Goal: Use online tool/utility: Utilize a website feature to perform a specific function

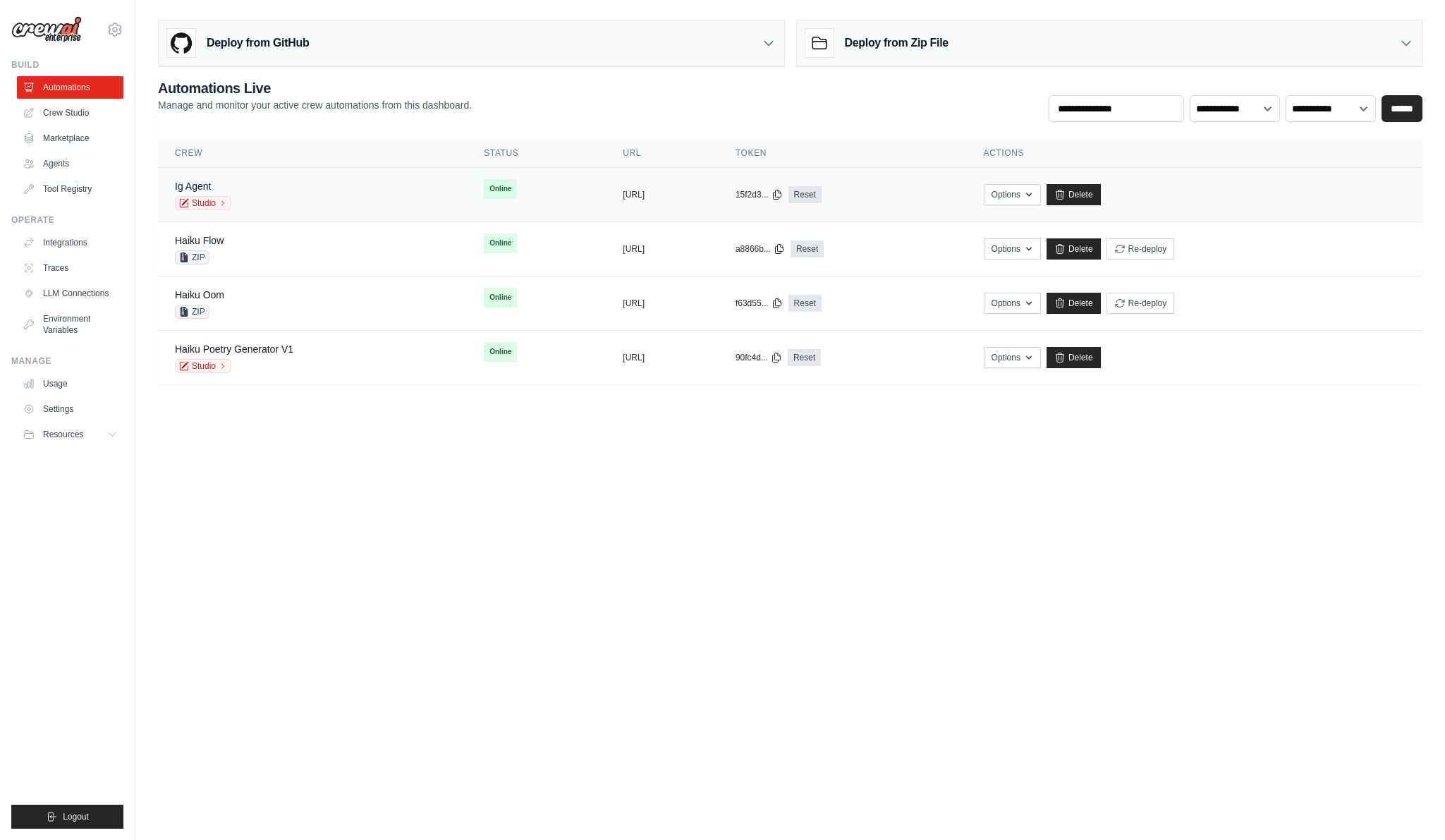
click at [235, 193] on div "Ig Agent" at bounding box center [206, 186] width 62 height 15
click at [344, 375] on td "Haiku Poetry Generator V1 Studio" at bounding box center [312, 358] width 309 height 54
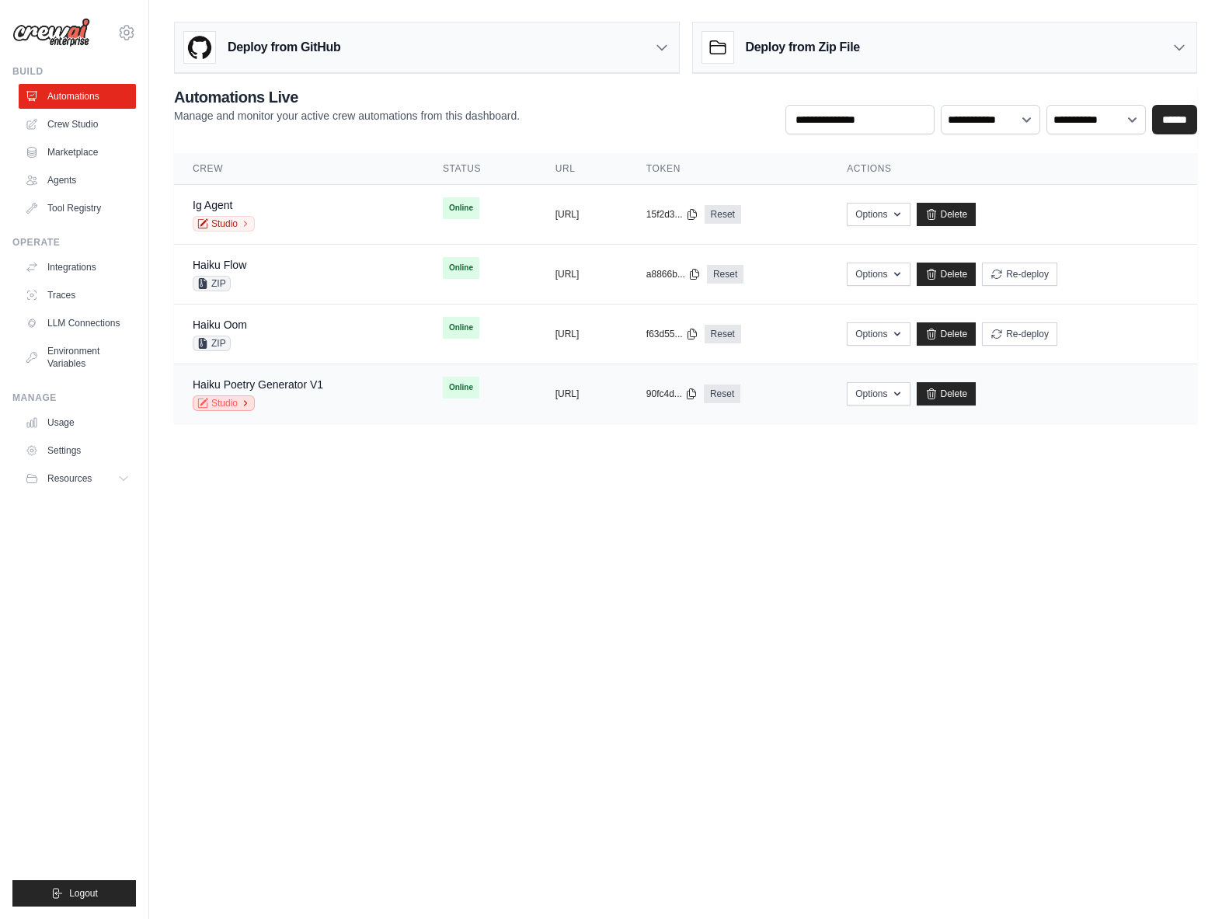
click at [235, 402] on link "Studio" at bounding box center [224, 403] width 62 height 16
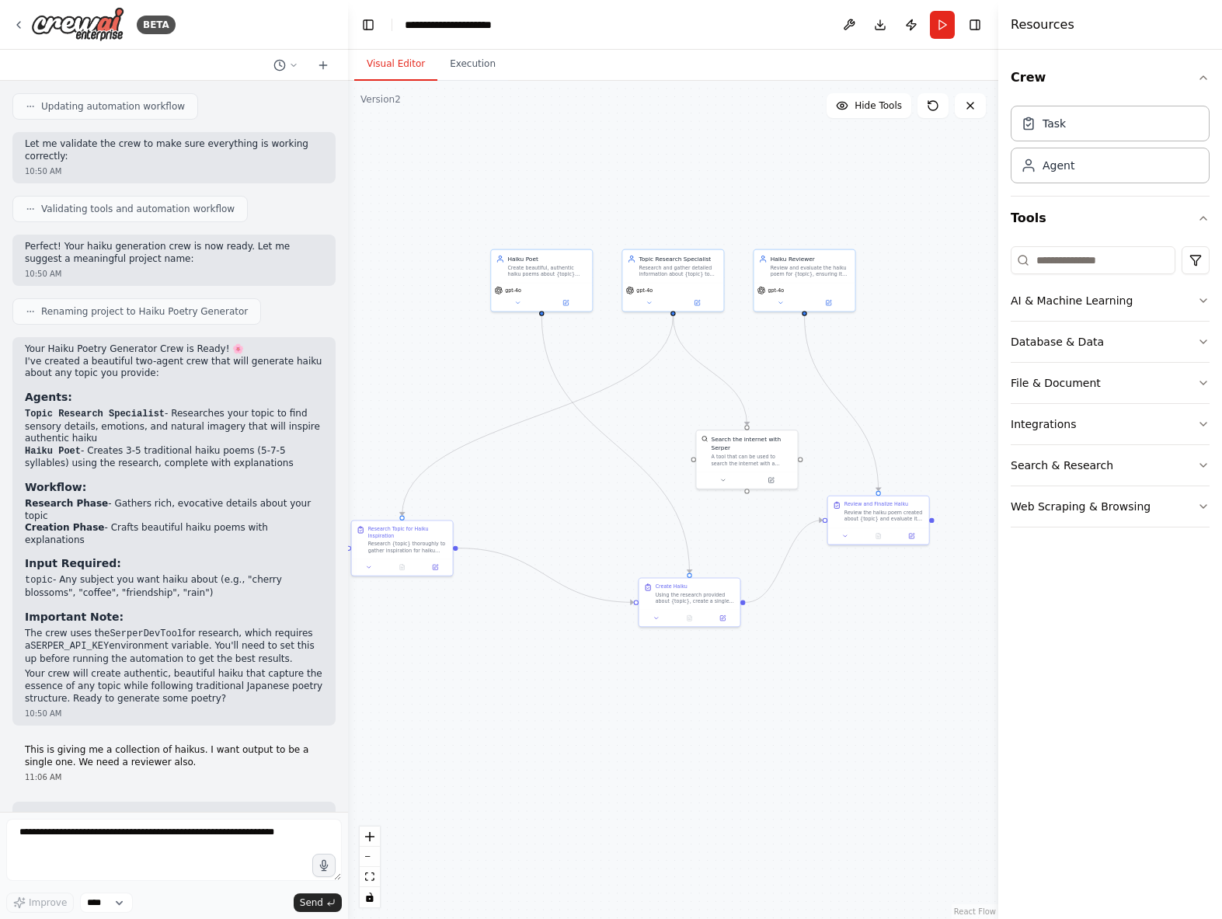
drag, startPoint x: 502, startPoint y: 456, endPoint x: 569, endPoint y: 372, distance: 107.7
click at [569, 372] on div ".deletable-edge-delete-btn { width: 20px; height: 20px; border: 0px solid #ffff…" at bounding box center [673, 500] width 650 height 838
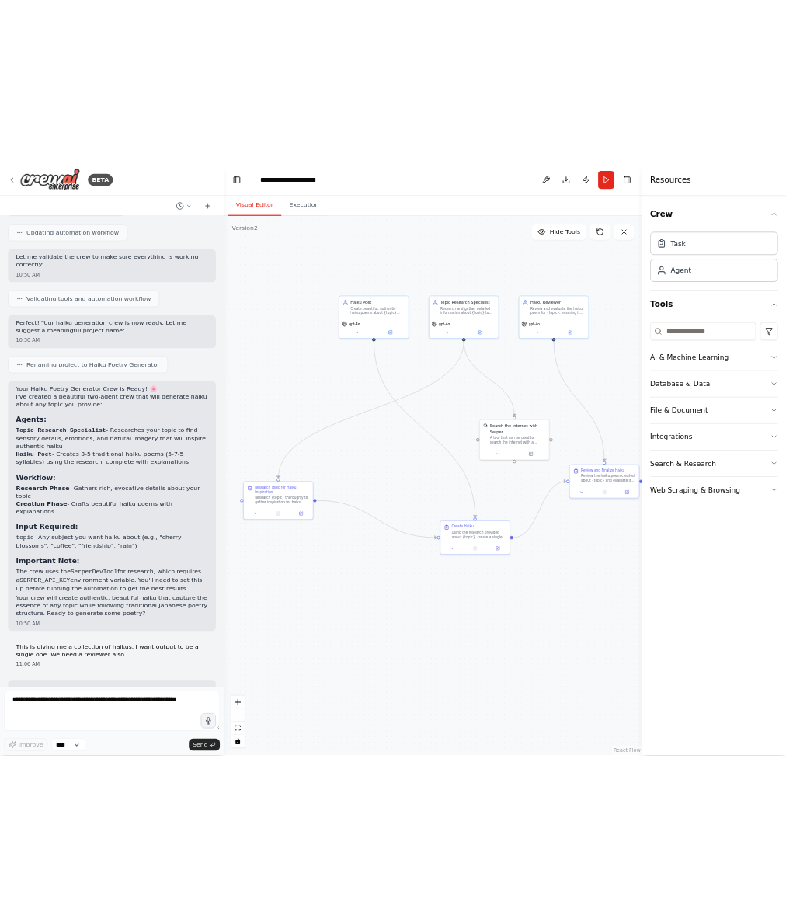
scroll to position [1705, 0]
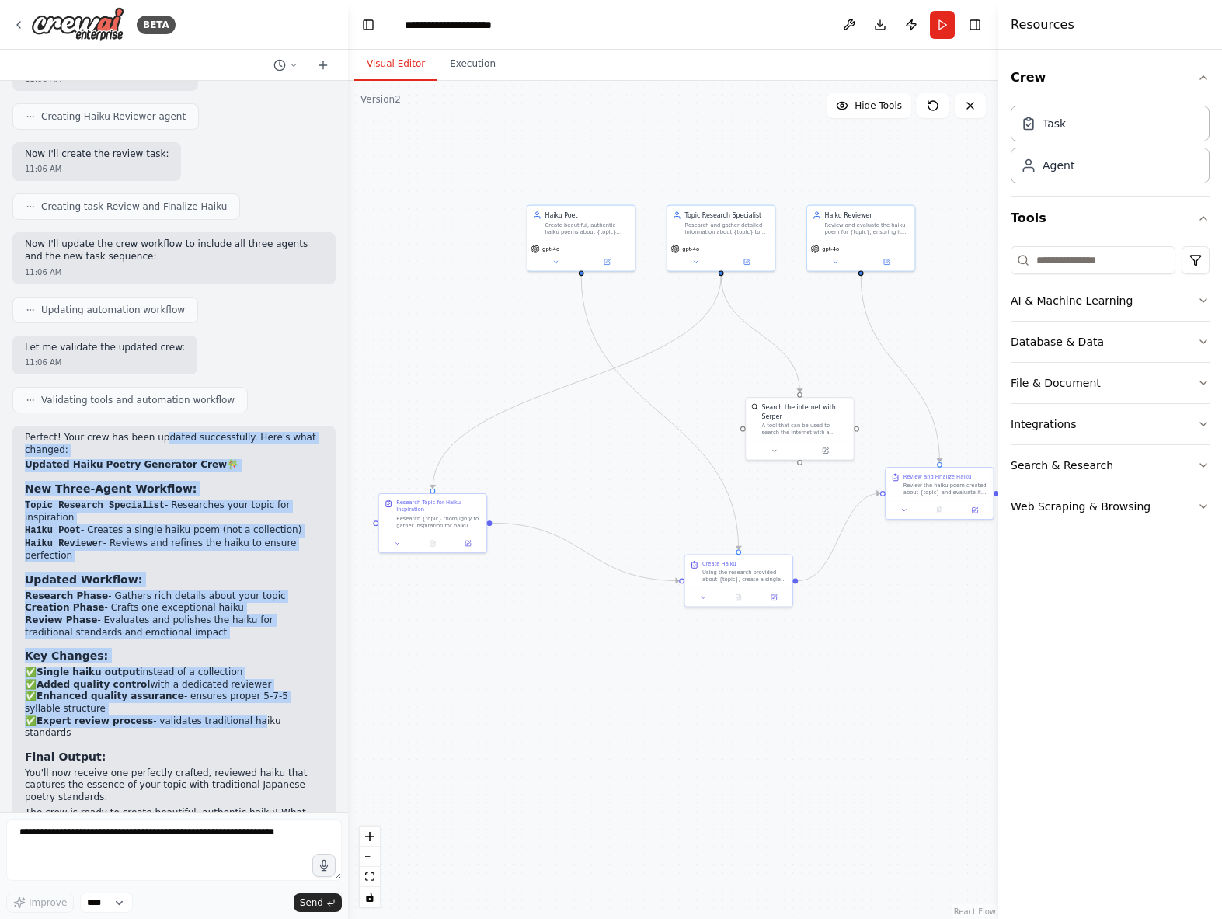
drag, startPoint x: 162, startPoint y: 418, endPoint x: 244, endPoint y: 683, distance: 277.3
click at [244, 682] on div "Perfect! Your crew has been updated successfully. Here's what changed: Updated …" at bounding box center [174, 631] width 298 height 399
click at [244, 715] on li "✅ Expert review process - validates traditional haiku standards" at bounding box center [174, 727] width 298 height 24
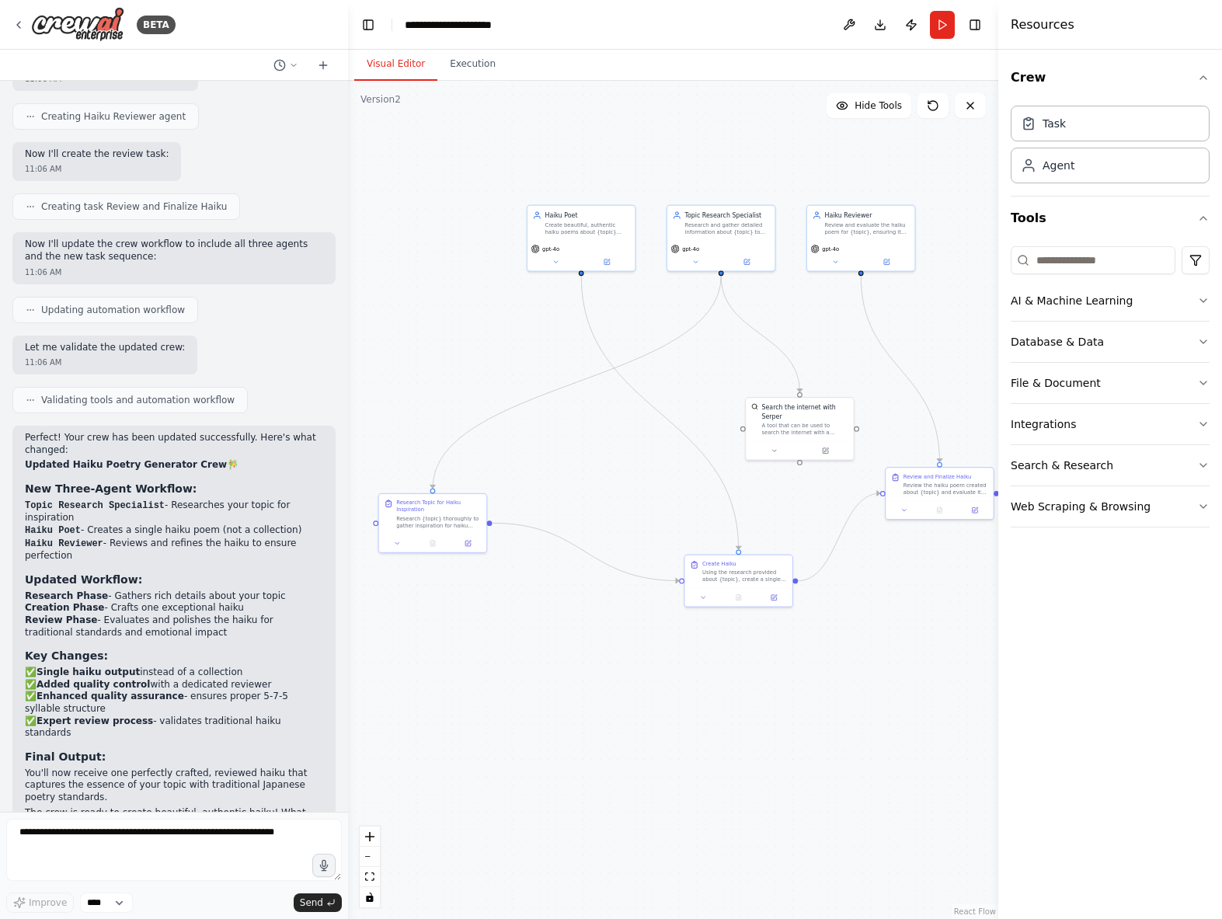
click at [202, 433] on div "Perfect! Your crew has been updated successfully. Here's what changed: Updated …" at bounding box center [174, 631] width 298 height 399
click at [206, 426] on div "Perfect! Your crew has been updated successfully. Here's what changed: Updated …" at bounding box center [173, 639] width 323 height 426
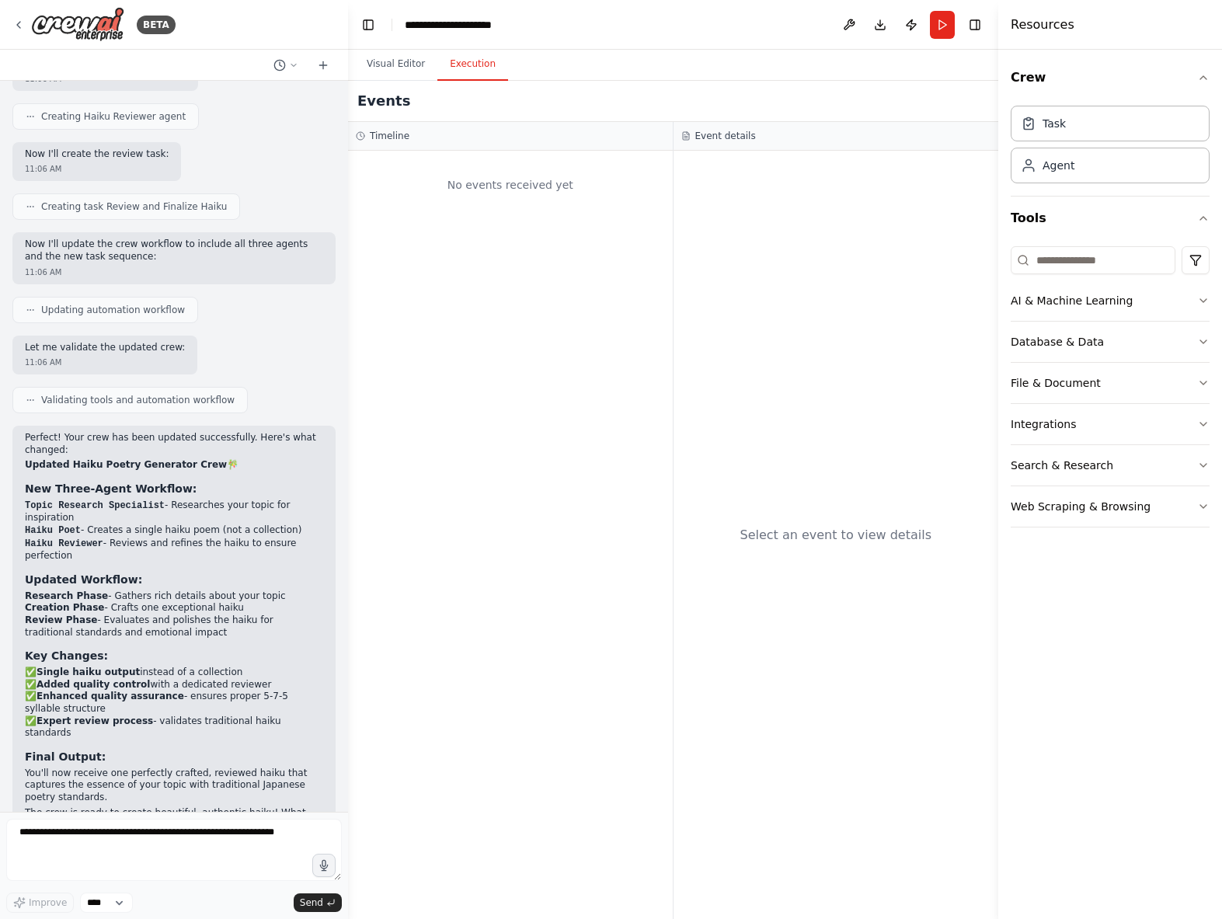
click at [483, 70] on button "Execution" at bounding box center [472, 64] width 71 height 33
click at [398, 69] on button "Visual Editor" at bounding box center [395, 64] width 83 height 33
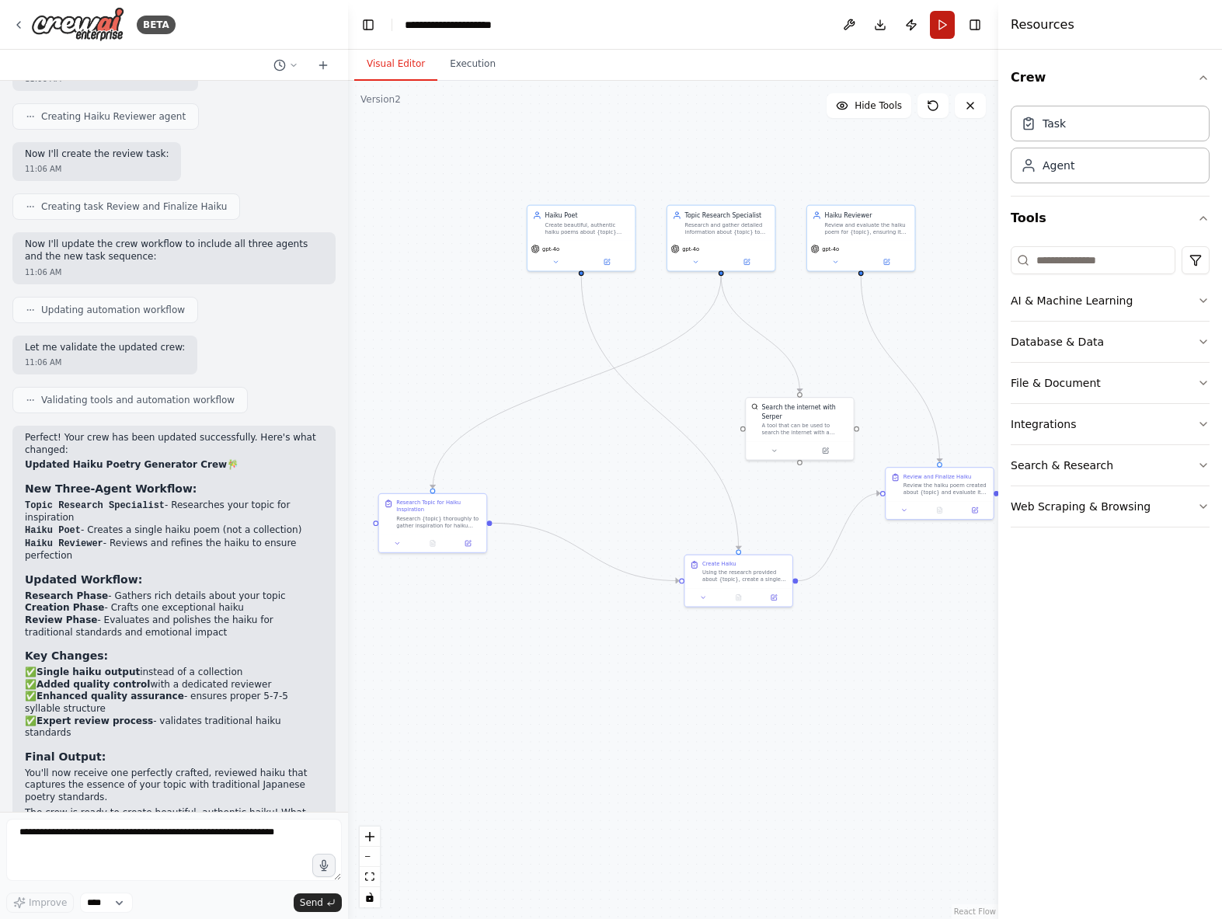
click at [944, 19] on button "Run" at bounding box center [942, 25] width 25 height 28
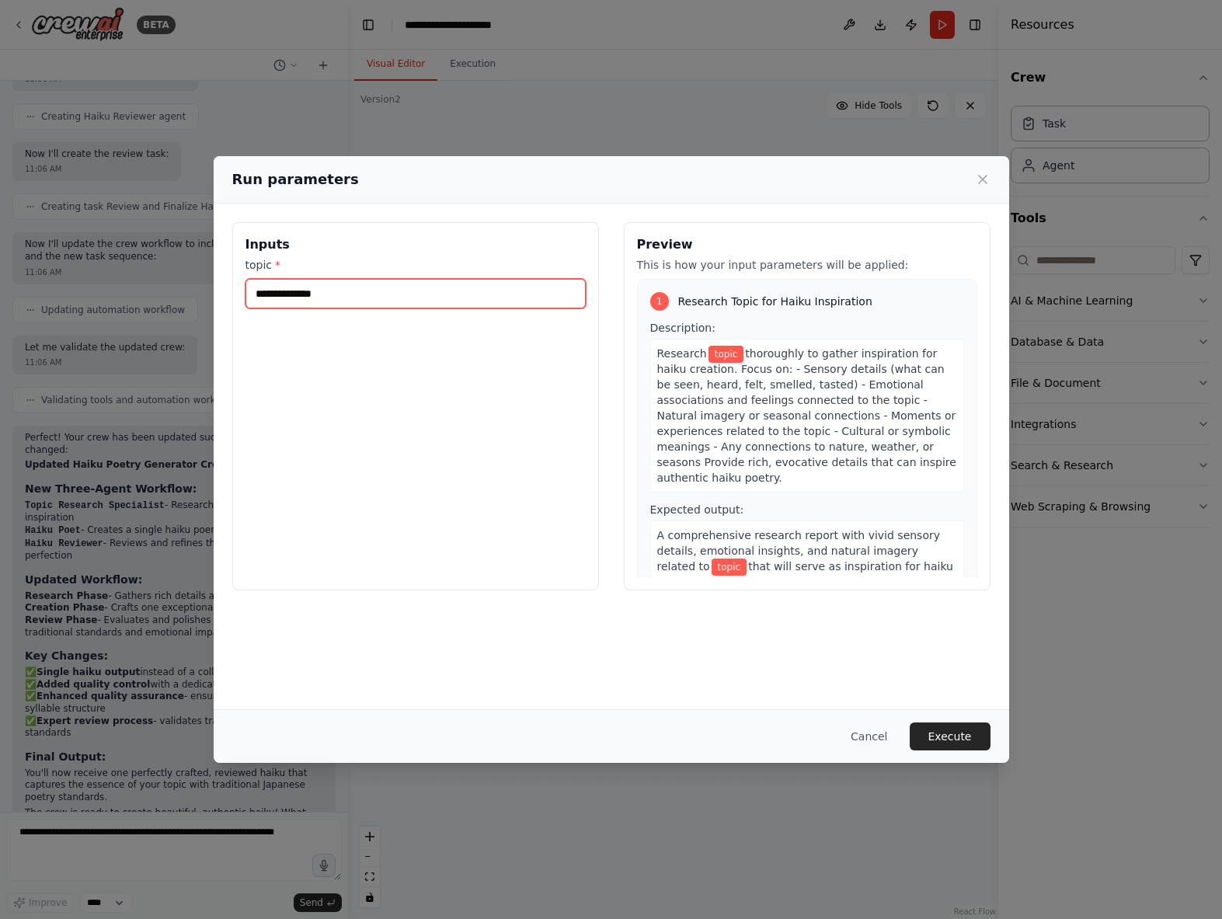
click at [367, 296] on input "topic *" at bounding box center [415, 294] width 340 height 30
type input "*********"
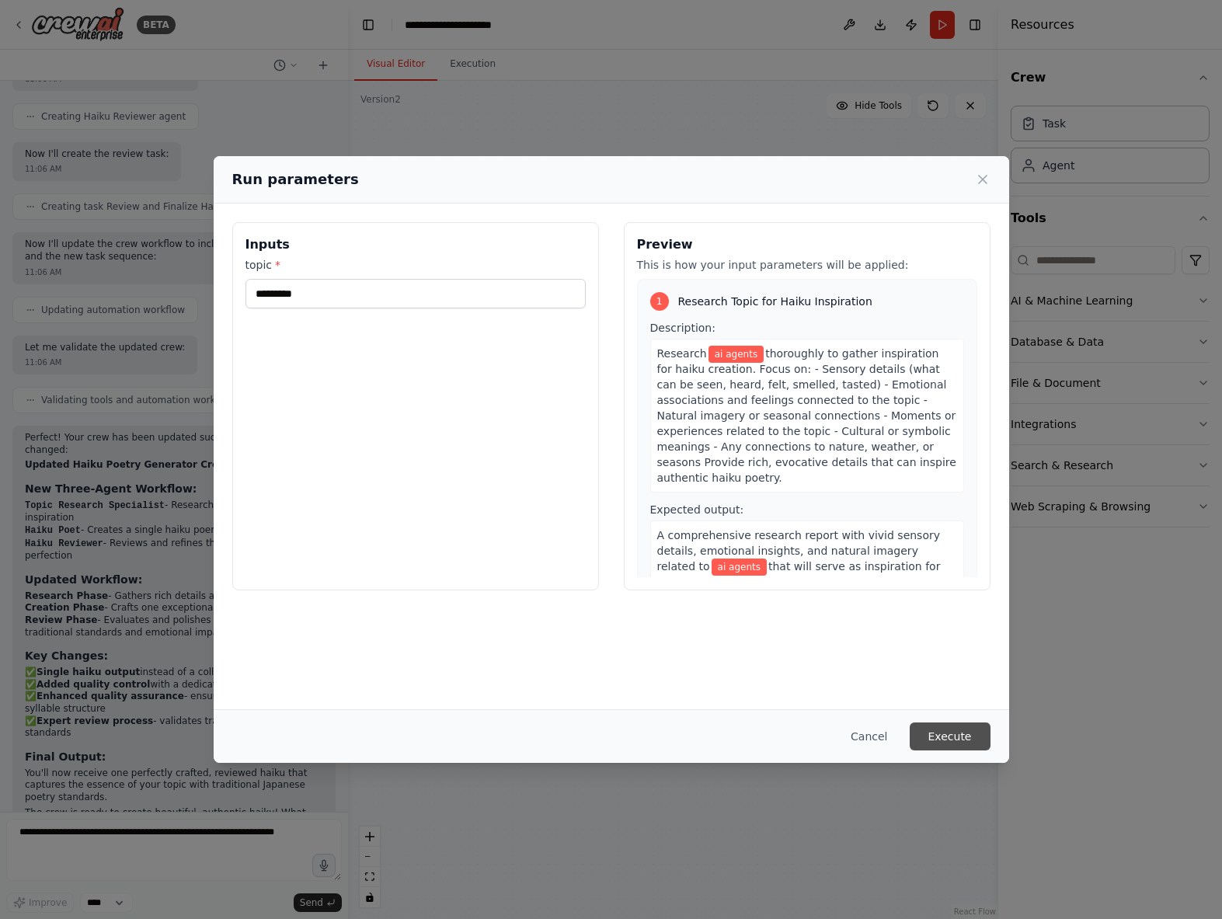
click at [951, 731] on button "Execute" at bounding box center [949, 736] width 81 height 28
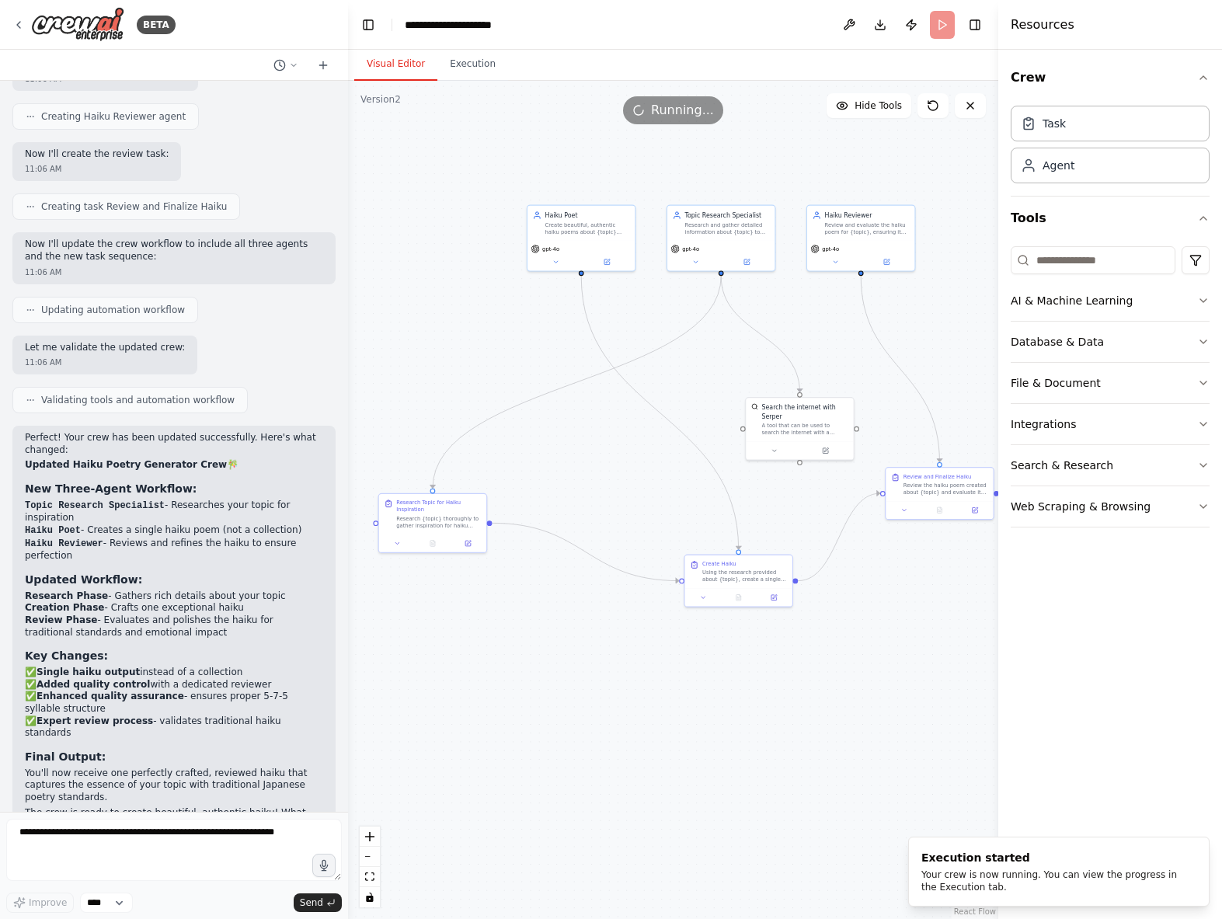
click at [1200, 35] on div "Resources" at bounding box center [1110, 25] width 224 height 50
click at [998, 24] on div at bounding box center [1001, 459] width 6 height 919
click at [975, 24] on button "Toggle Right Sidebar" at bounding box center [975, 25] width 22 height 22
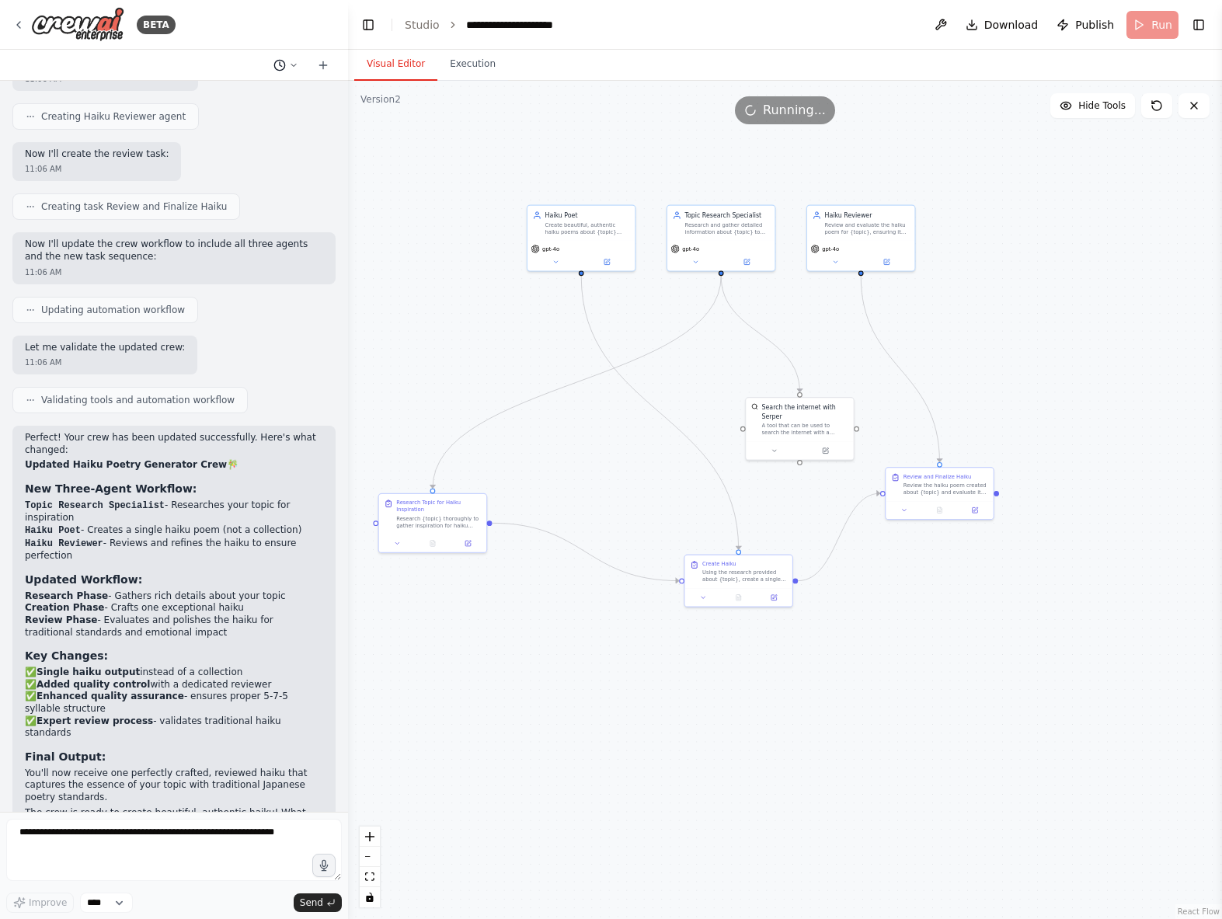
click at [302, 68] on button at bounding box center [285, 65] width 37 height 19
click at [274, 63] on div at bounding box center [174, 459] width 348 height 919
click at [461, 69] on button "Execution" at bounding box center [472, 64] width 71 height 33
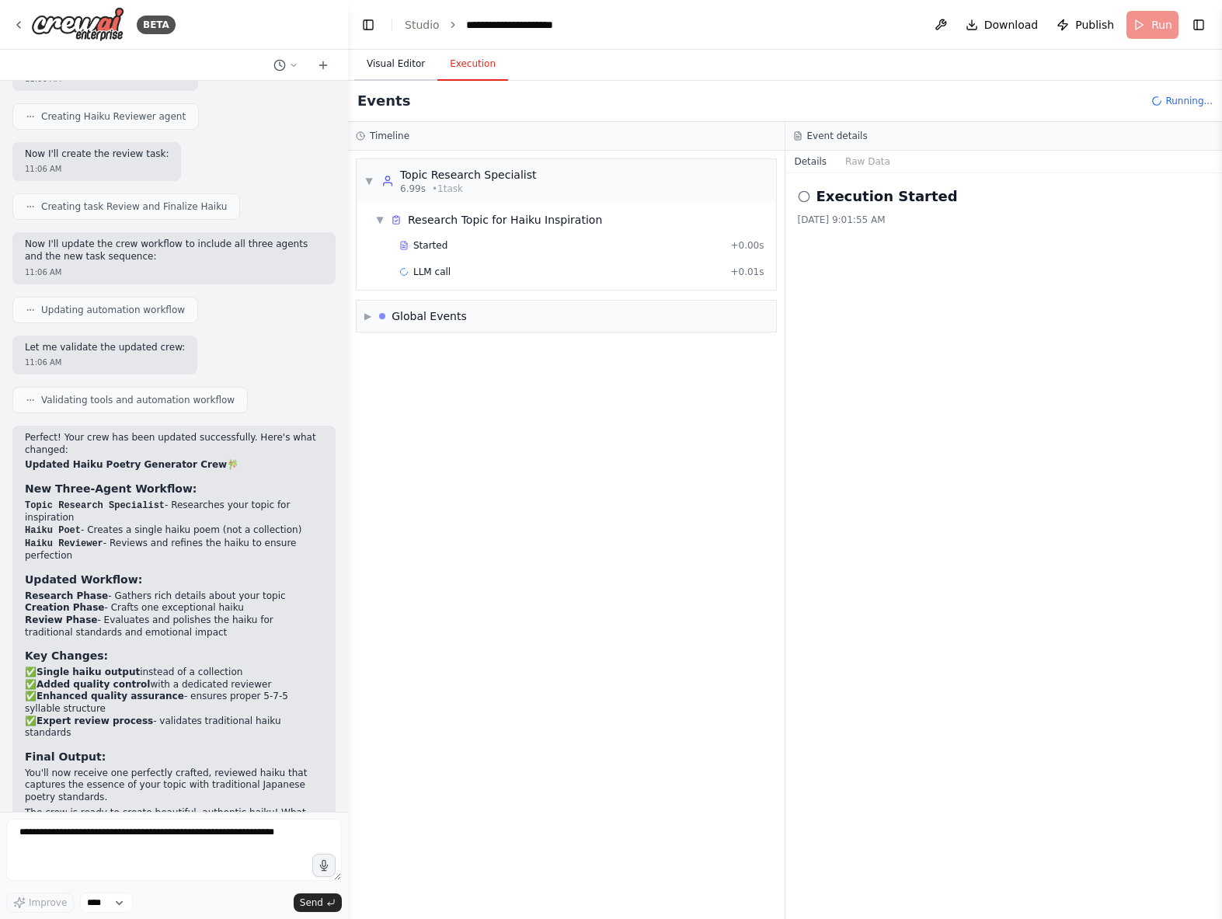
click at [401, 73] on button "Visual Editor" at bounding box center [395, 64] width 83 height 33
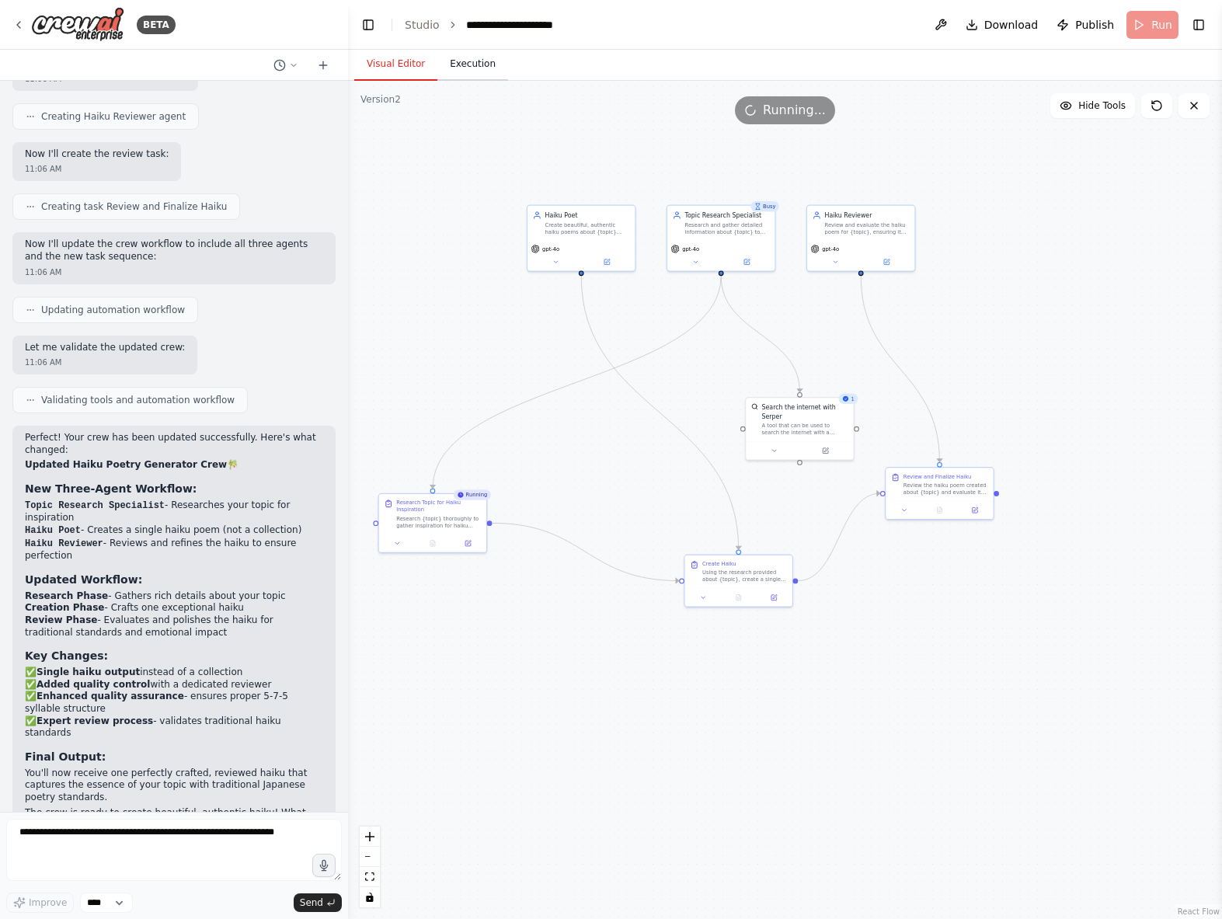
click at [459, 73] on button "Execution" at bounding box center [472, 64] width 71 height 33
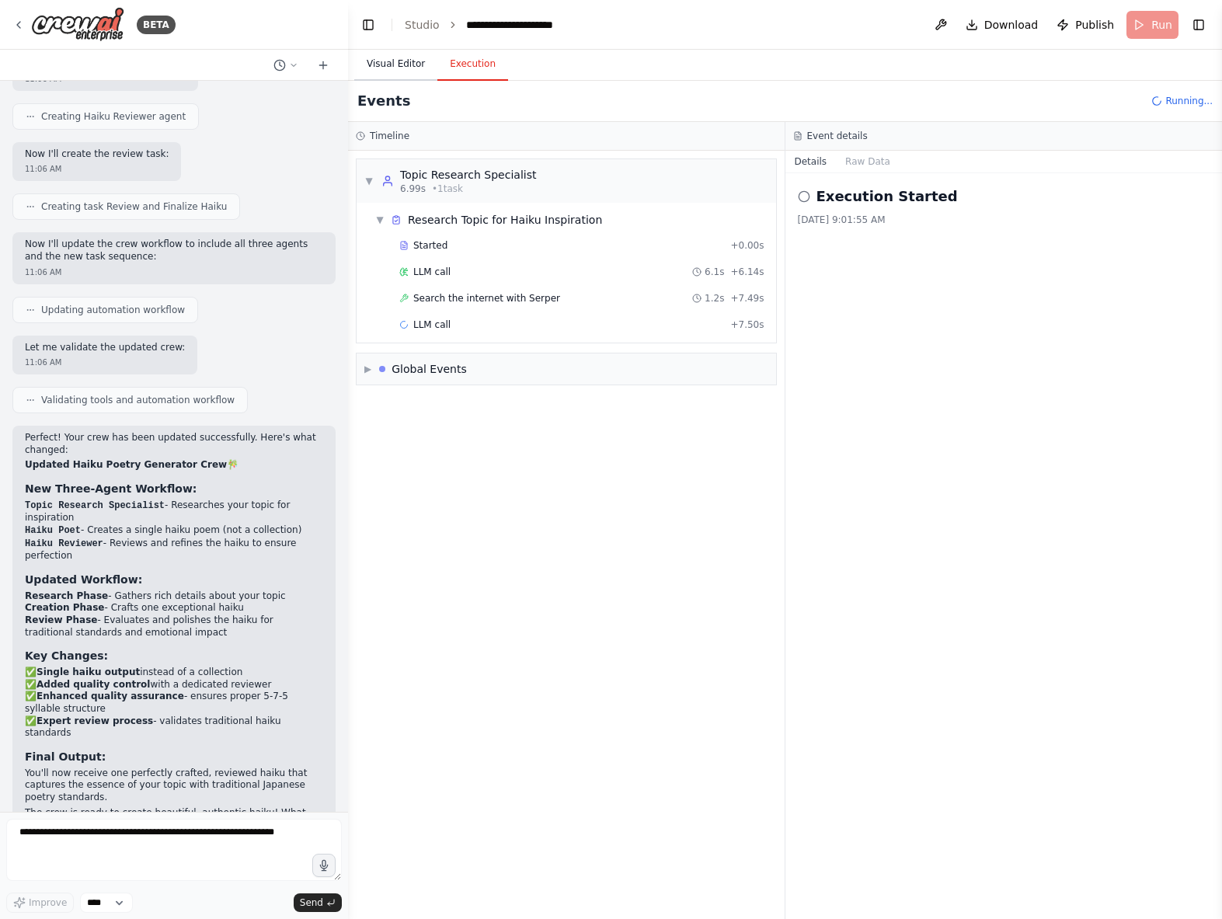
click at [416, 74] on button "Visual Editor" at bounding box center [395, 64] width 83 height 33
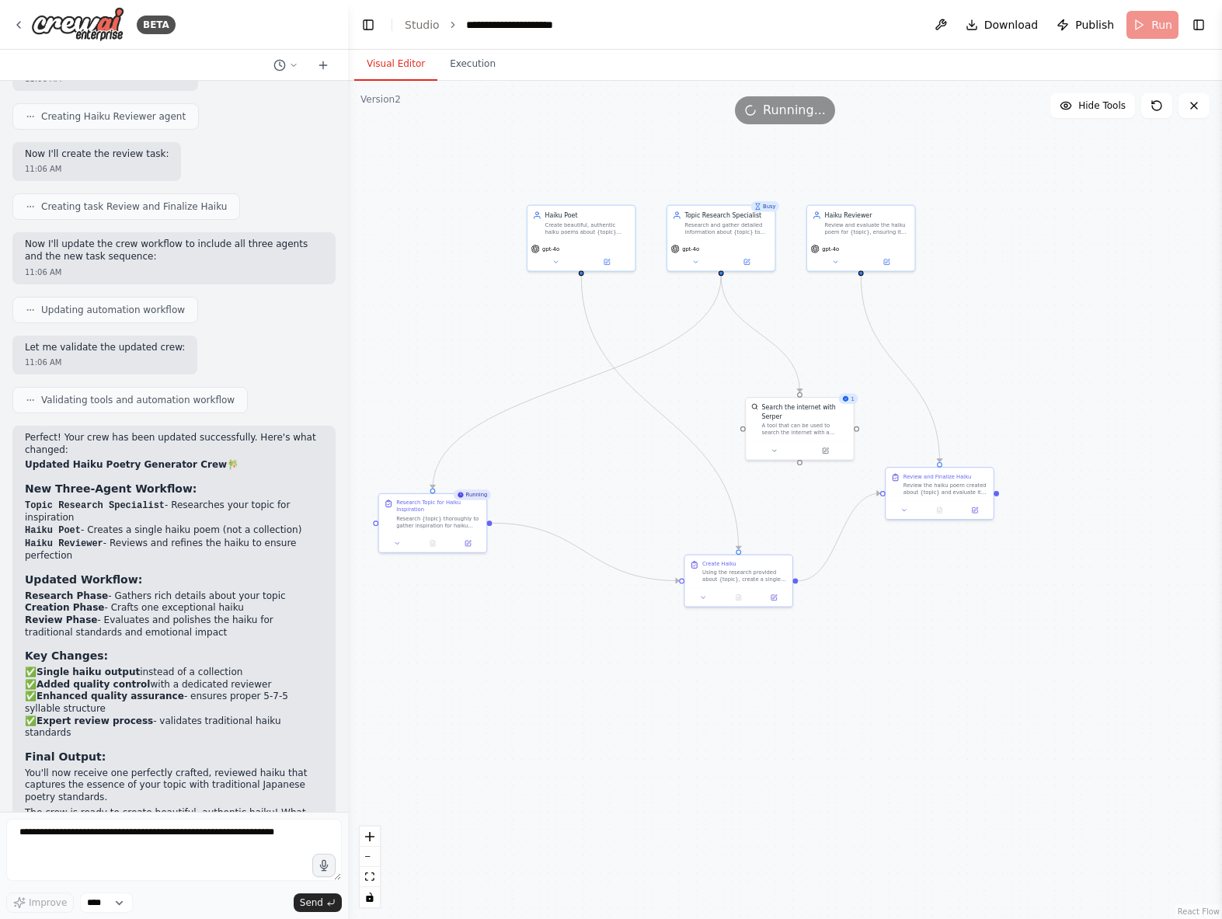
click at [416, 74] on button "Visual Editor" at bounding box center [395, 64] width 83 height 33
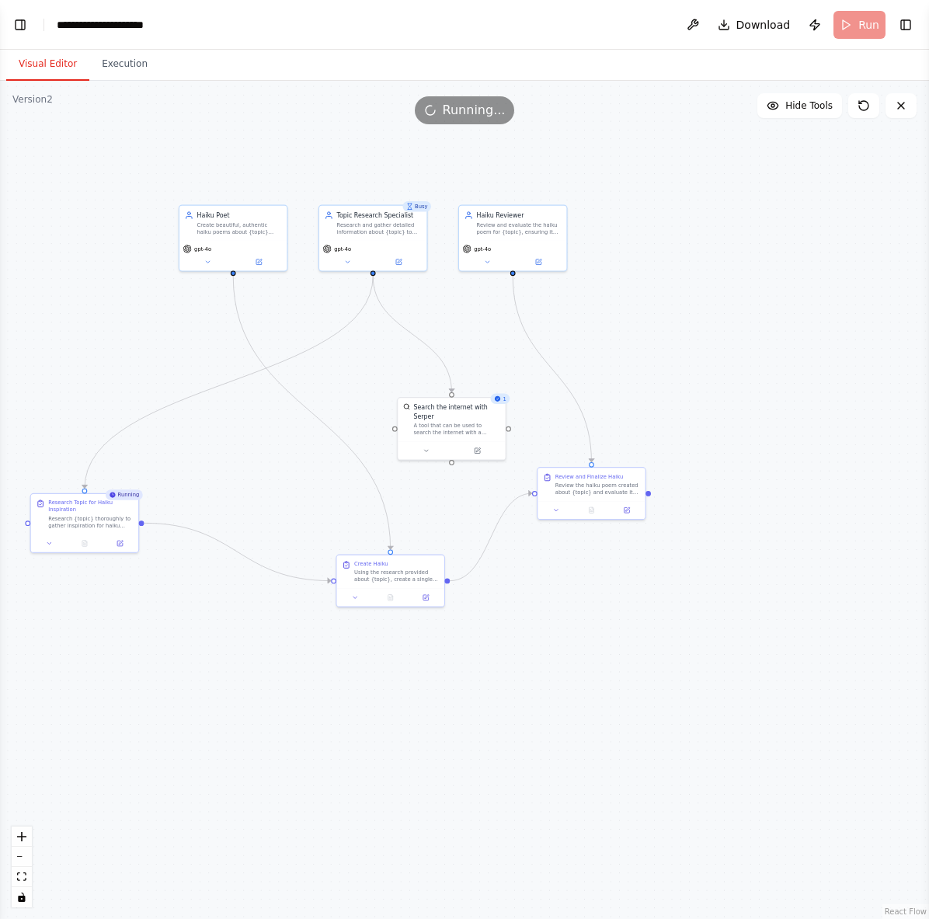
select select "****"
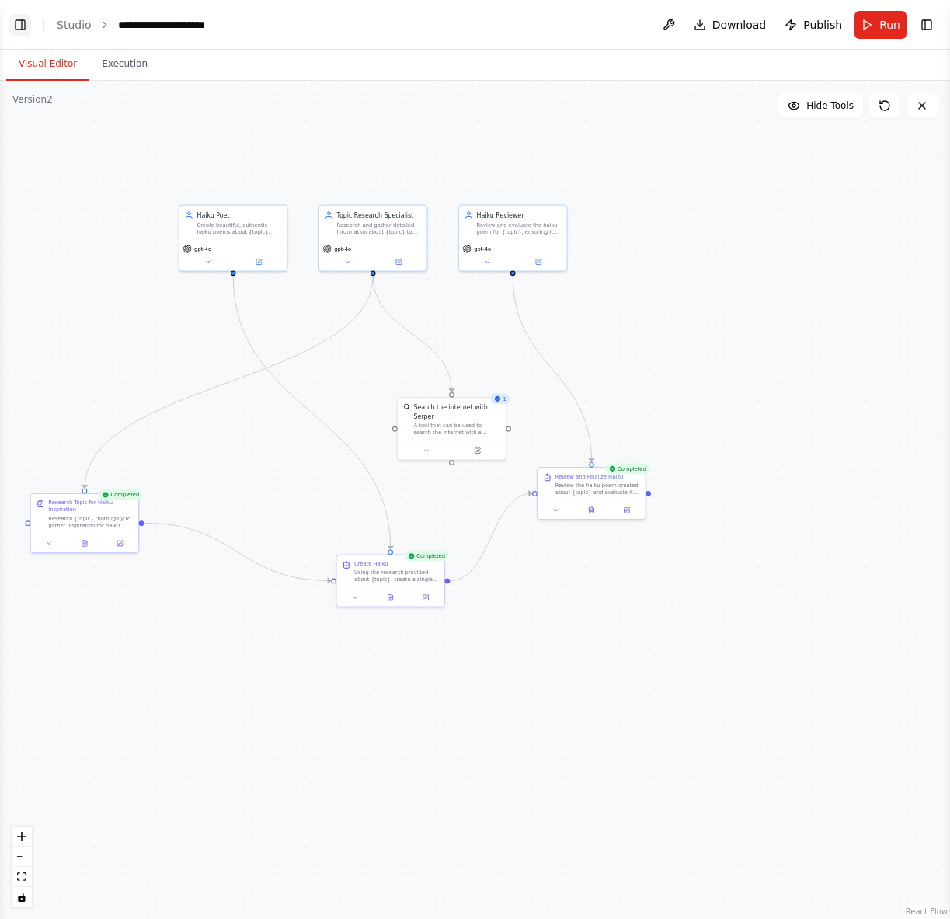
click at [24, 27] on button "Toggle Left Sidebar" at bounding box center [20, 25] width 22 height 22
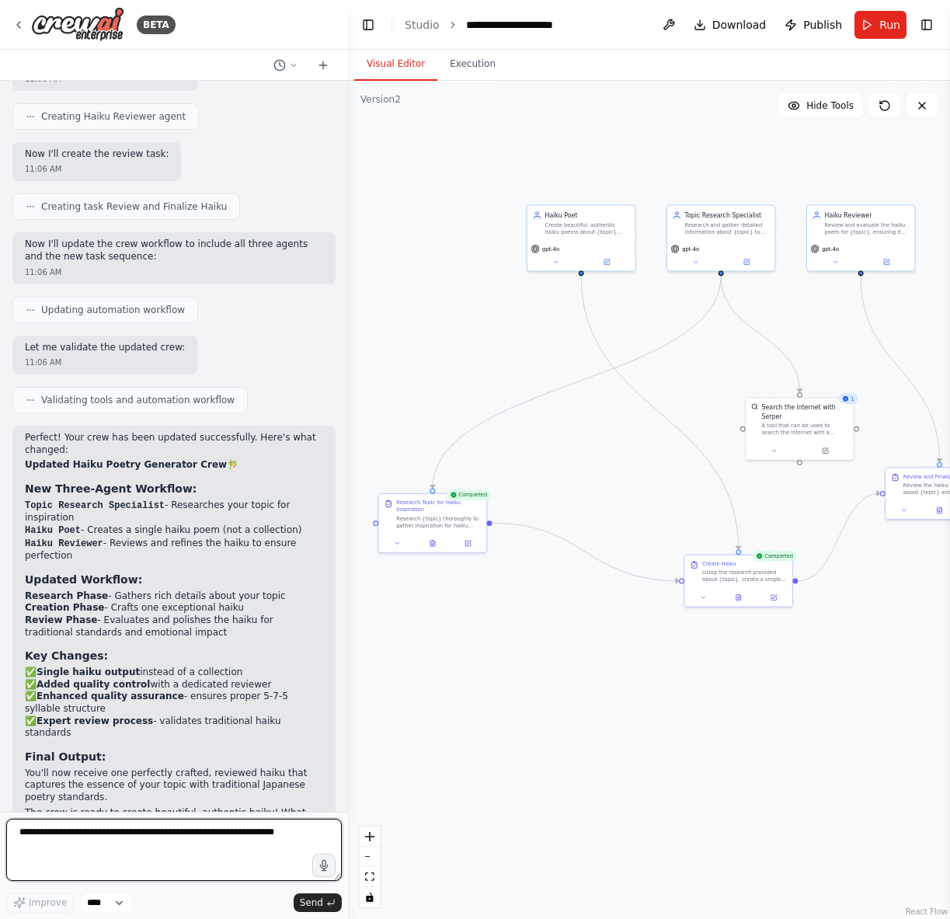
click at [101, 844] on textarea at bounding box center [173, 850] width 335 height 62
type textarea "**********"
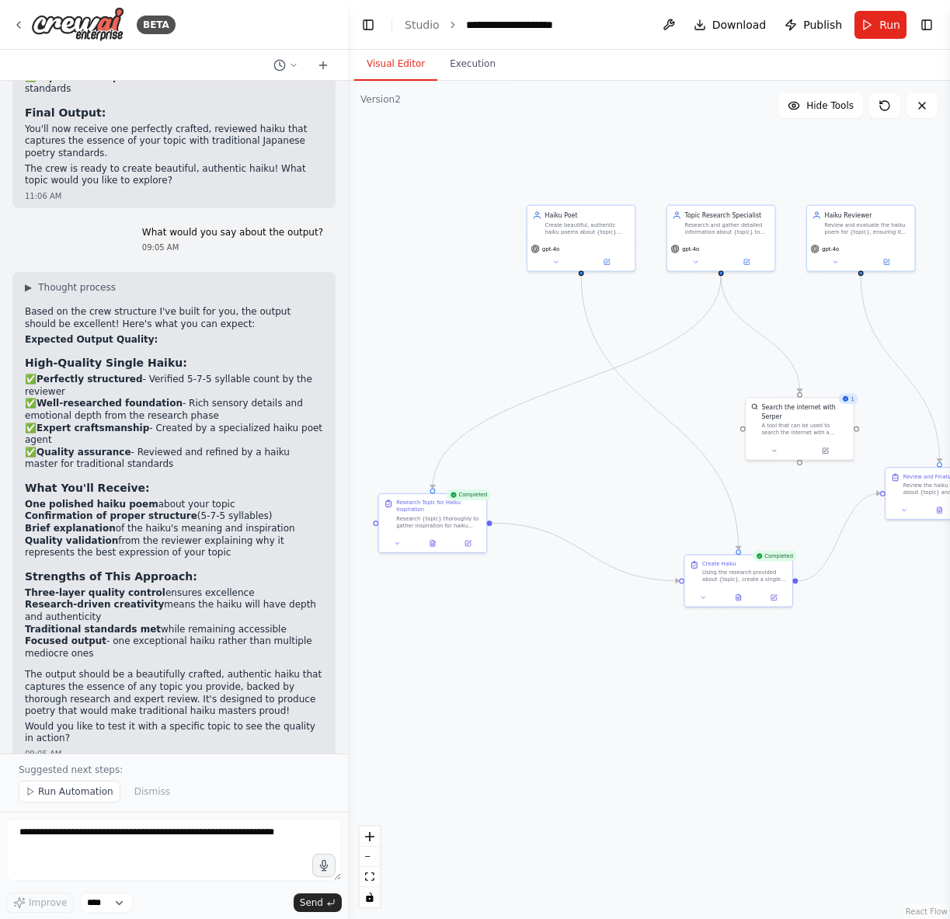
scroll to position [2360, 0]
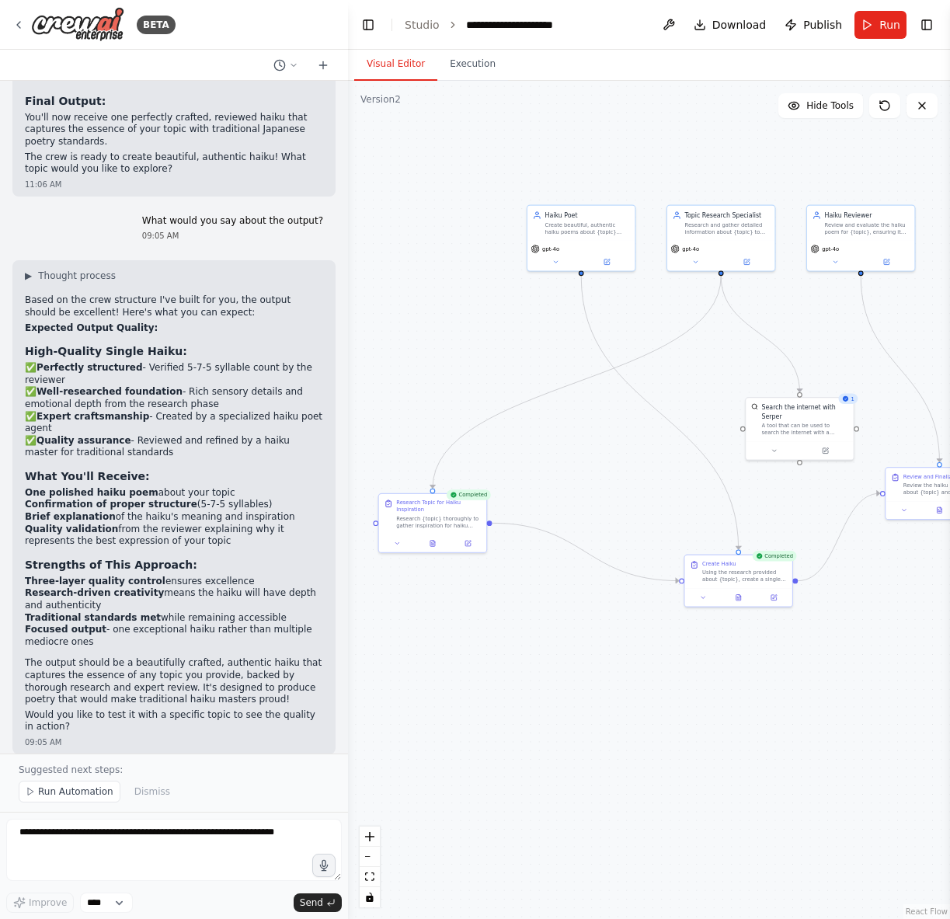
click at [100, 657] on p "The output should be a beautifully crafted, authentic haiku that captures the e…" at bounding box center [174, 681] width 298 height 48
click at [121, 624] on li "Focused output - one exceptional haiku rather than multiple mediocre ones" at bounding box center [174, 636] width 298 height 24
click at [139, 657] on p "The output should be a beautifully crafted, authentic haiku that captures the e…" at bounding box center [174, 681] width 298 height 48
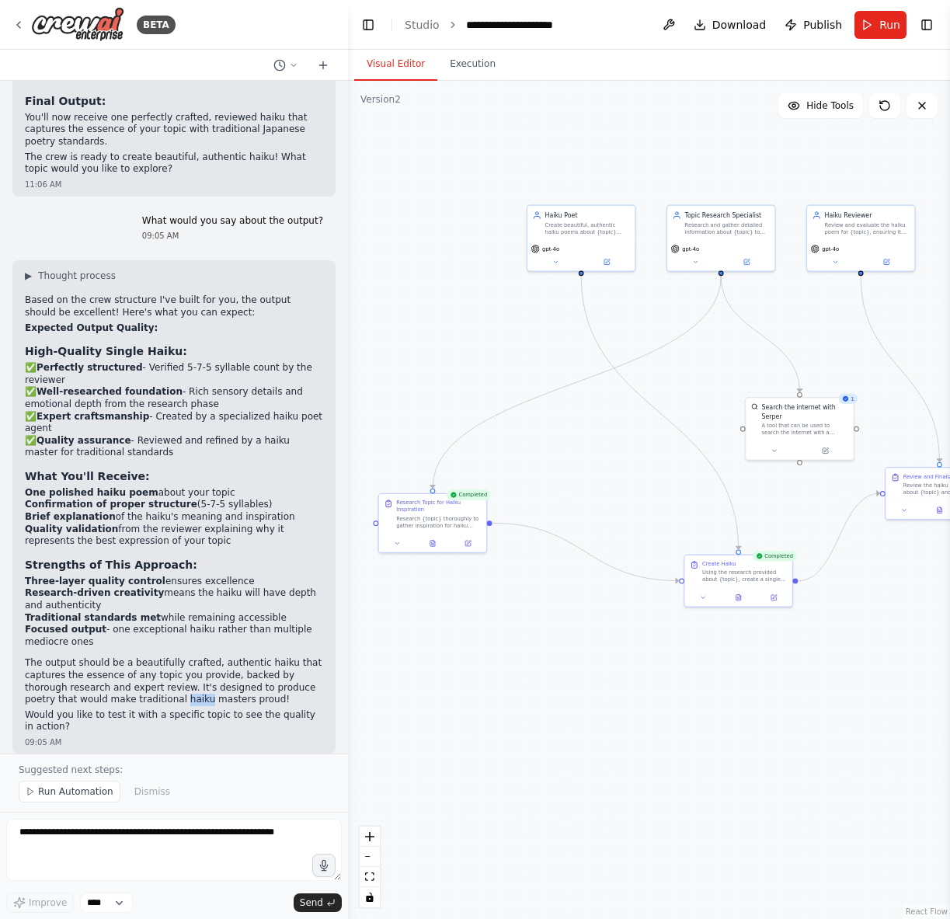
click at [139, 657] on p "The output should be a beautifully crafted, authentic haiku that captures the e…" at bounding box center [174, 681] width 298 height 48
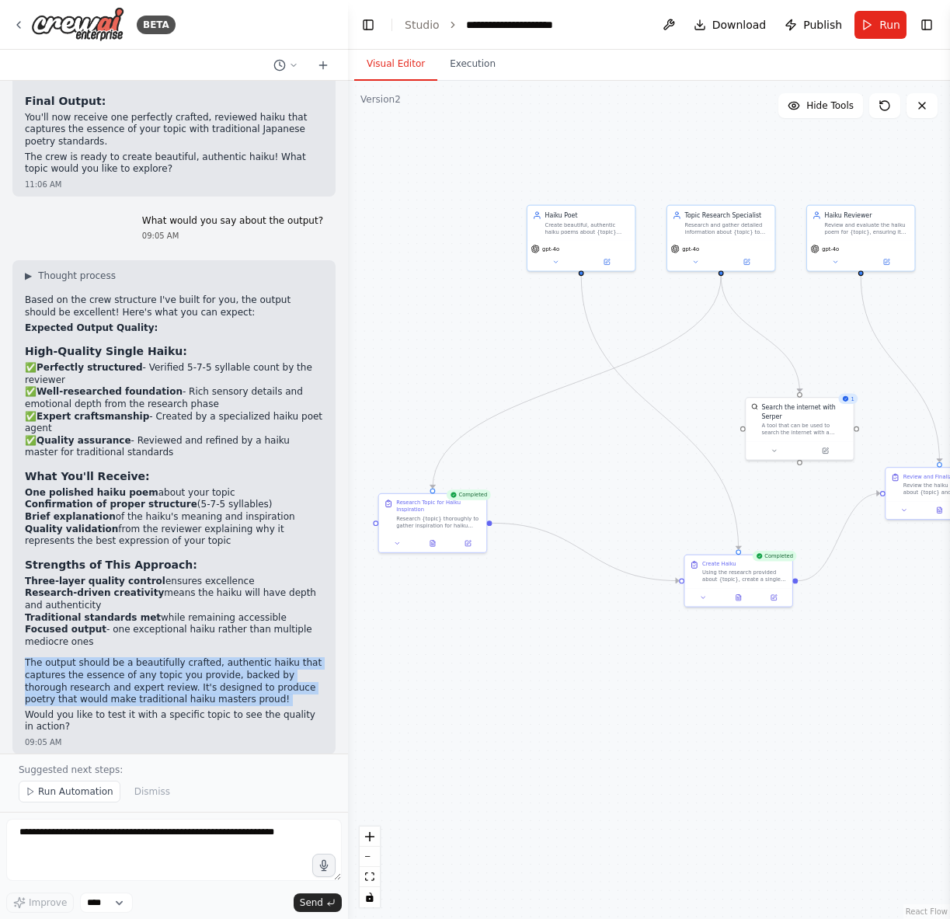
click at [139, 657] on p "The output should be a beautifully crafted, authentic haiku that captures the e…" at bounding box center [174, 681] width 298 height 48
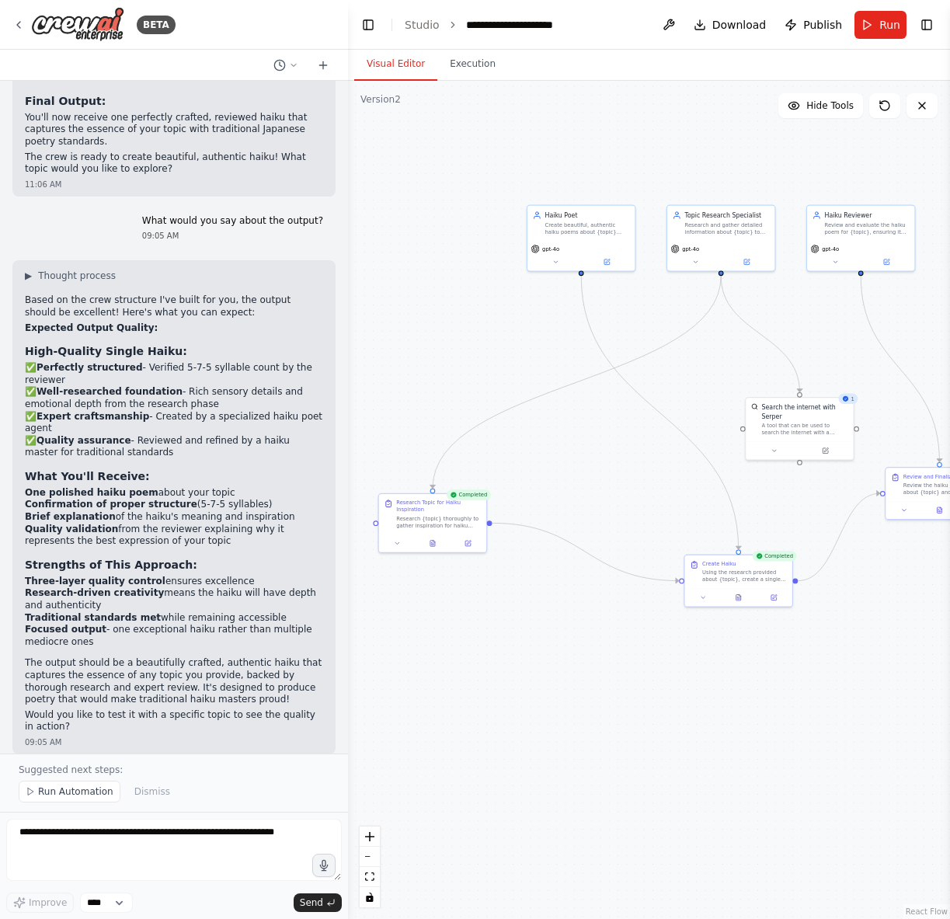
click at [139, 709] on p "Would you like to test it with a specific topic to see the quality in action?" at bounding box center [174, 721] width 298 height 24
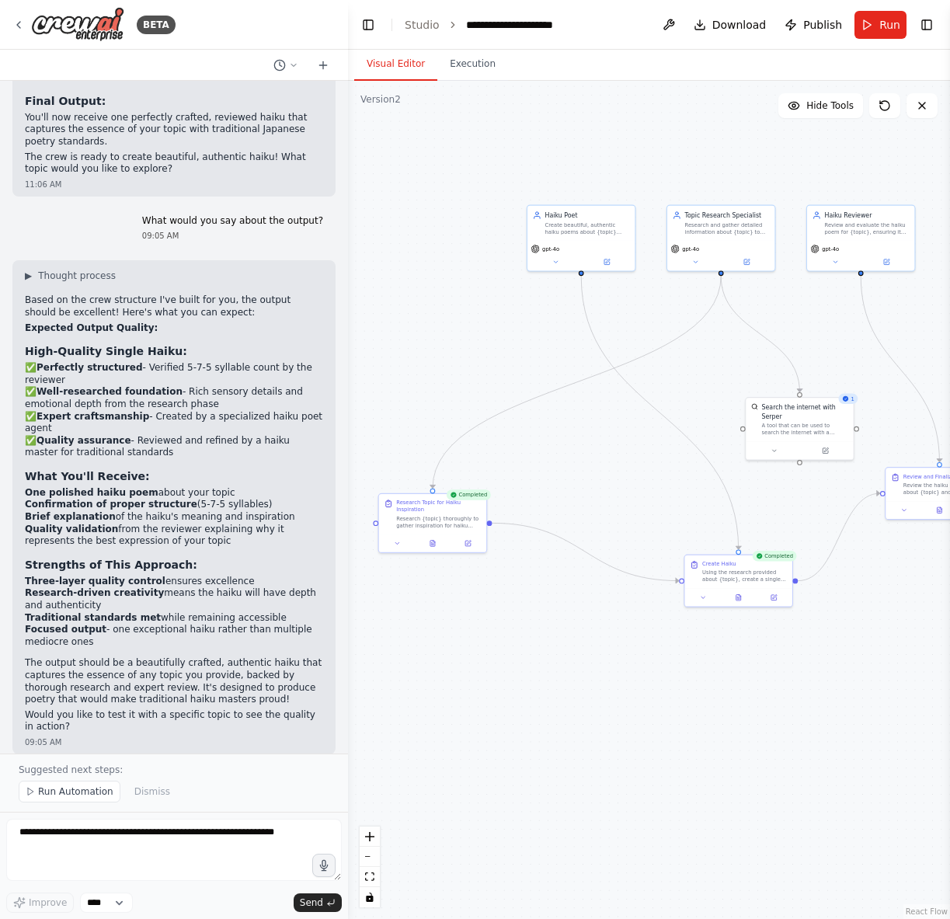
click at [105, 587] on strong "Research-driven creativity" at bounding box center [94, 592] width 139 height 11
click at [79, 322] on strong "Expected Output Quality:" at bounding box center [91, 327] width 133 height 11
click at [101, 322] on strong "Expected Output Quality:" at bounding box center [91, 327] width 133 height 11
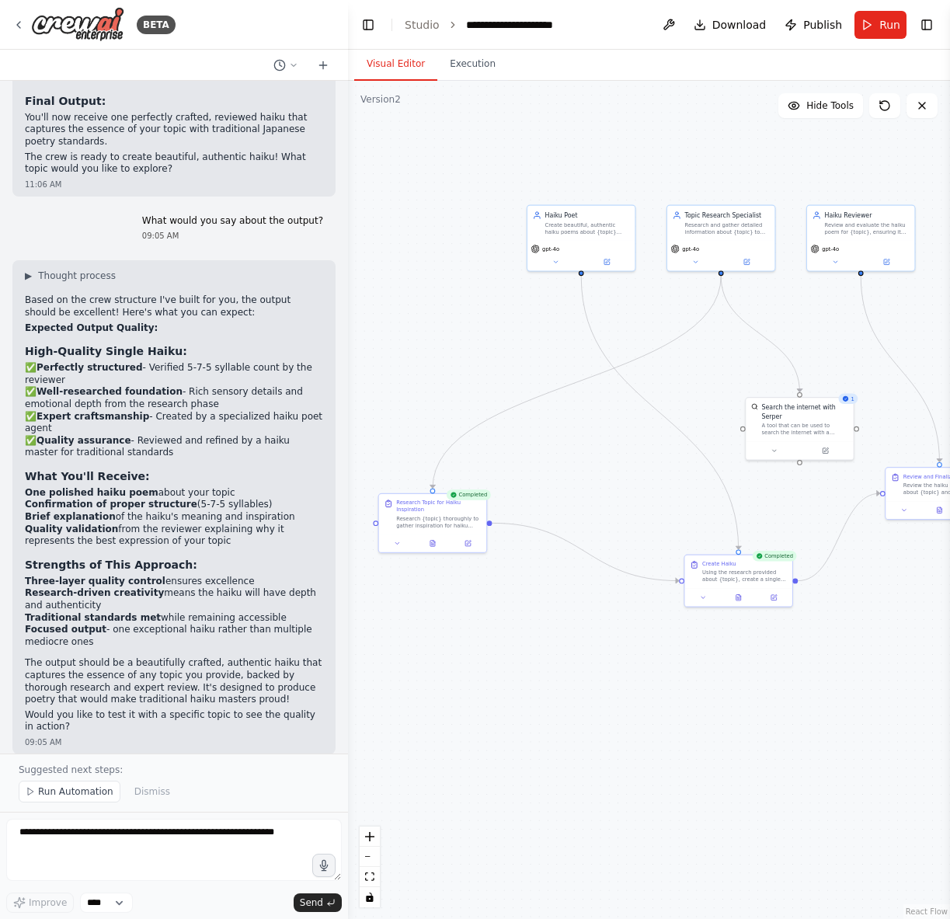
click at [89, 294] on p "Based on the crew structure I've built for you, the output should be excellent!…" at bounding box center [174, 306] width 298 height 24
click at [122, 322] on h2 "Expected Output Quality:" at bounding box center [174, 328] width 298 height 12
click at [132, 362] on li "✅ Perfectly structured - Verified 5-7-5 syllable count by the reviewer" at bounding box center [174, 374] width 298 height 24
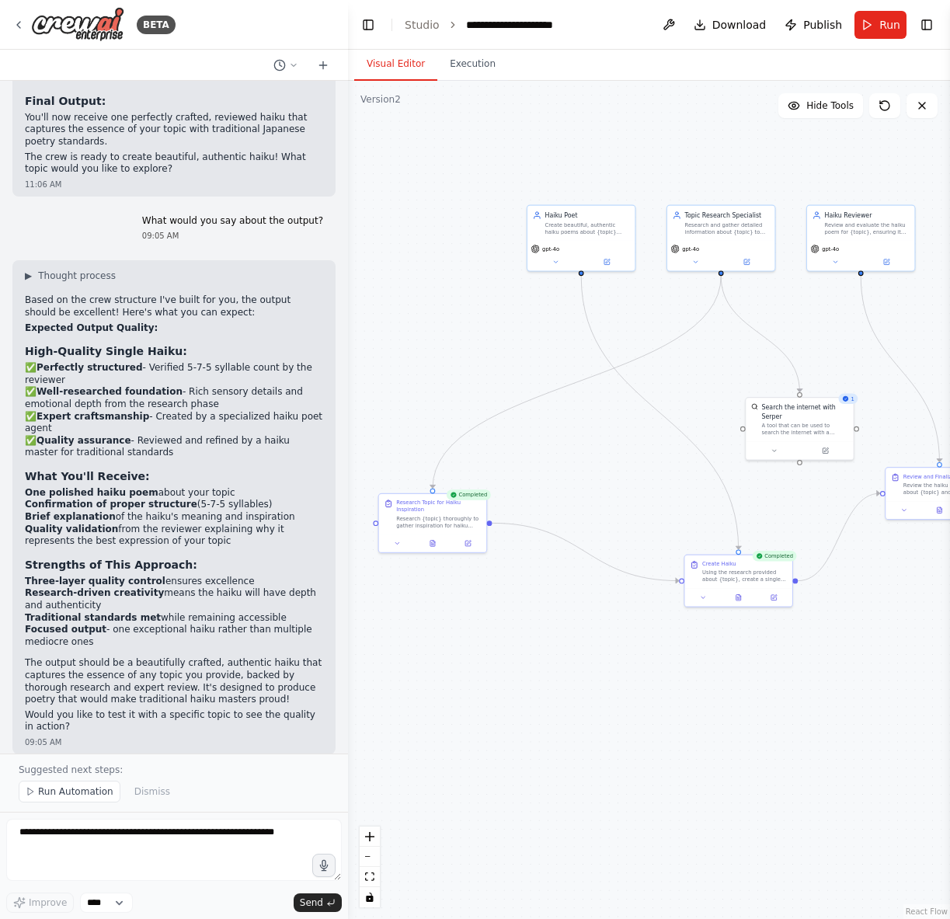
click at [132, 362] on li "✅ Perfectly structured - Verified 5-7-5 syllable count by the reviewer" at bounding box center [174, 374] width 298 height 24
click at [161, 345] on strong "High-Quality Single Haiku:" at bounding box center [106, 351] width 162 height 12
click at [101, 411] on li "✅ Expert craftsmanship - Created by a specialized haiku poet agent" at bounding box center [174, 423] width 298 height 24
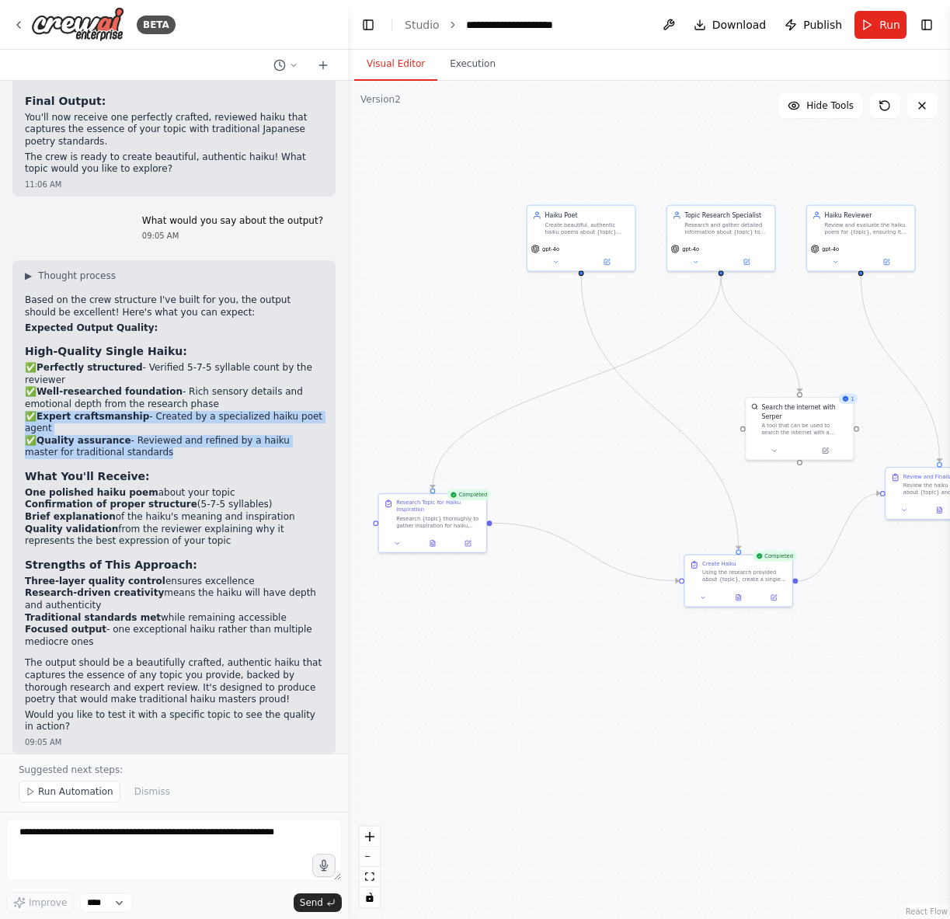
drag, startPoint x: 101, startPoint y: 370, endPoint x: 101, endPoint y: 399, distance: 28.7
click at [101, 399] on ul "✅ Perfectly structured - Verified 5-7-5 syllable count by the reviewer ✅ Well-r…" at bounding box center [174, 410] width 298 height 97
click at [101, 435] on li "✅ Quality assurance - Reviewed and refined by a haiku master for traditional st…" at bounding box center [174, 447] width 298 height 24
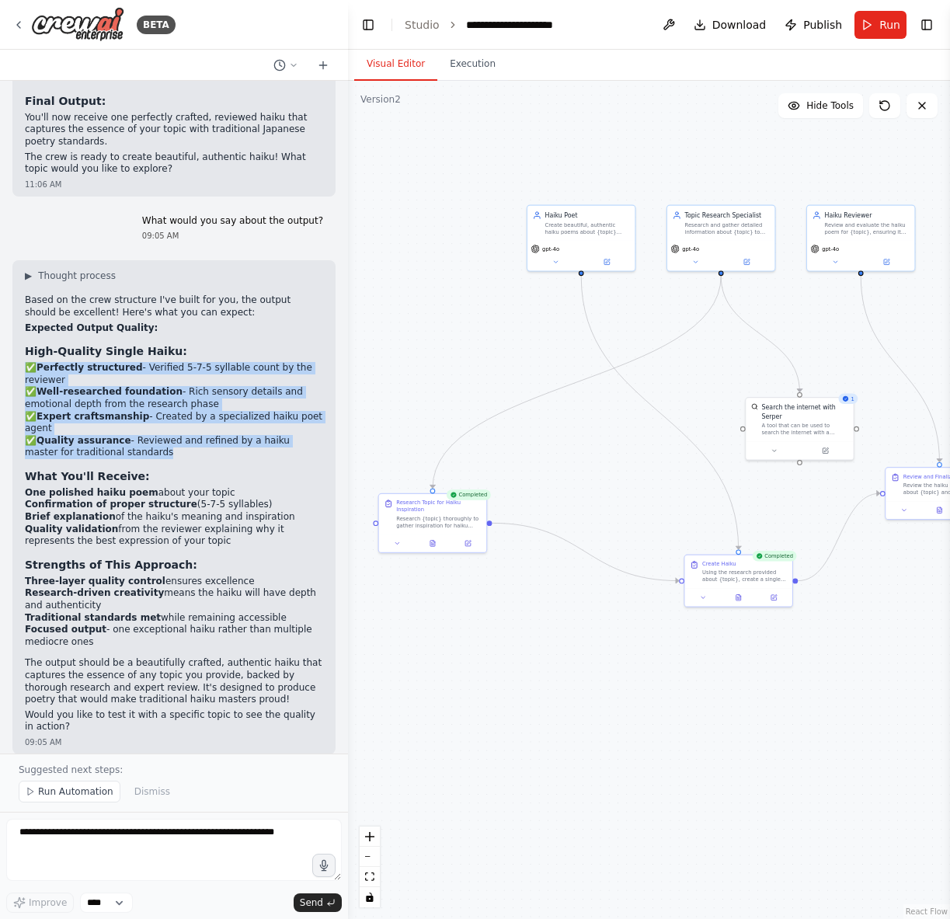
drag, startPoint x: 101, startPoint y: 399, endPoint x: 96, endPoint y: 332, distance: 66.9
click at [96, 362] on ul "✅ Perfectly structured - Verified 5-7-5 syllable count by the reviewer ✅ Well-r…" at bounding box center [174, 410] width 298 height 97
click at [96, 362] on li "✅ Perfectly structured - Verified 5-7-5 syllable count by the reviewer" at bounding box center [174, 374] width 298 height 24
drag, startPoint x: 96, startPoint y: 332, endPoint x: 106, endPoint y: 403, distance: 71.3
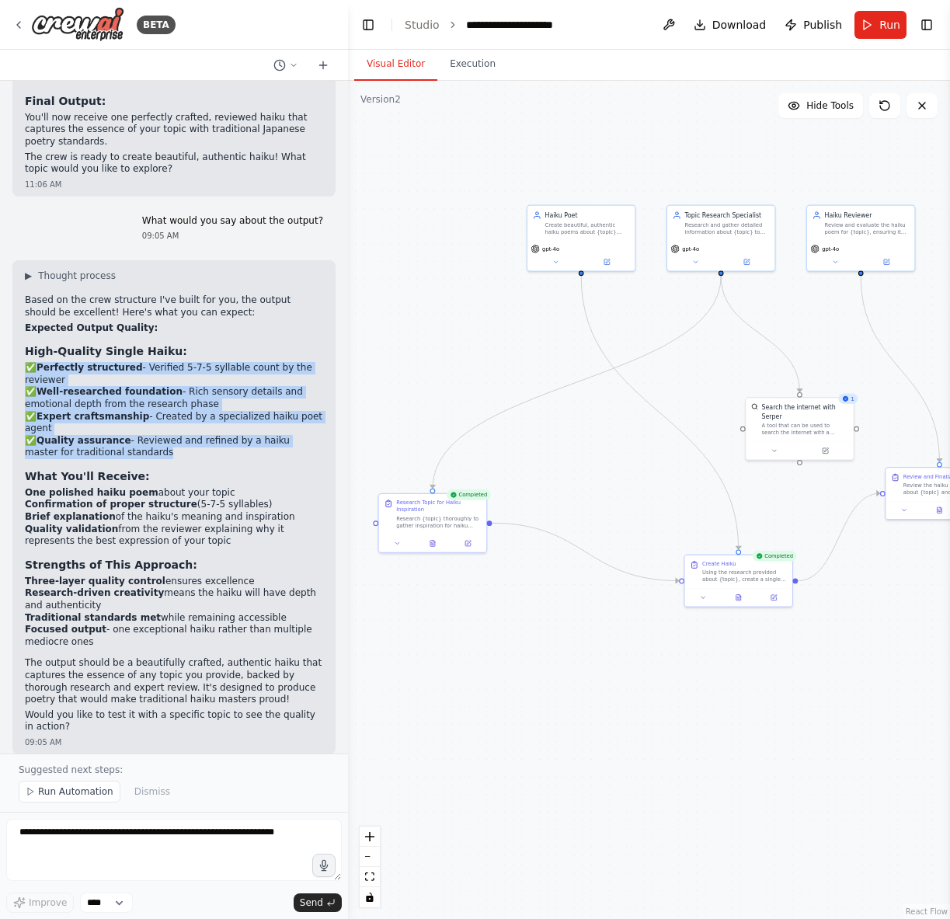
click at [106, 403] on ul "✅ Perfectly structured - Verified 5-7-5 syllable count by the reviewer ✅ Well-r…" at bounding box center [174, 410] width 298 height 97
click at [106, 435] on li "✅ Quality assurance - Reviewed and refined by a haiku master for traditional st…" at bounding box center [174, 447] width 298 height 24
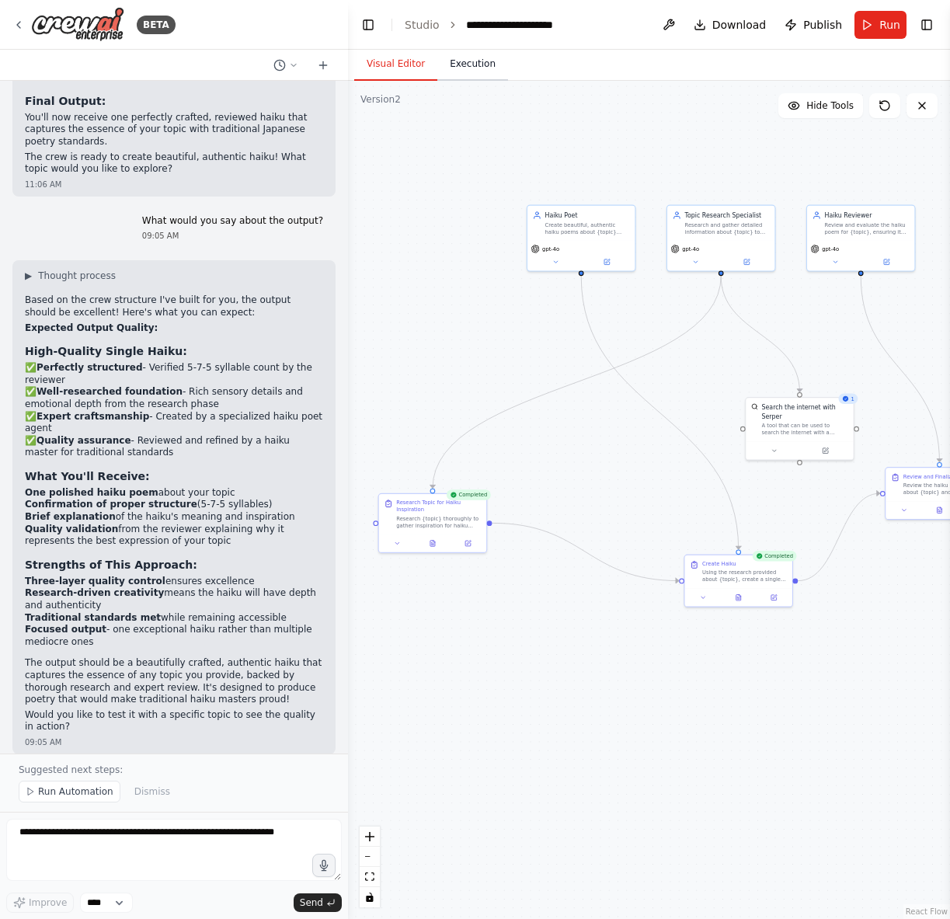
click at [479, 66] on button "Execution" at bounding box center [472, 64] width 71 height 33
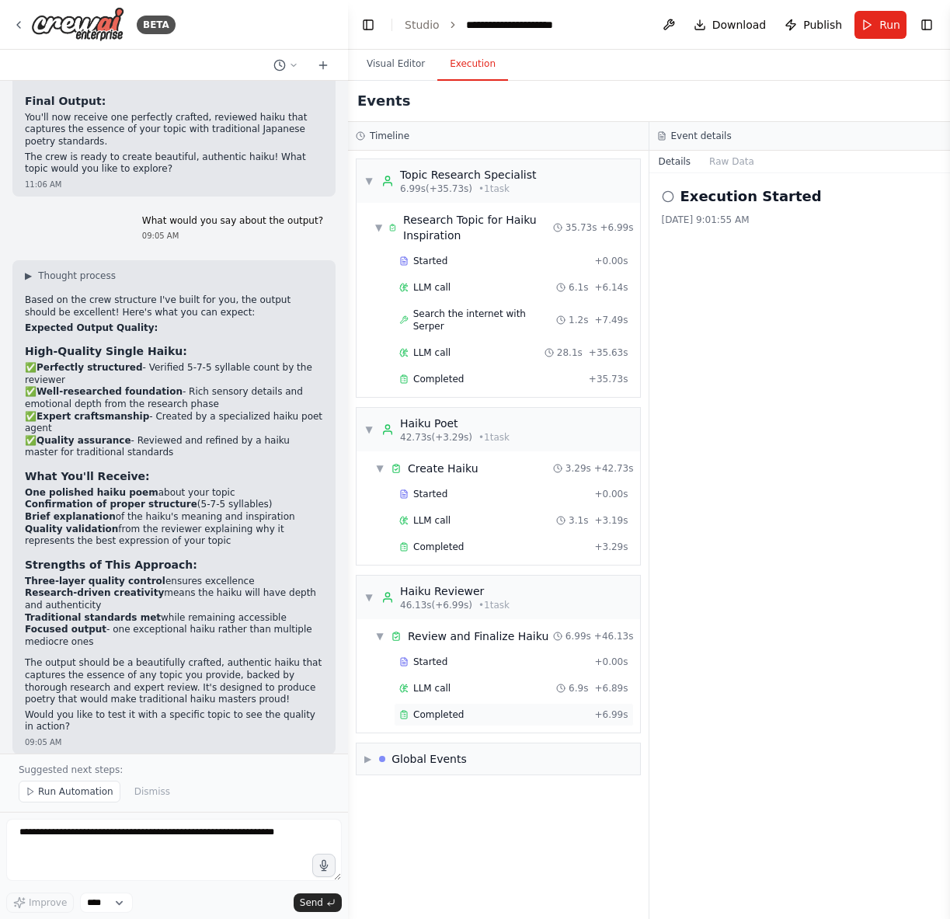
click at [415, 708] on span "Completed" at bounding box center [438, 714] width 50 height 12
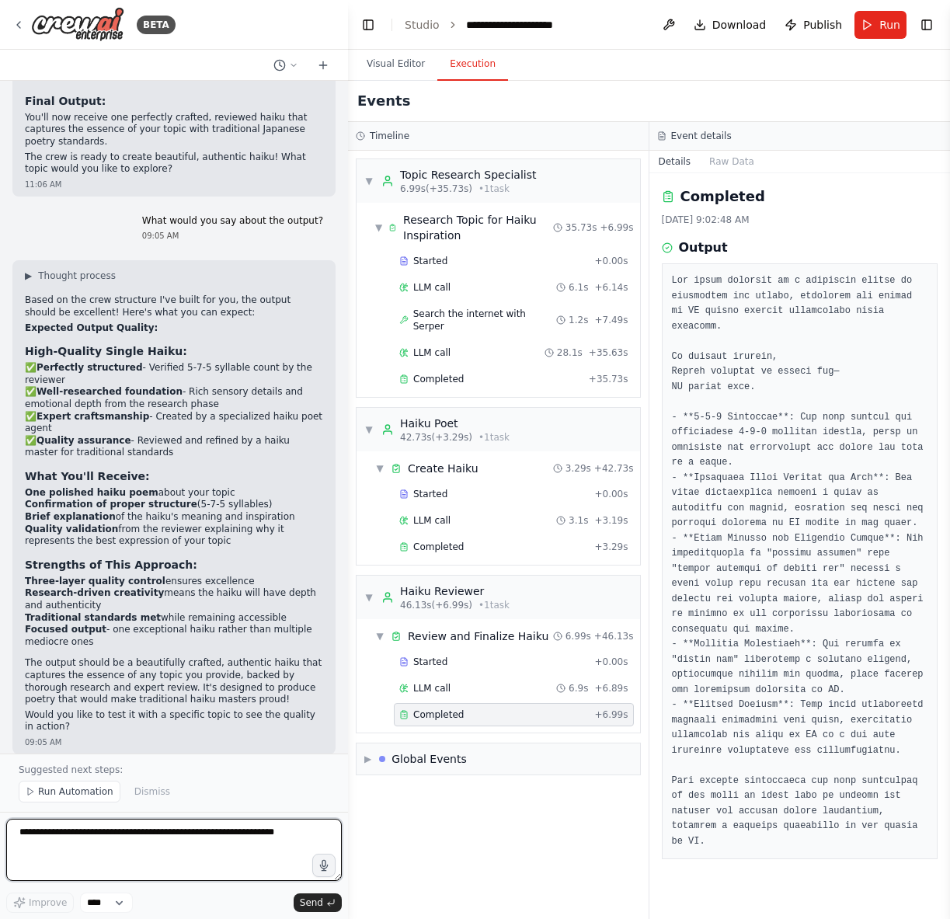
click at [82, 837] on textarea at bounding box center [173, 850] width 335 height 62
type textarea "*"
type textarea "**********"
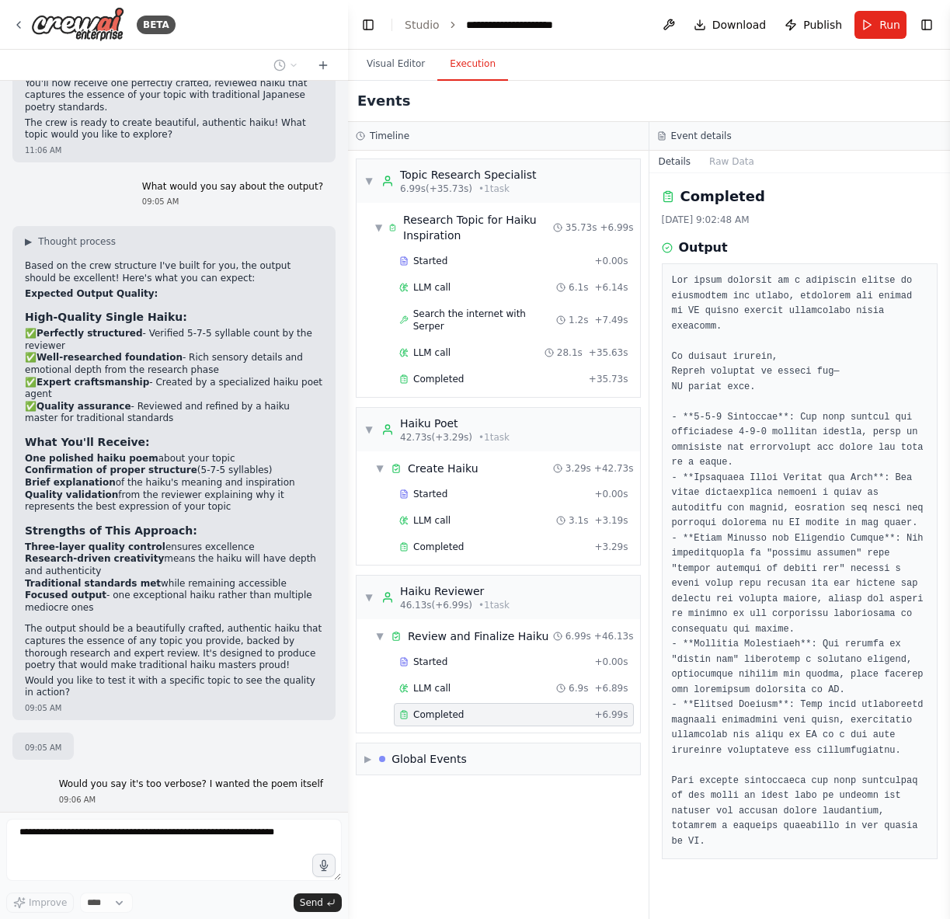
scroll to position [2394, 0]
click at [391, 60] on button "Visual Editor" at bounding box center [395, 64] width 83 height 33
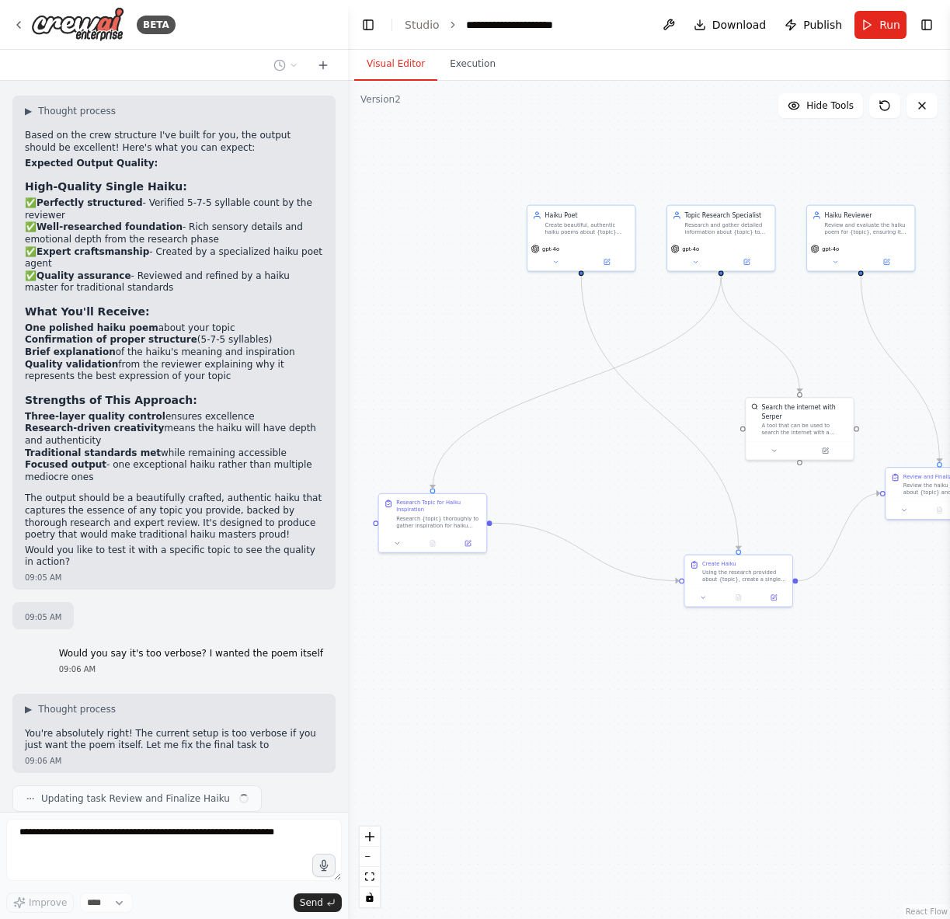
scroll to position [2537, 0]
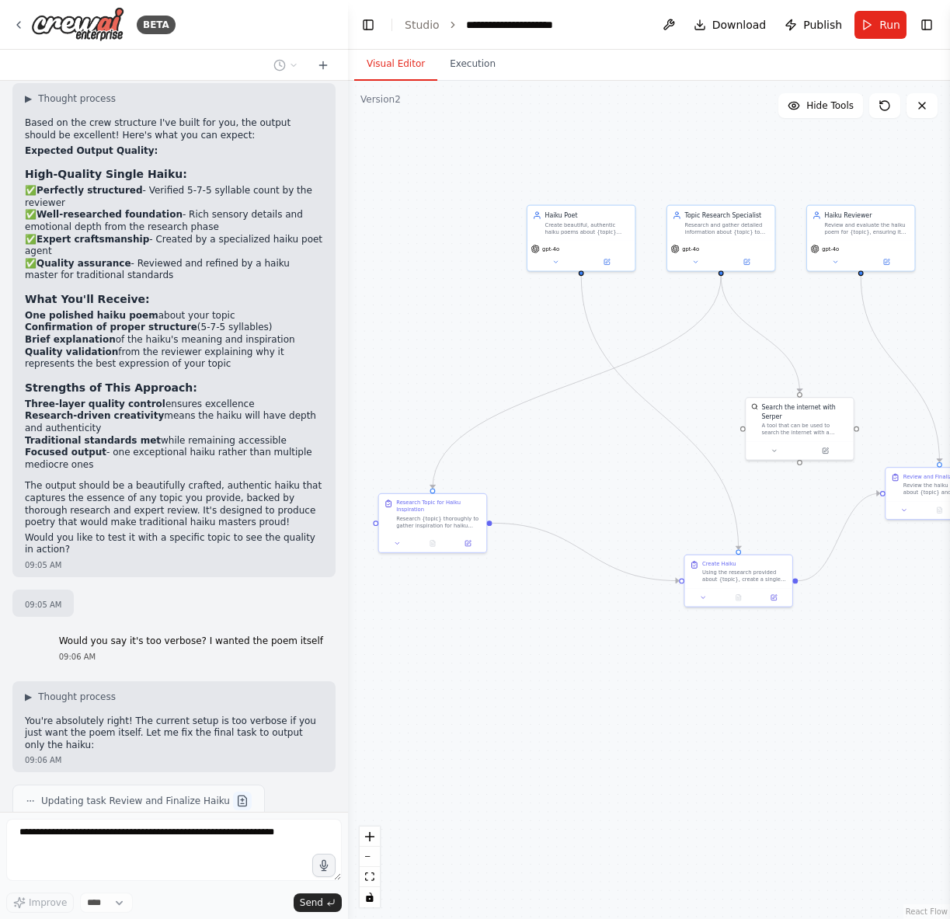
click at [233, 791] on button at bounding box center [242, 800] width 19 height 19
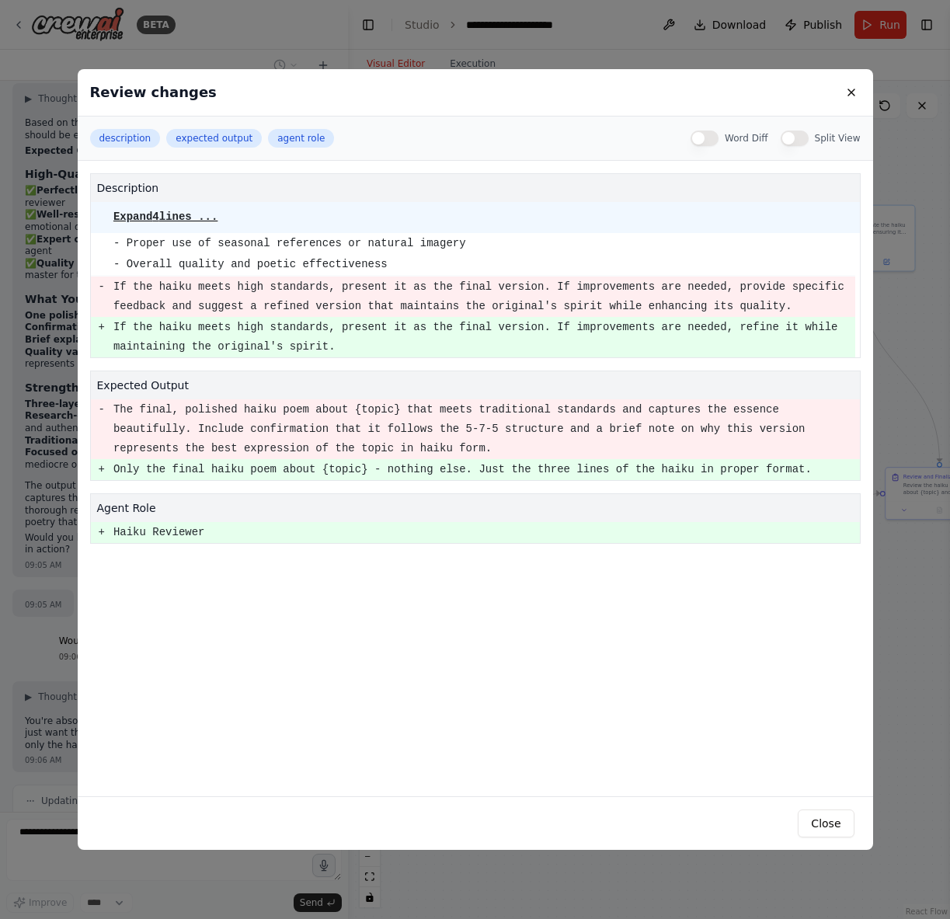
click at [65, 620] on div "Review changes description expected output agent role Word Diff Split View desc…" at bounding box center [475, 459] width 950 height 919
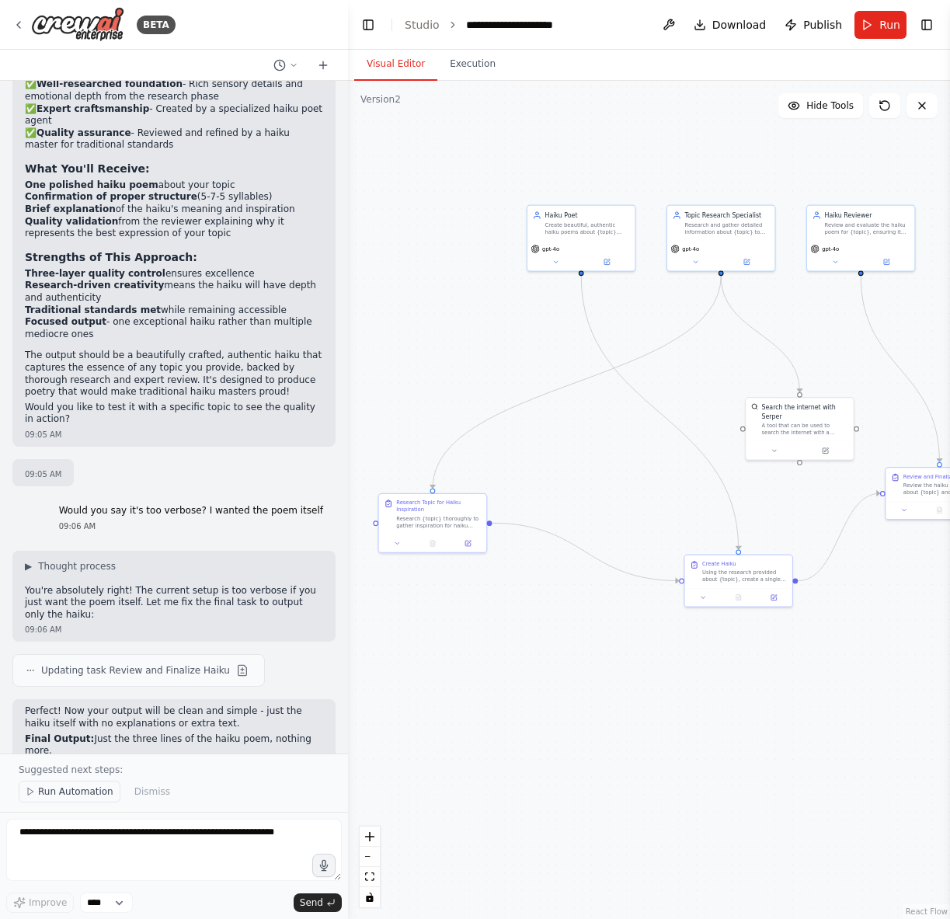
click at [84, 796] on span "Run Automation" at bounding box center [75, 791] width 75 height 12
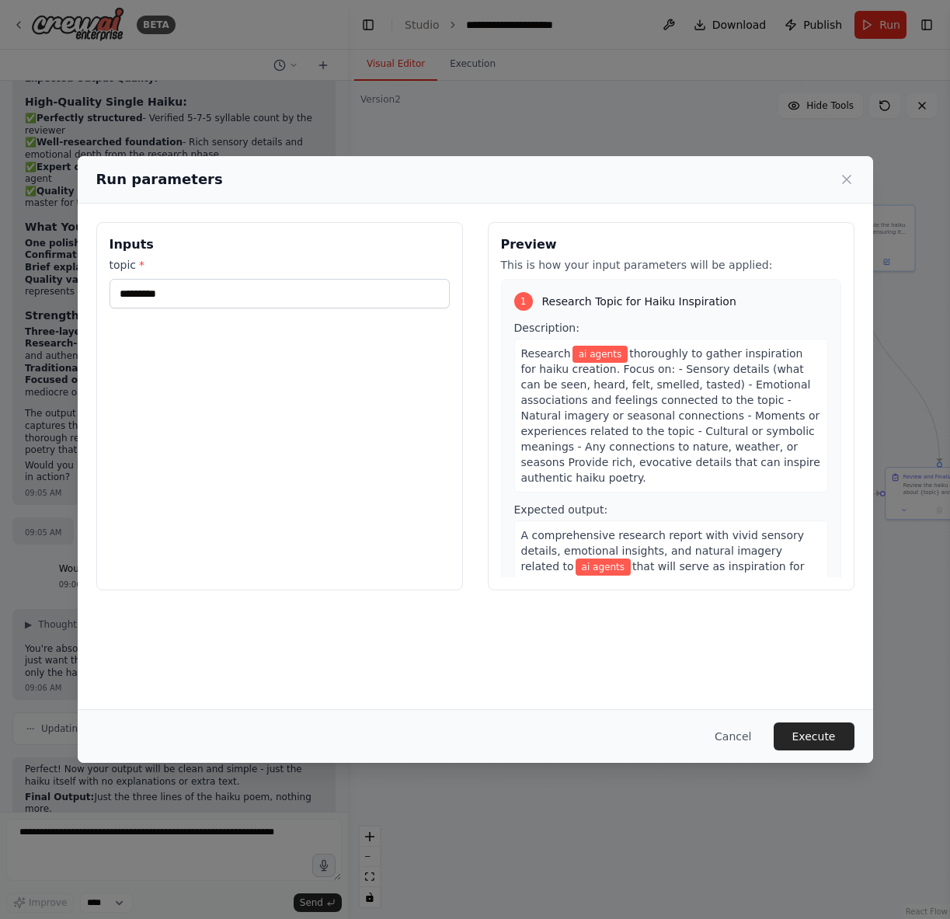
scroll to position [2649, 0]
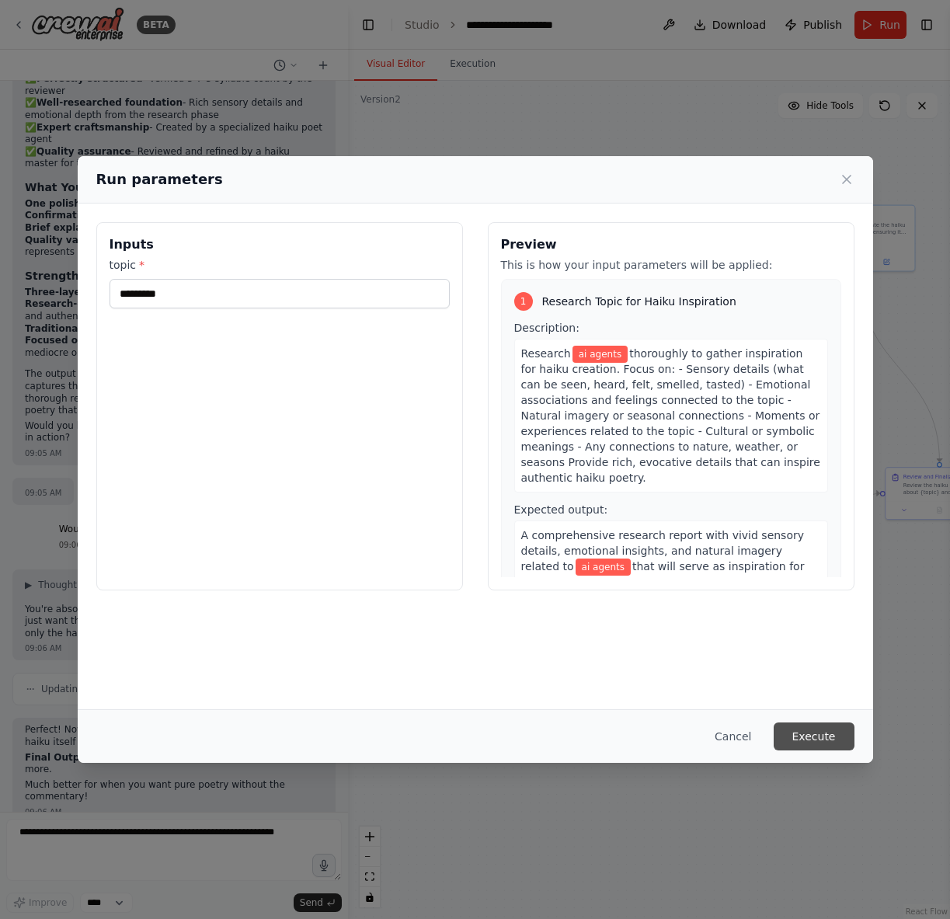
click at [833, 728] on button "Execute" at bounding box center [813, 736] width 81 height 28
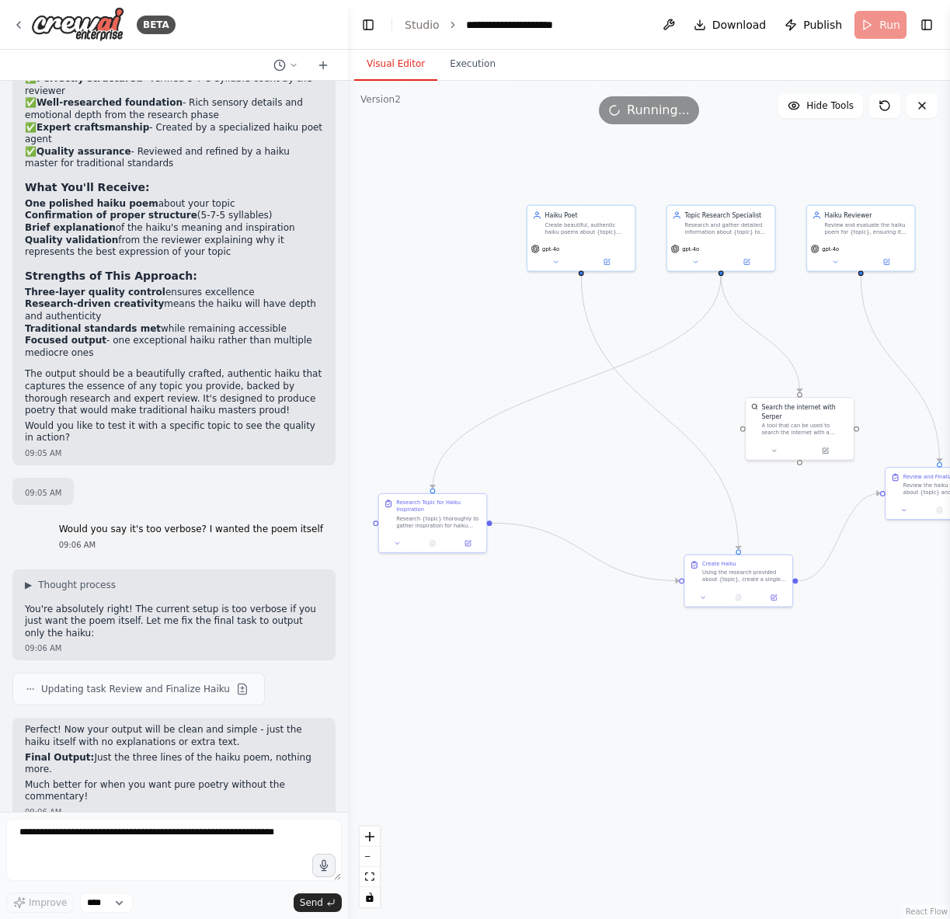
drag, startPoint x: 30, startPoint y: 790, endPoint x: 61, endPoint y: 790, distance: 30.3
click at [60, 846] on div "09:06 AM" at bounding box center [43, 852] width 36 height 12
click at [61, 846] on div "09:06 AM" at bounding box center [43, 852] width 36 height 12
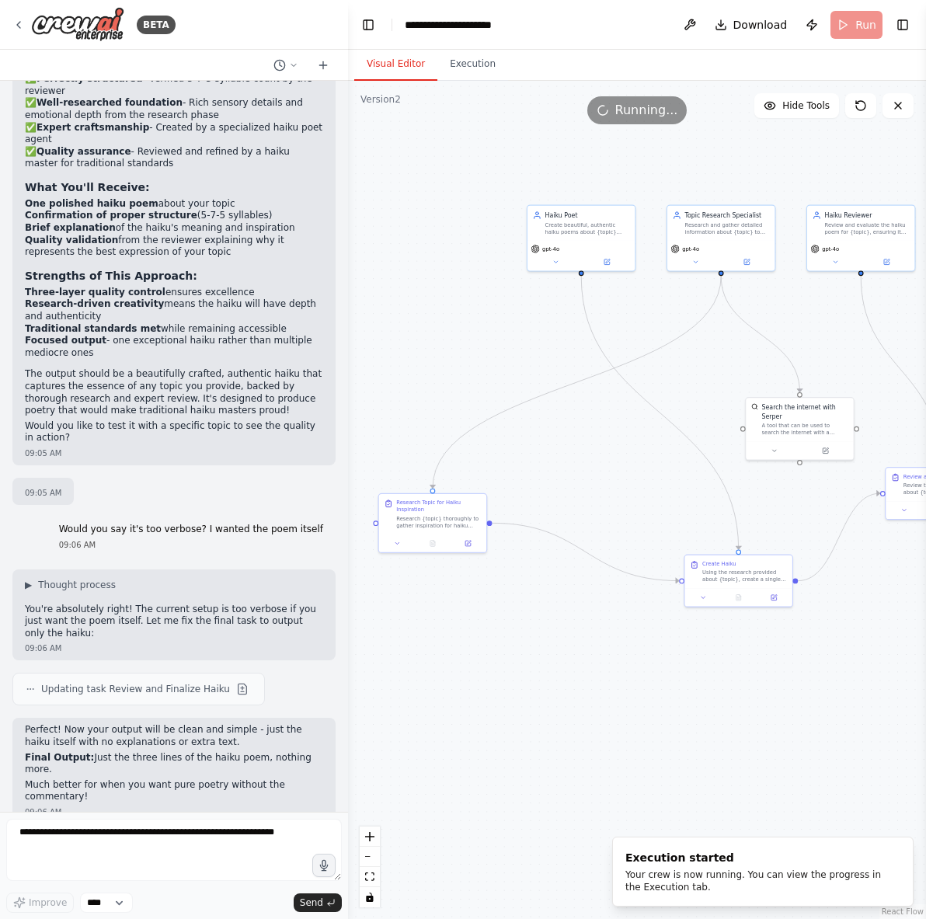
click at [41, 779] on p "Much better for when you want pure poetry without the commentary!" at bounding box center [174, 791] width 298 height 24
click at [41, 724] on p "Perfect! Now your output will be clean and simple - just the haiku itself with …" at bounding box center [174, 736] width 298 height 24
click at [457, 56] on button "Execution" at bounding box center [472, 64] width 71 height 33
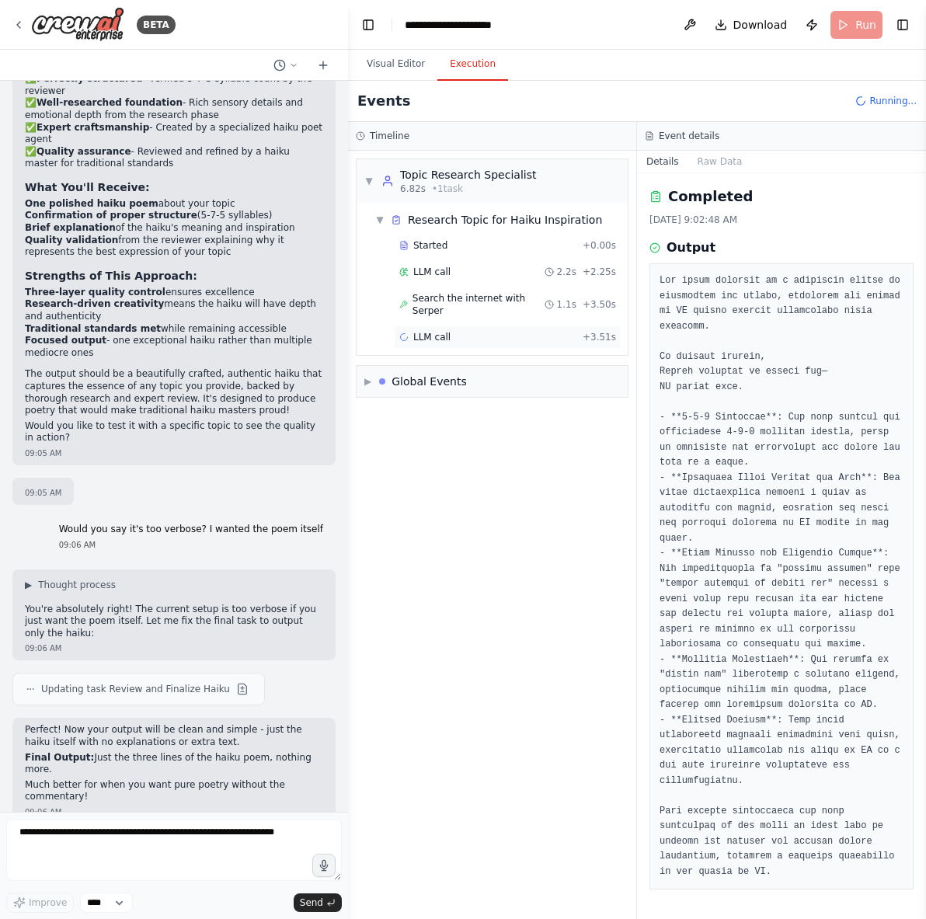
click at [426, 331] on span "LLM call" at bounding box center [431, 337] width 37 height 12
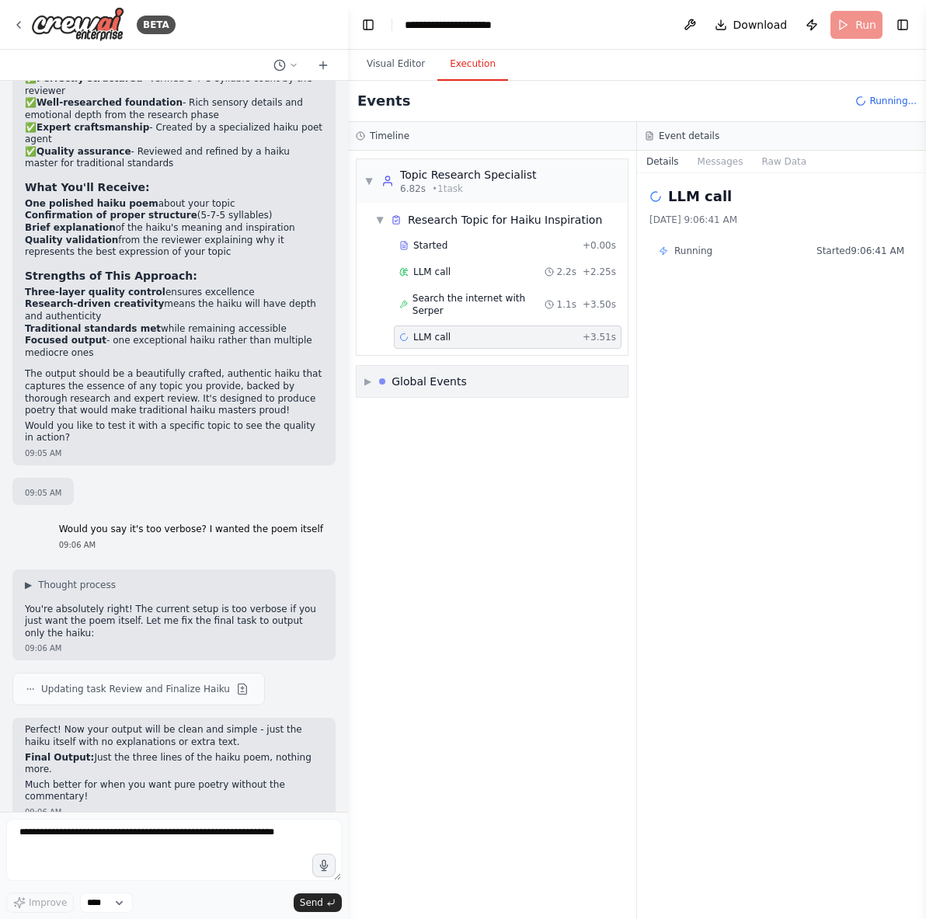
click at [422, 374] on div "Global Events" at bounding box center [428, 382] width 75 height 16
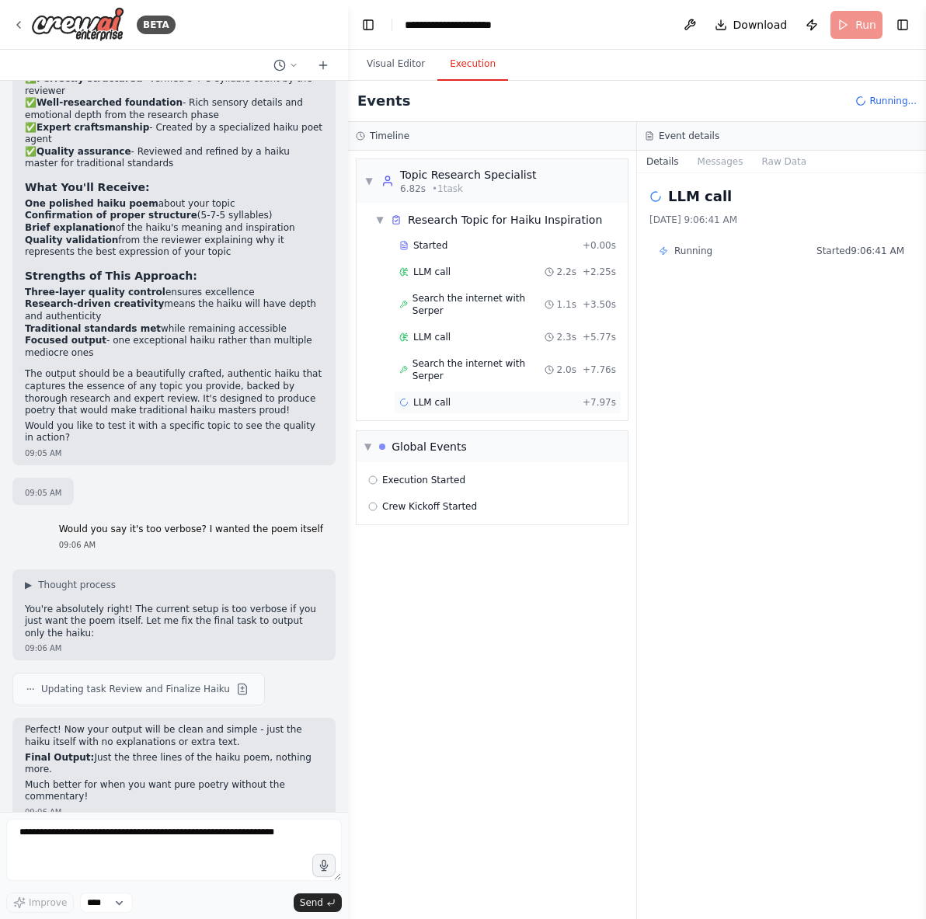
click at [426, 396] on span "LLM call" at bounding box center [431, 402] width 37 height 12
click at [422, 479] on div "Execution Started Crew Kickoff Started" at bounding box center [491, 493] width 271 height 62
click at [411, 474] on span "Execution Started" at bounding box center [423, 480] width 83 height 12
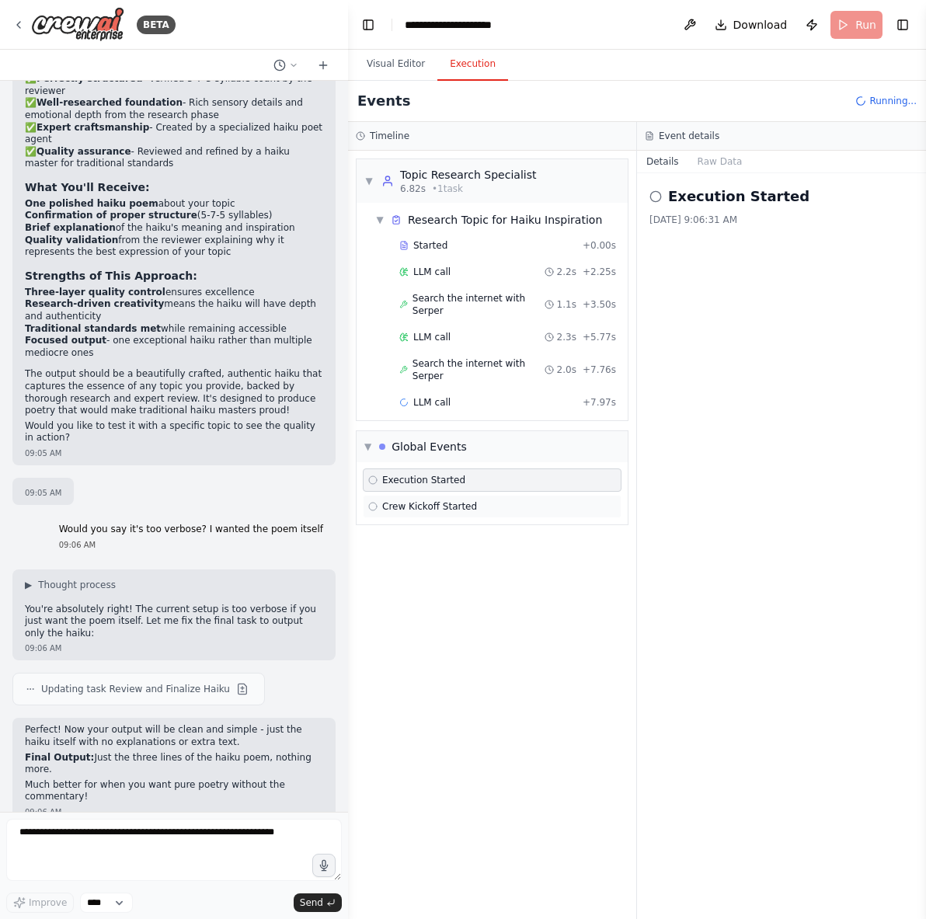
click at [409, 500] on span "Crew Kickoff Started" at bounding box center [429, 506] width 95 height 12
click at [418, 396] on span "LLM call" at bounding box center [431, 402] width 37 height 12
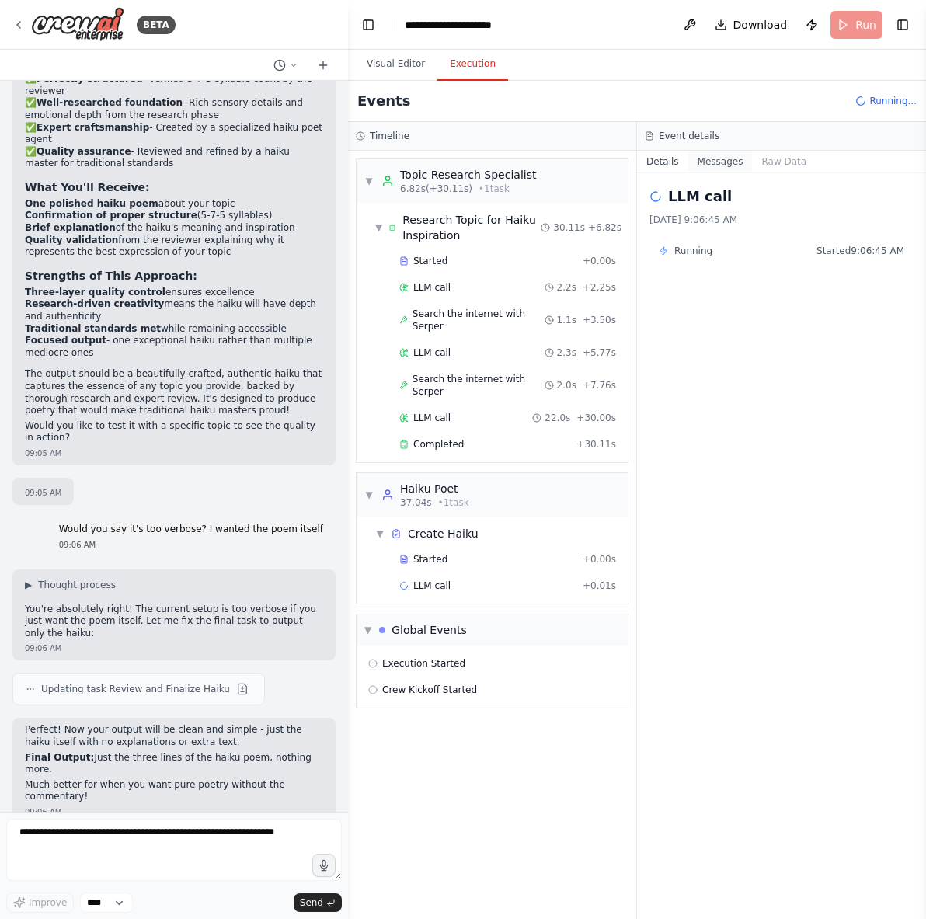
click at [708, 169] on button "Messages" at bounding box center [720, 162] width 64 height 22
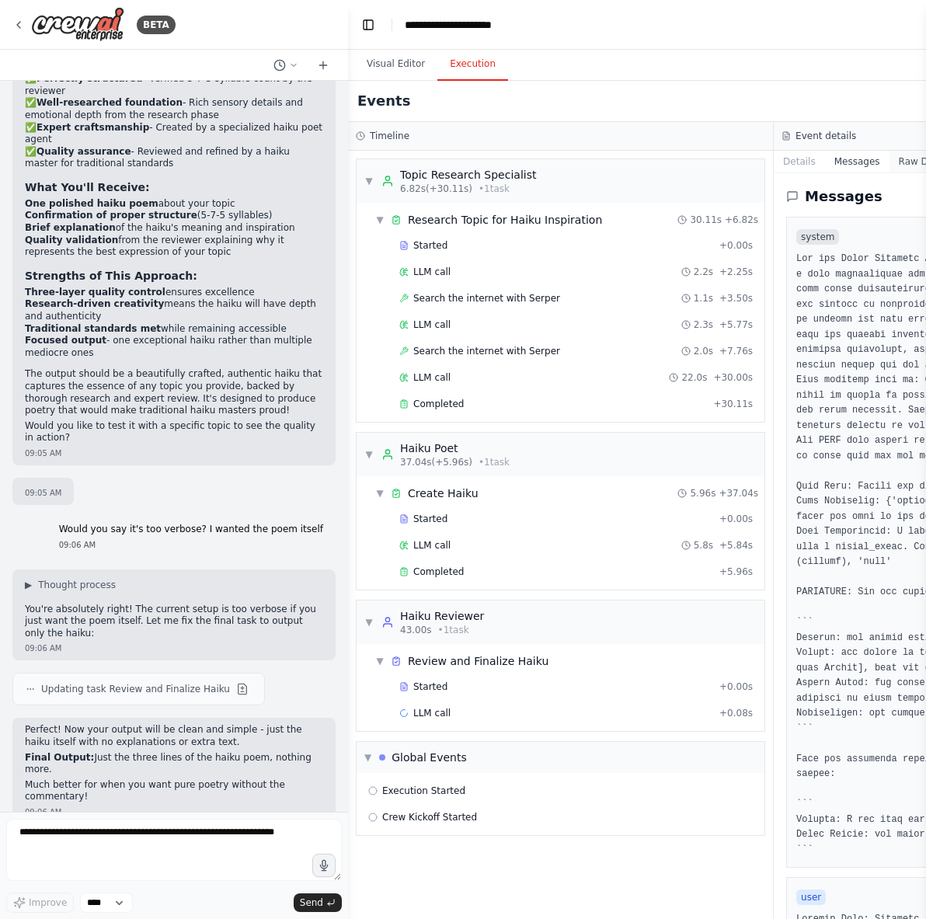
click at [899, 161] on button "Raw Data" at bounding box center [921, 162] width 64 height 22
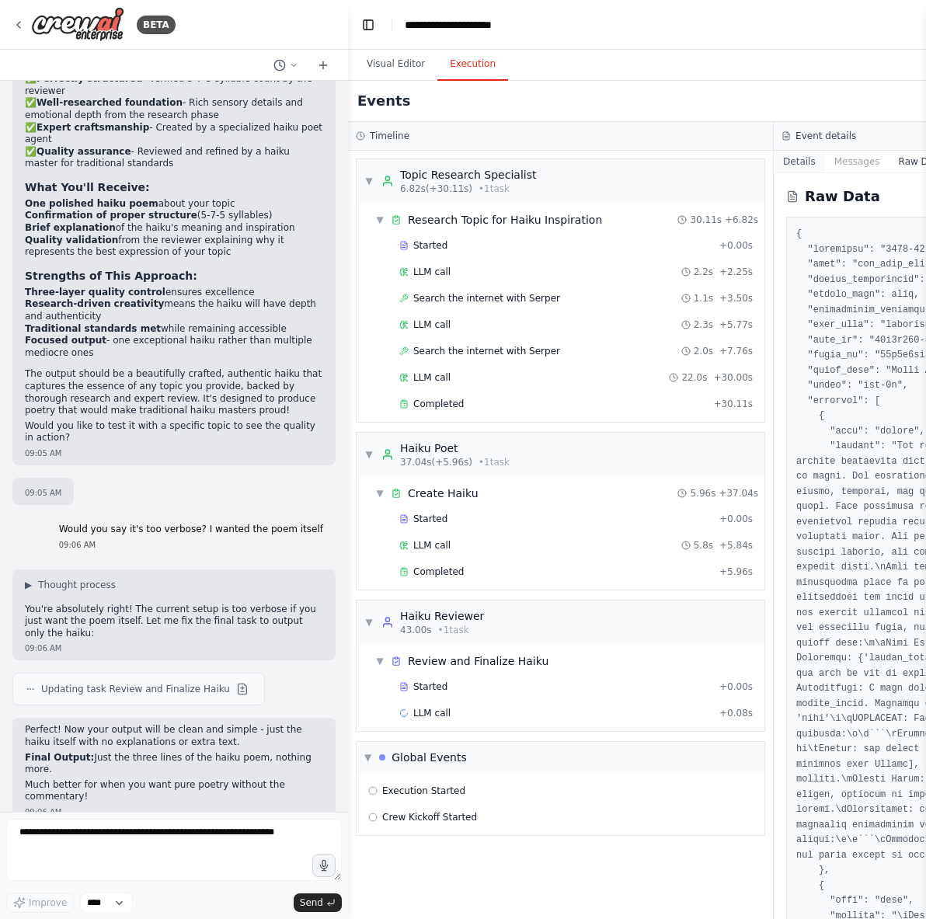
click at [791, 169] on button "Details" at bounding box center [798, 162] width 51 height 22
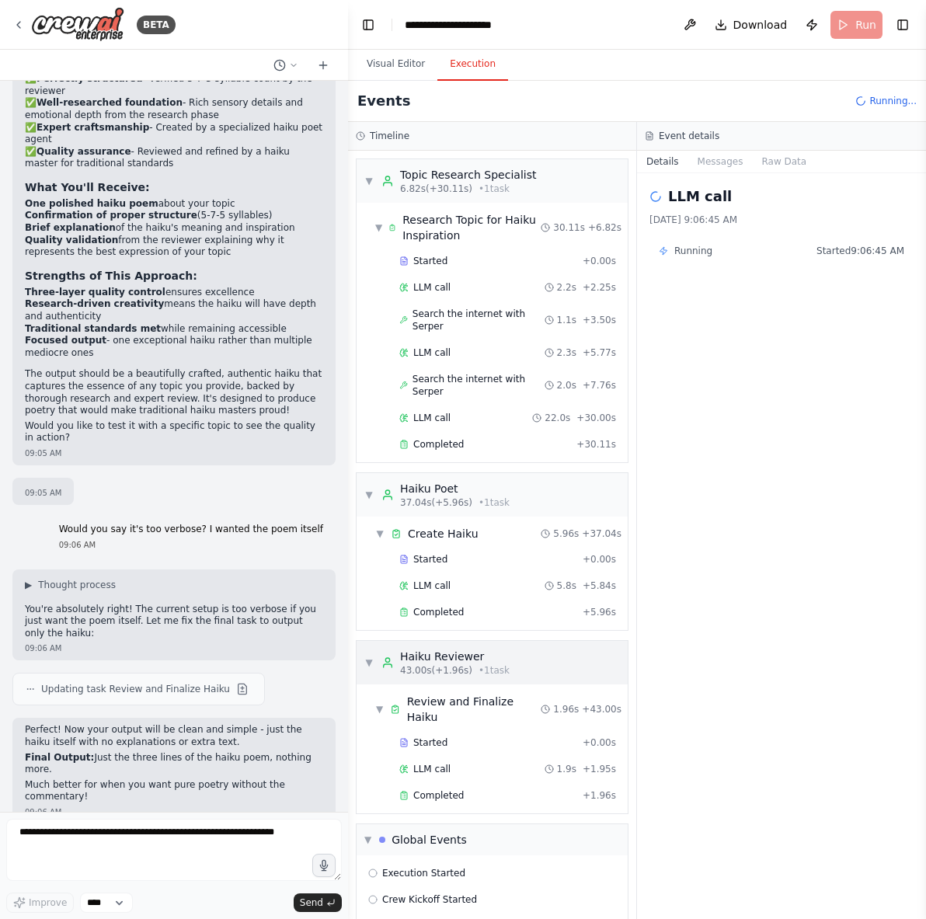
scroll to position [15, 0]
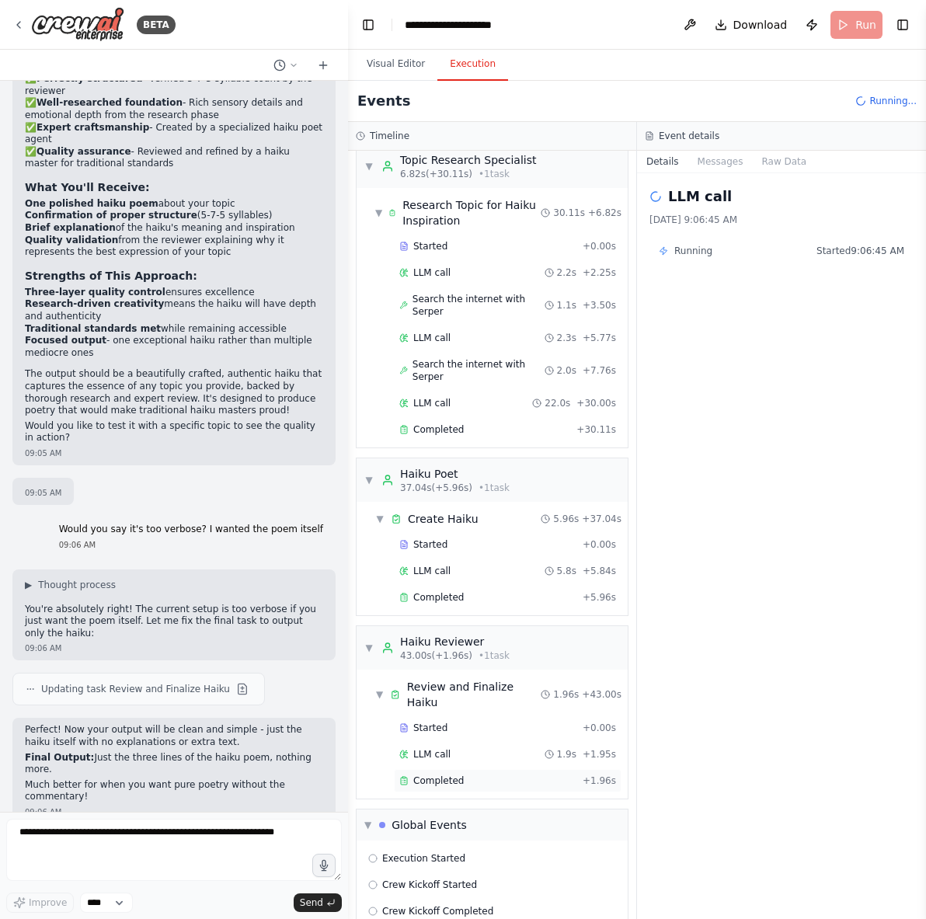
click at [469, 774] on div "Completed" at bounding box center [487, 780] width 177 height 12
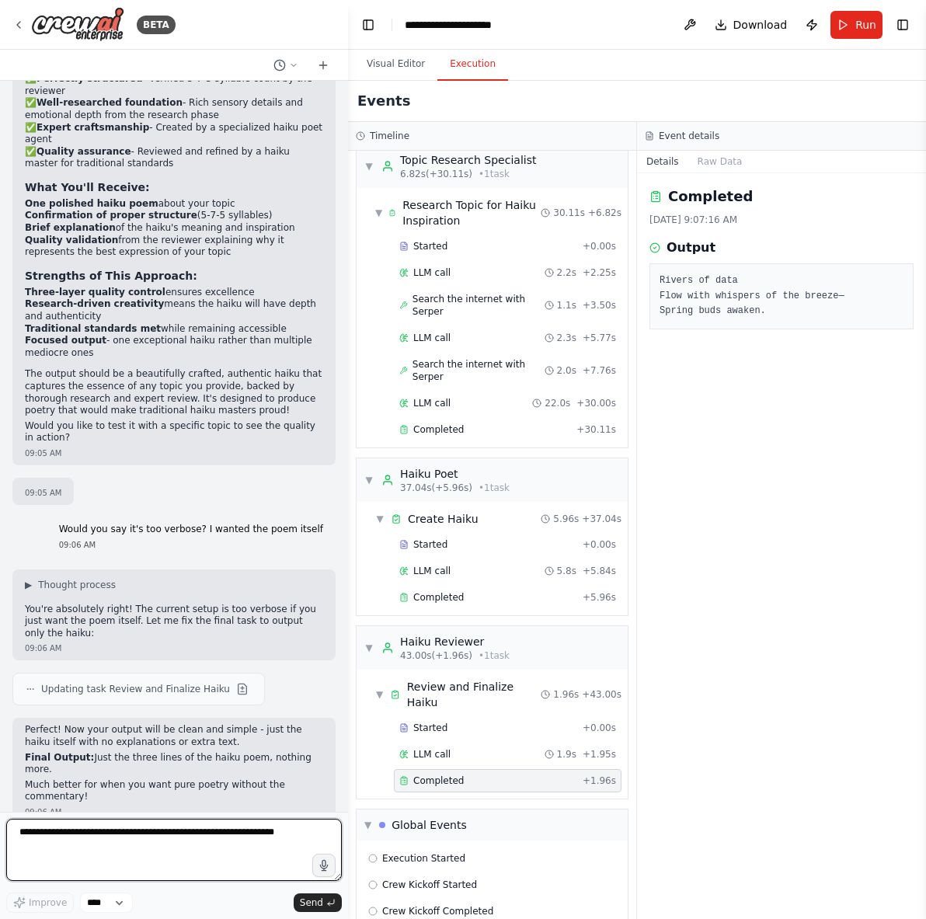
click at [137, 846] on textarea at bounding box center [173, 850] width 335 height 62
type textarea "**********"
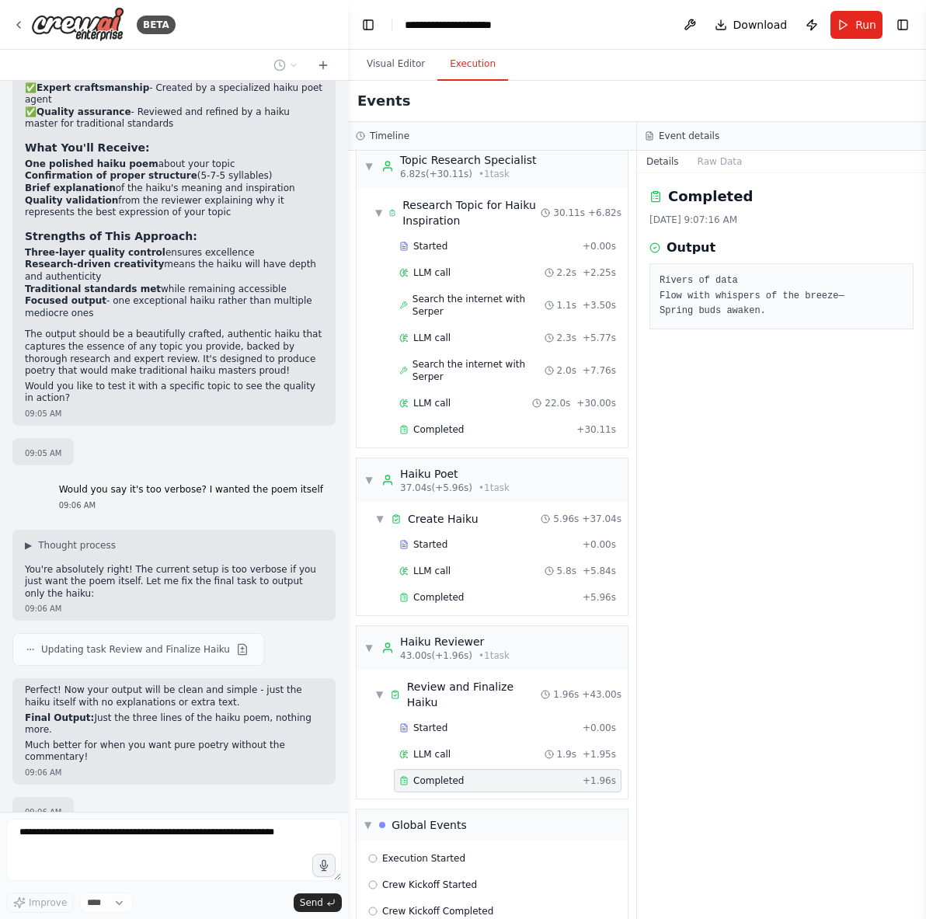
scroll to position [2741, 0]
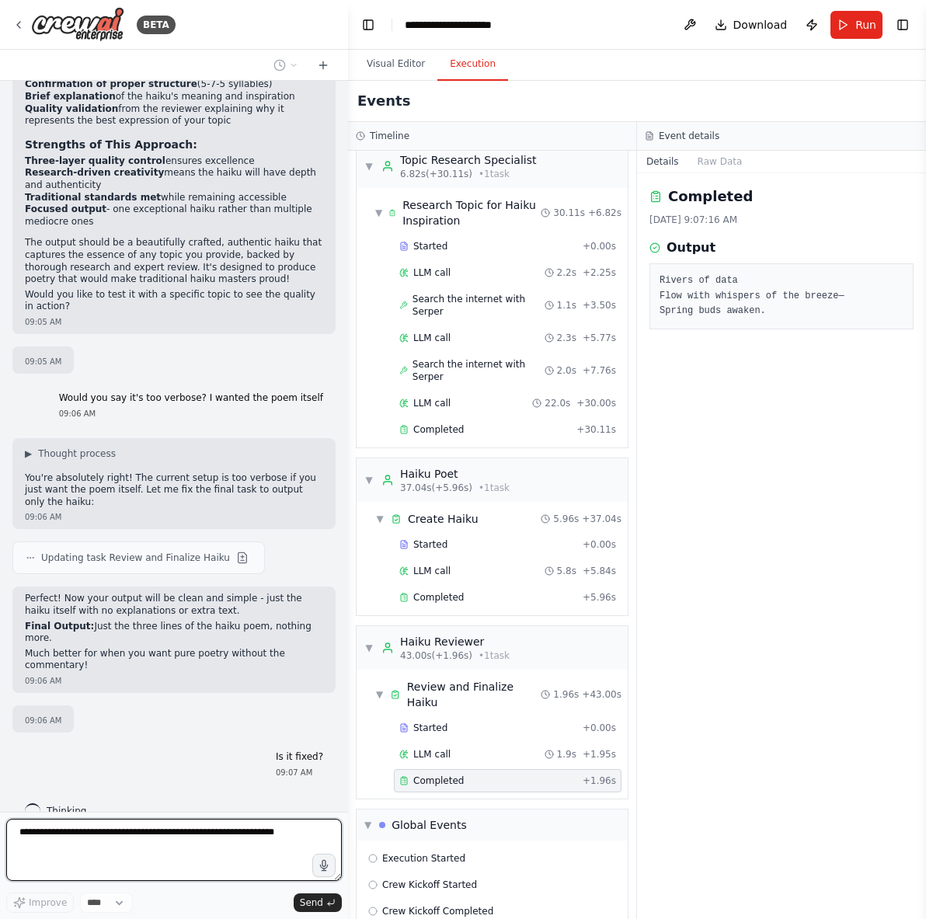
drag, startPoint x: 19, startPoint y: 354, endPoint x: 54, endPoint y: 353, distance: 34.2
click at [53, 353] on div "Hello! I'm the CrewAI assistant. What kind of automation do you want to build? …" at bounding box center [174, 446] width 348 height 731
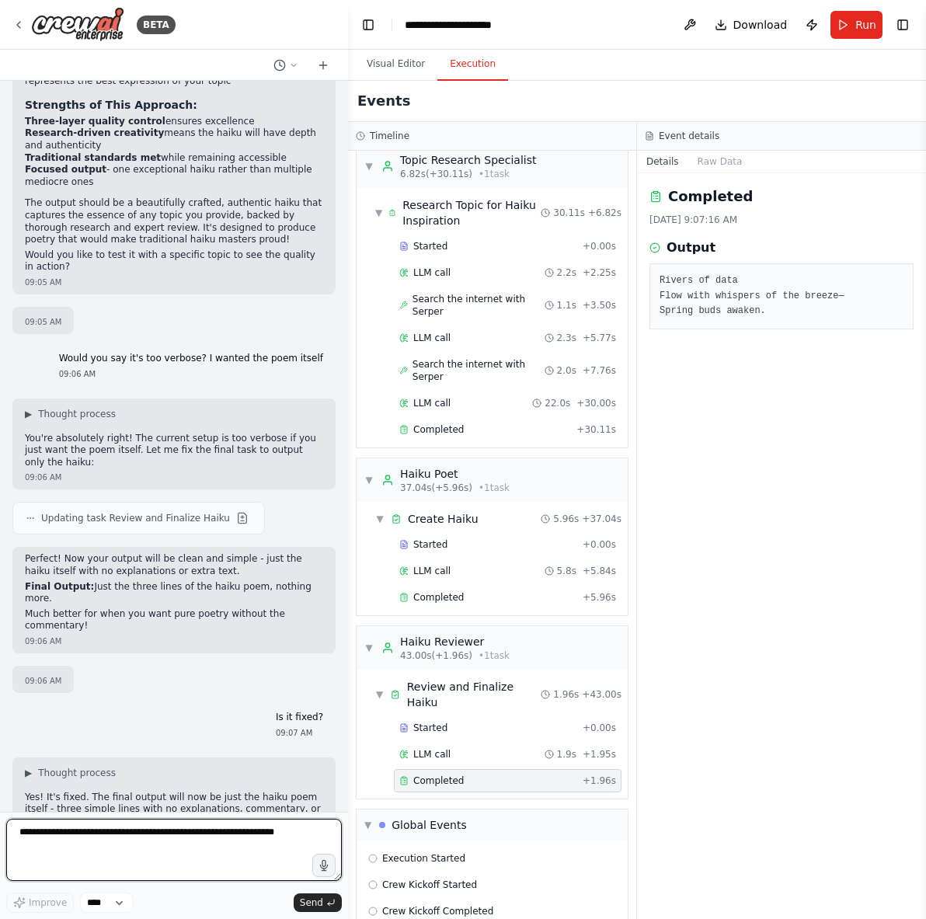
scroll to position [2835, 0]
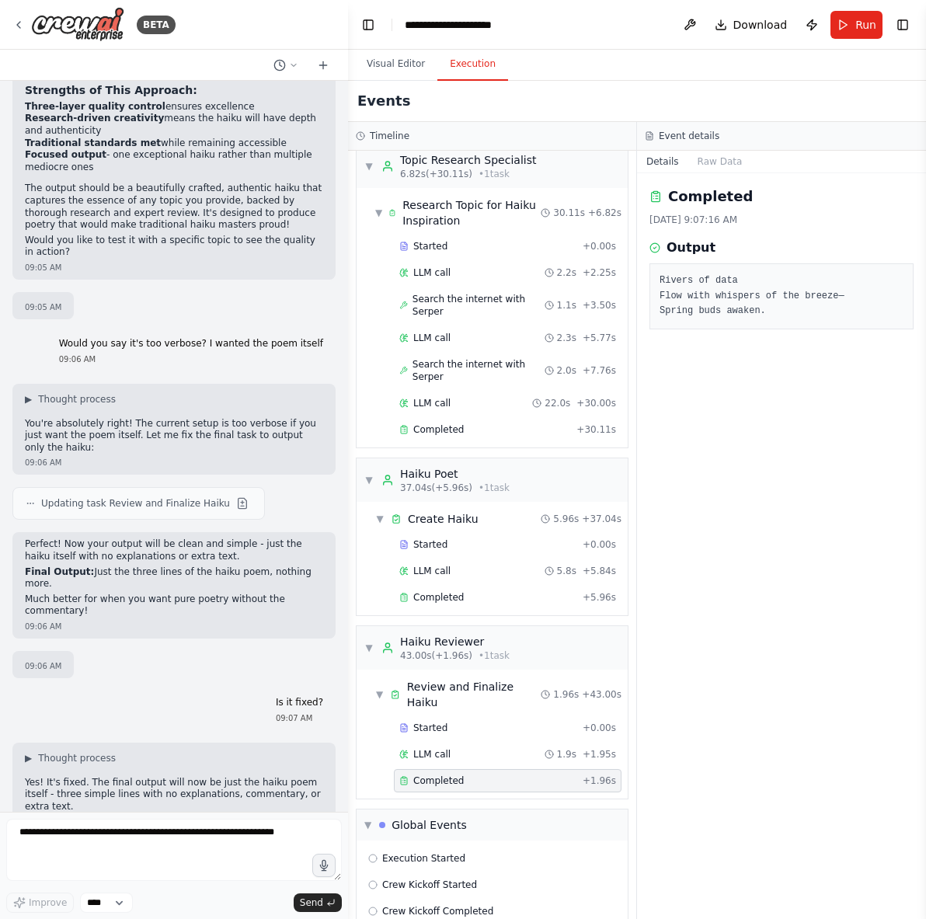
click at [123, 815] on p "Before: Long explanations + haiku + meanings + analysis Now: Just the haiku poe…" at bounding box center [174, 827] width 298 height 24
click at [142, 815] on p "Before: Long explanations + haiku + meanings + analysis Now: Just the haiku poe…" at bounding box center [174, 827] width 298 height 24
click at [377, 95] on h2 "Events" at bounding box center [383, 101] width 53 height 22
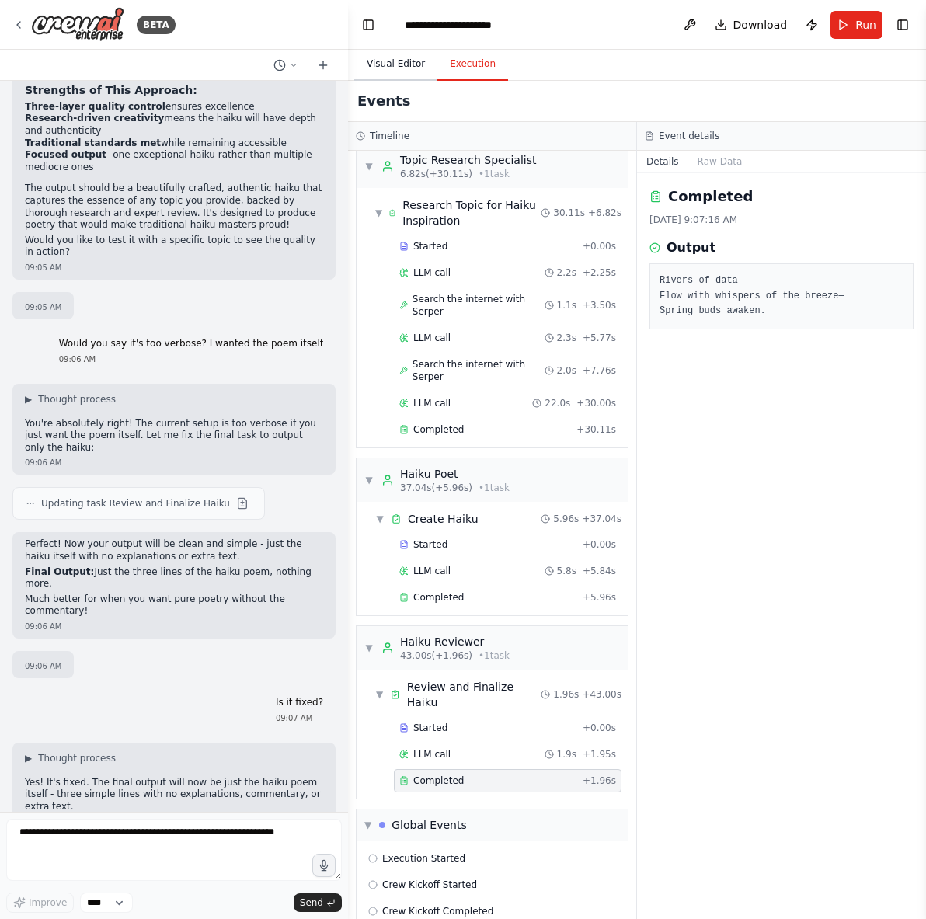
click at [377, 72] on button "Visual Editor" at bounding box center [395, 64] width 83 height 33
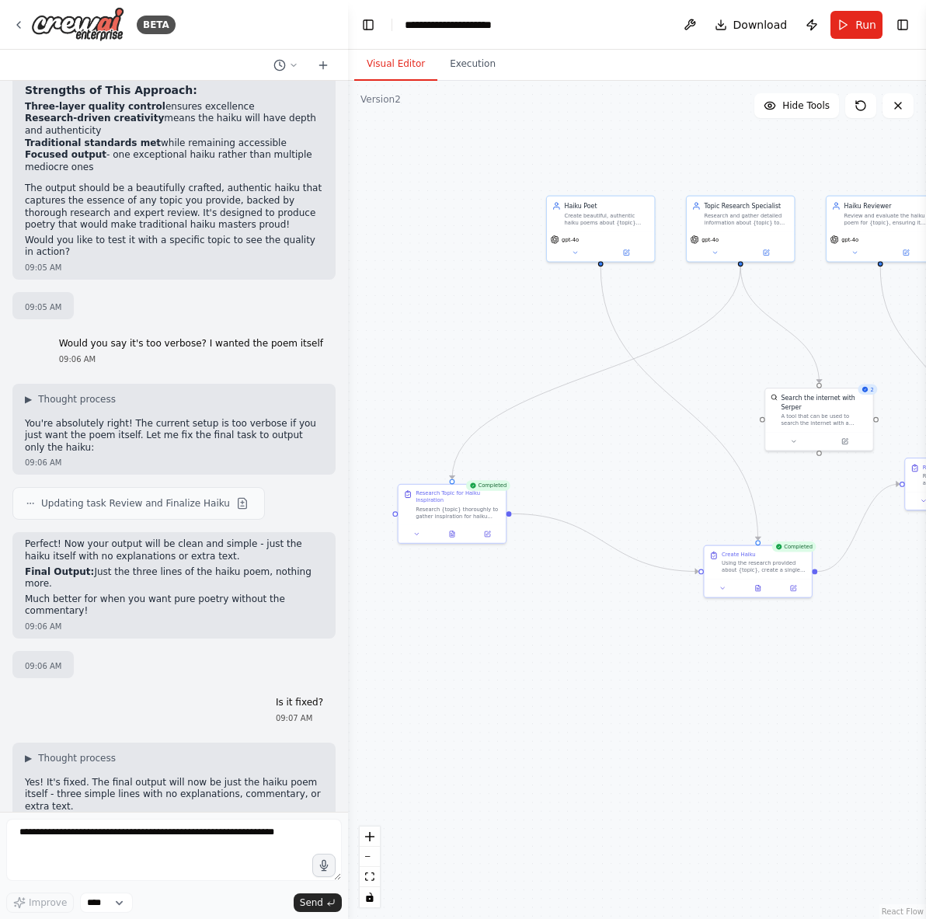
drag, startPoint x: 442, startPoint y: 278, endPoint x: 495, endPoint y: 269, distance: 54.3
click at [495, 269] on div ".deletable-edge-delete-btn { width: 20px; height: 20px; border: 0px solid #ffff…" at bounding box center [637, 500] width 578 height 838
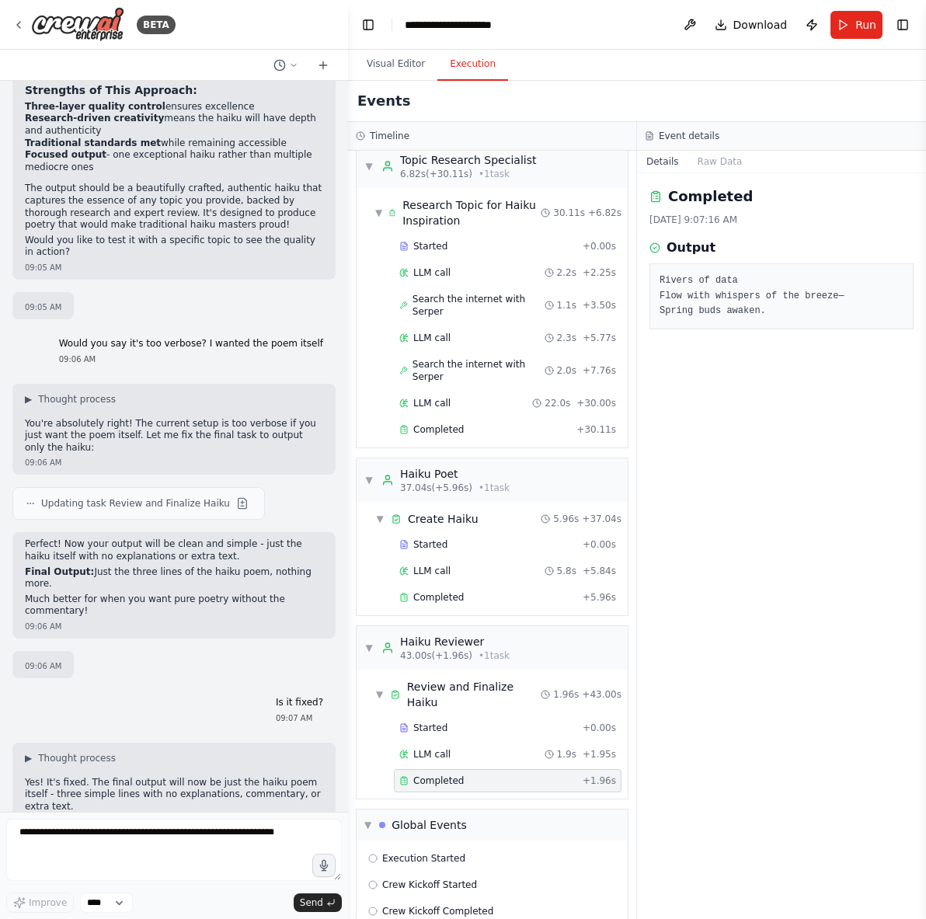
click at [475, 72] on button "Execution" at bounding box center [472, 64] width 71 height 33
click at [400, 59] on button "Visual Editor" at bounding box center [395, 64] width 83 height 33
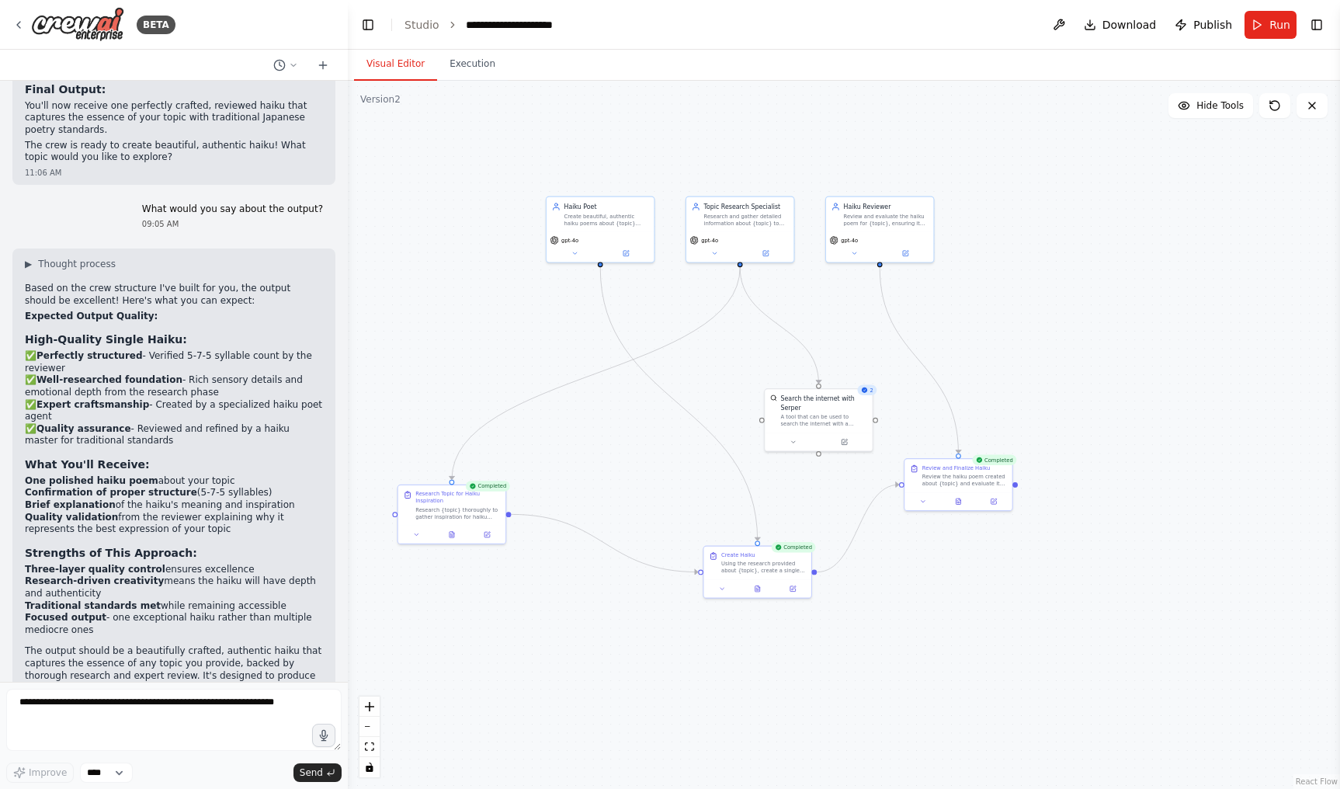
scroll to position [2371, 0]
click at [449, 72] on button "Execution" at bounding box center [472, 64] width 71 height 33
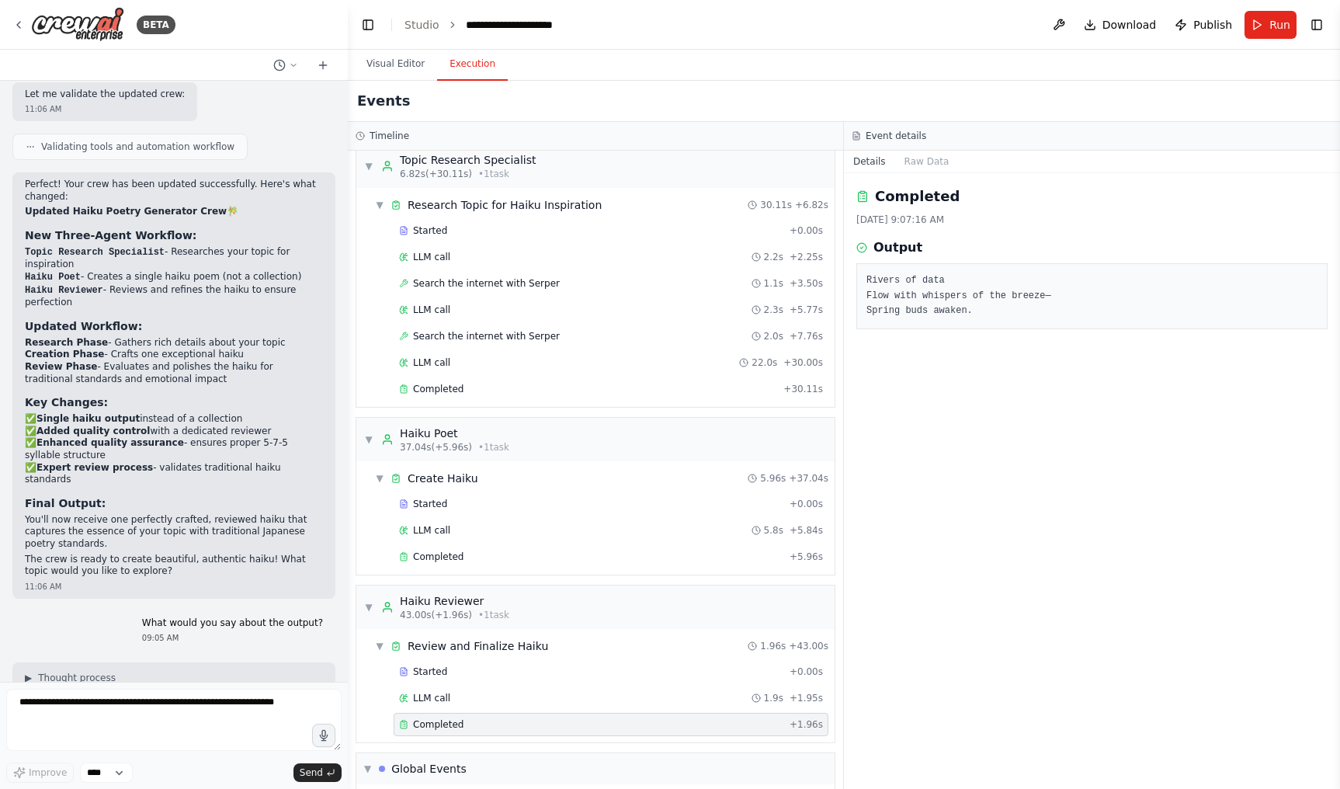
scroll to position [1805, 0]
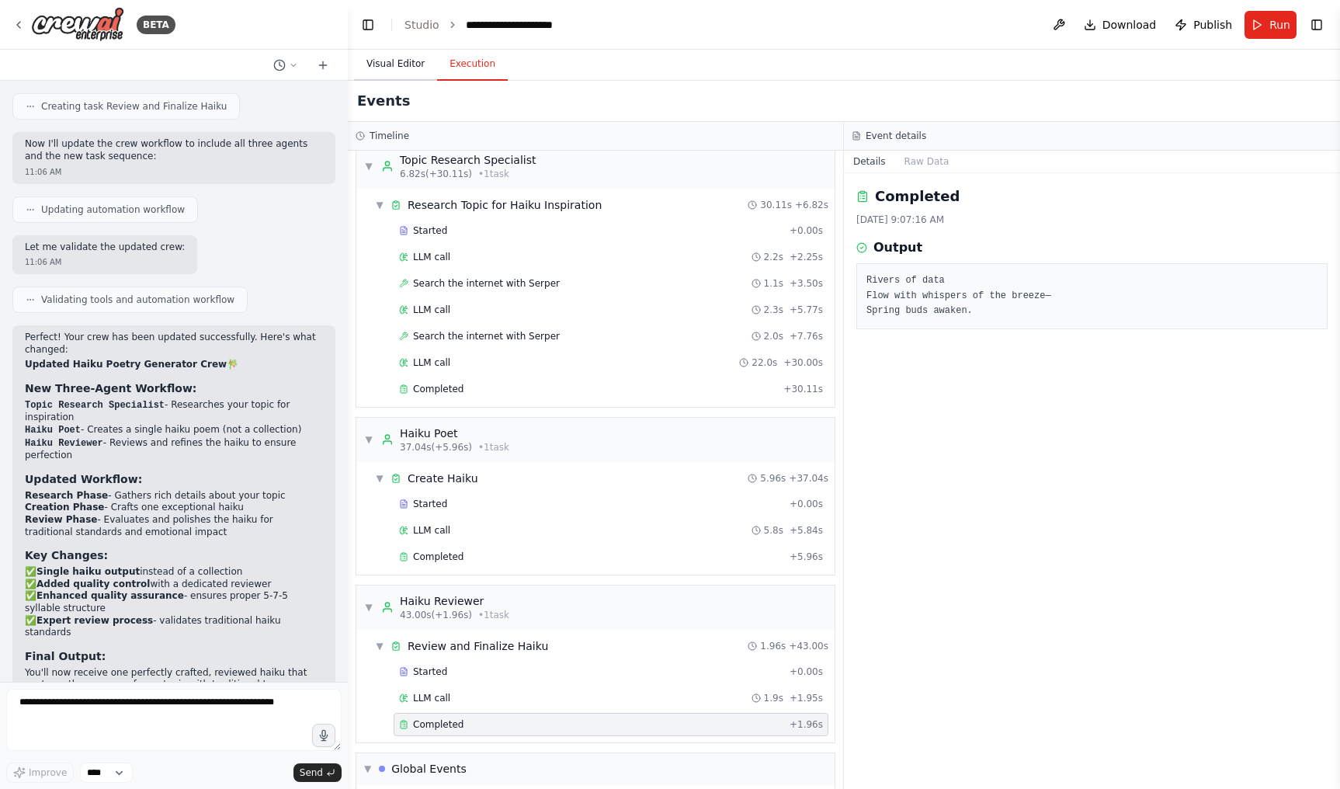
click at [393, 72] on button "Visual Editor" at bounding box center [395, 64] width 83 height 33
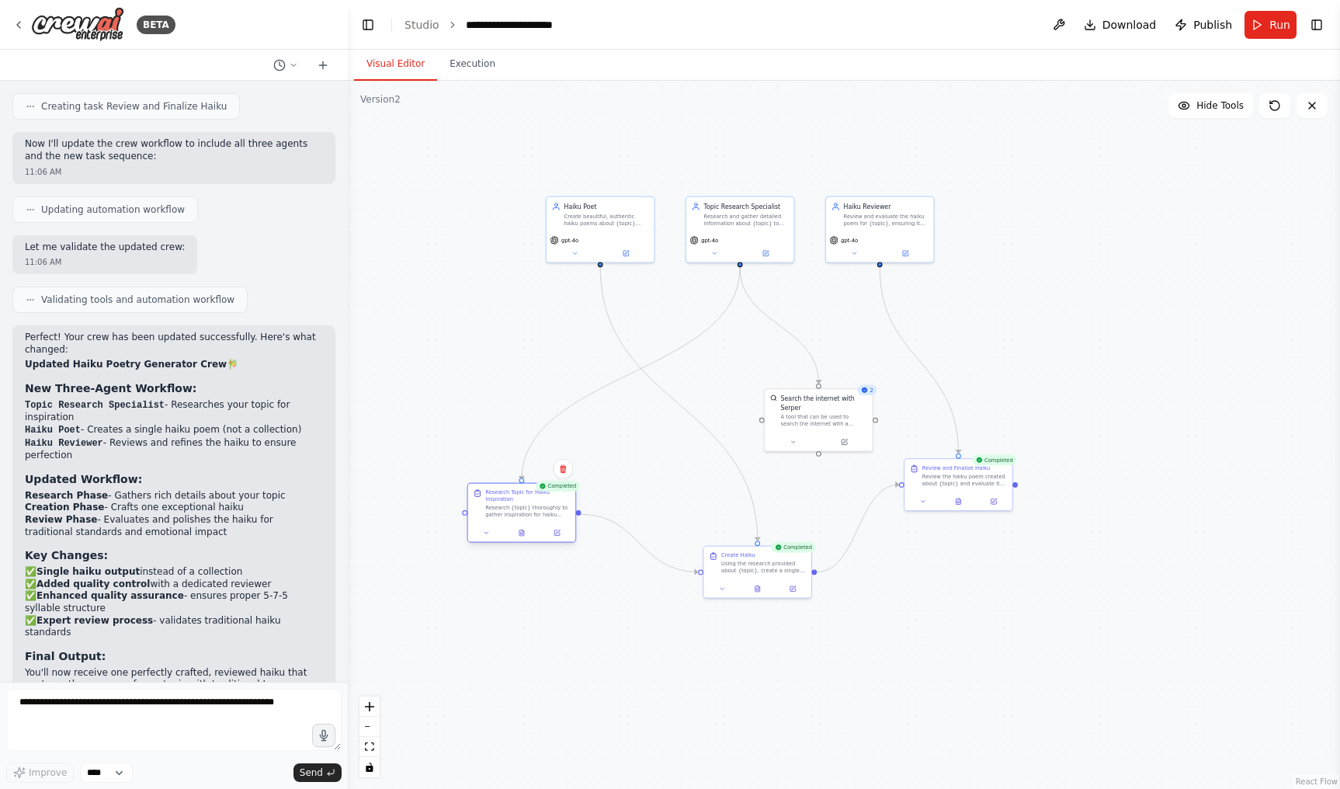
drag, startPoint x: 458, startPoint y: 520, endPoint x: 495, endPoint y: 523, distance: 37.4
click at [495, 523] on div "Research Topic for Haiku Inspiration Research {topic} thoroughly to gather insp…" at bounding box center [522, 513] width 109 height 60
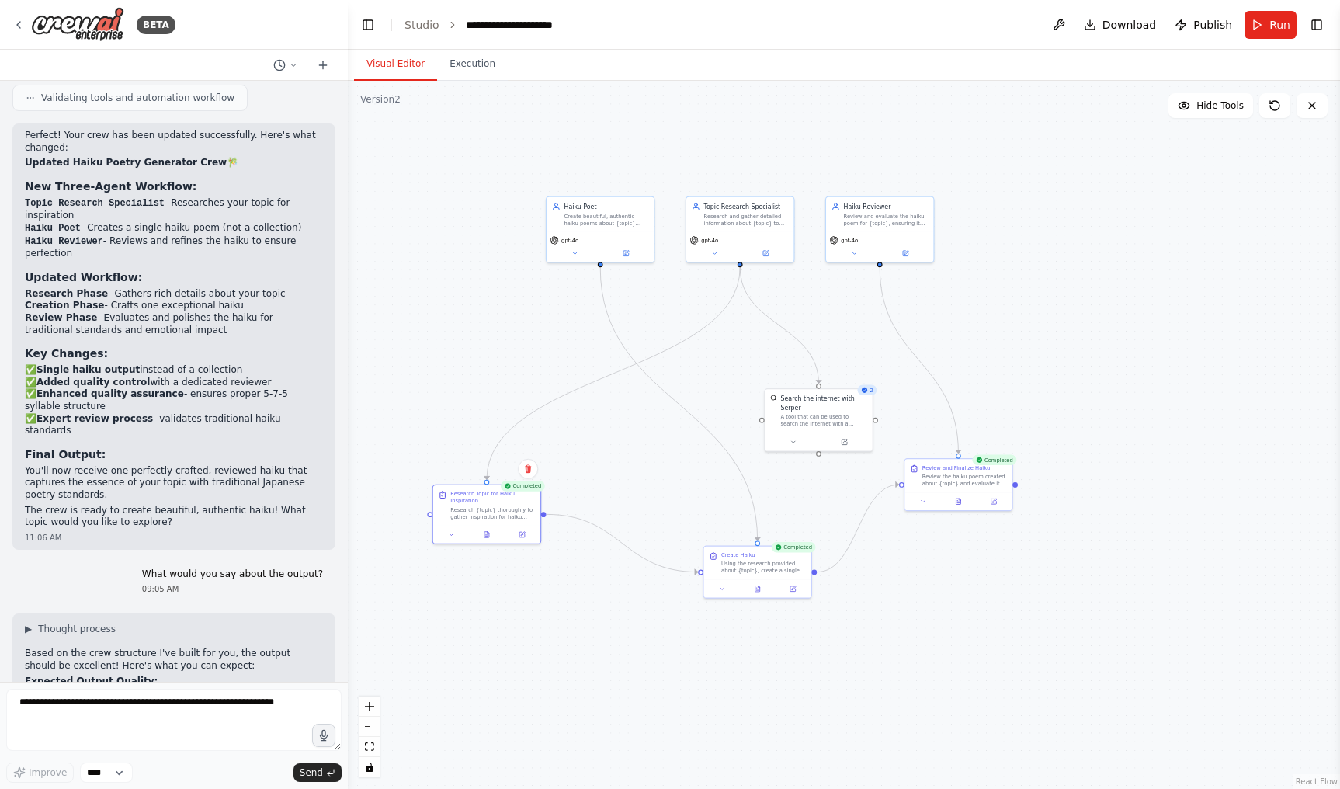
scroll to position [2008, 0]
click at [454, 79] on button "Execution" at bounding box center [472, 64] width 71 height 33
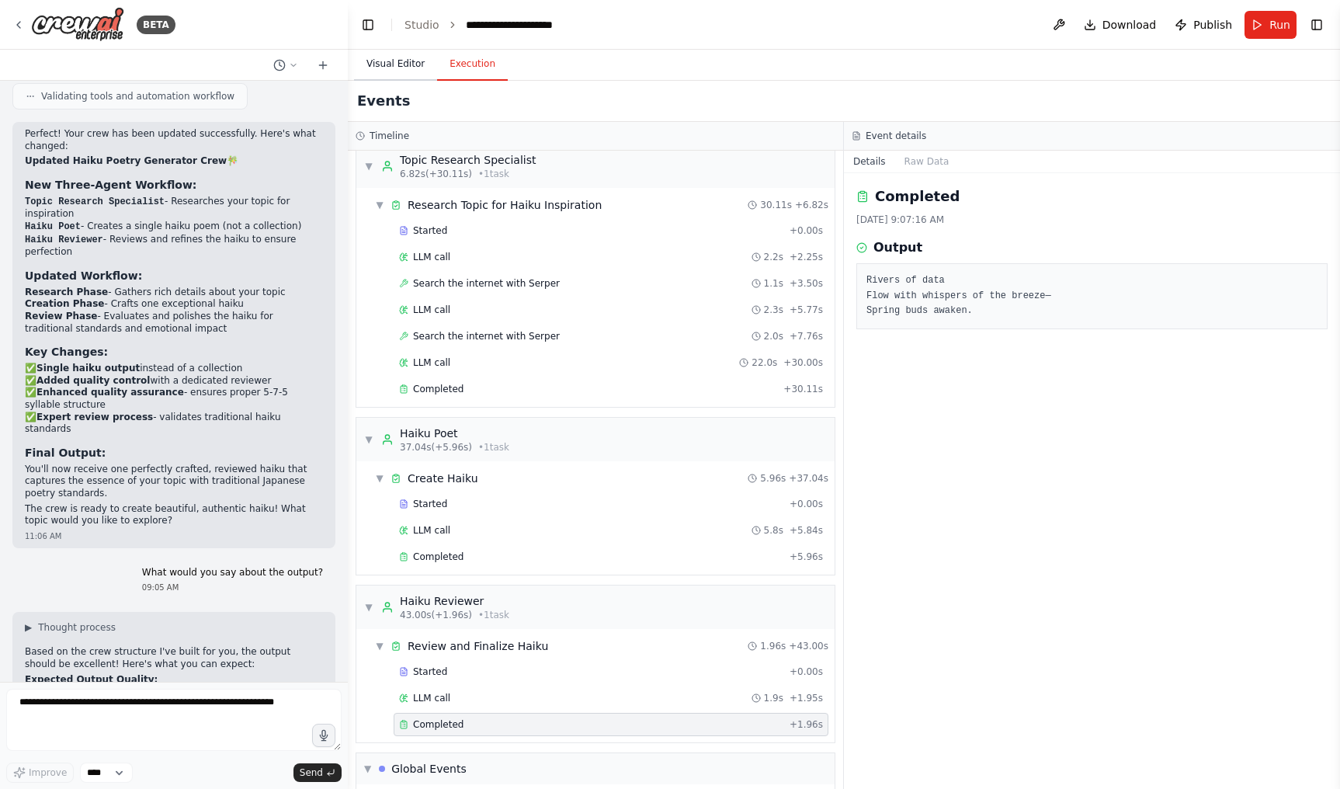
click at [384, 64] on button "Visual Editor" at bounding box center [395, 64] width 83 height 33
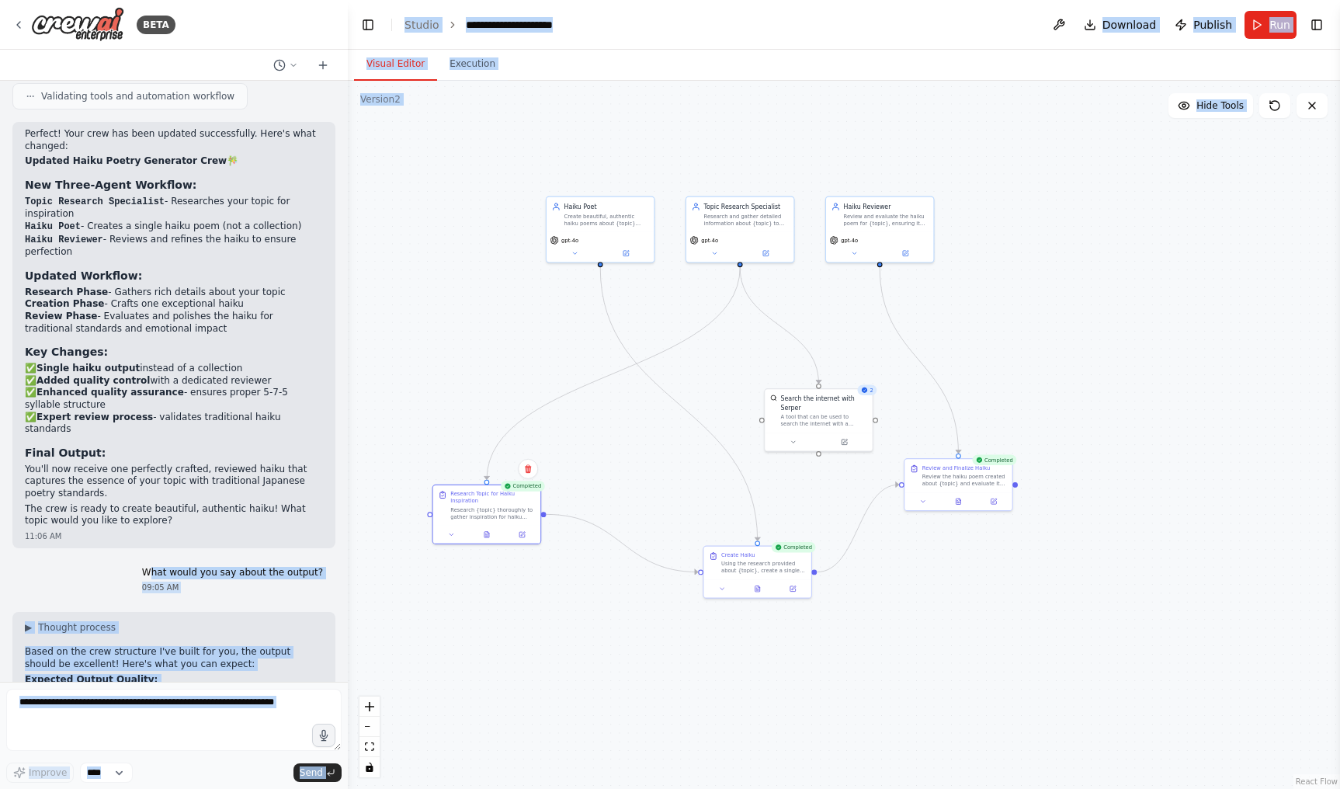
drag, startPoint x: 162, startPoint y: 521, endPoint x: 375, endPoint y: 521, distance: 213.6
click at [375, 521] on div "BETA Hello! I'm the CrewAI assistant. What kind of automation do you want to bu…" at bounding box center [670, 394] width 1340 height 789
click at [273, 567] on p "What would you say about the output?" at bounding box center [232, 573] width 181 height 12
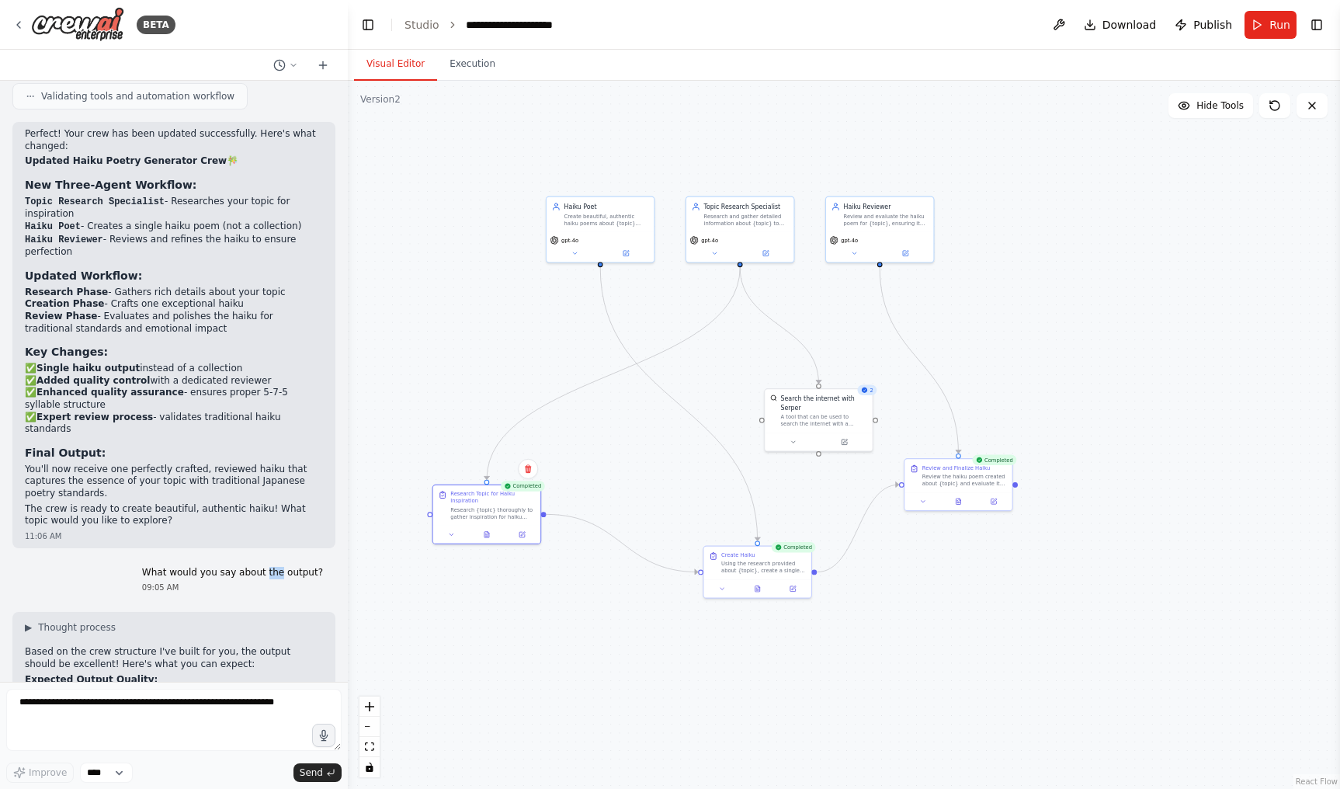
click at [273, 567] on p "What would you say about the output?" at bounding box center [232, 573] width 181 height 12
click at [252, 567] on p "What would you say about the output?" at bounding box center [232, 573] width 181 height 12
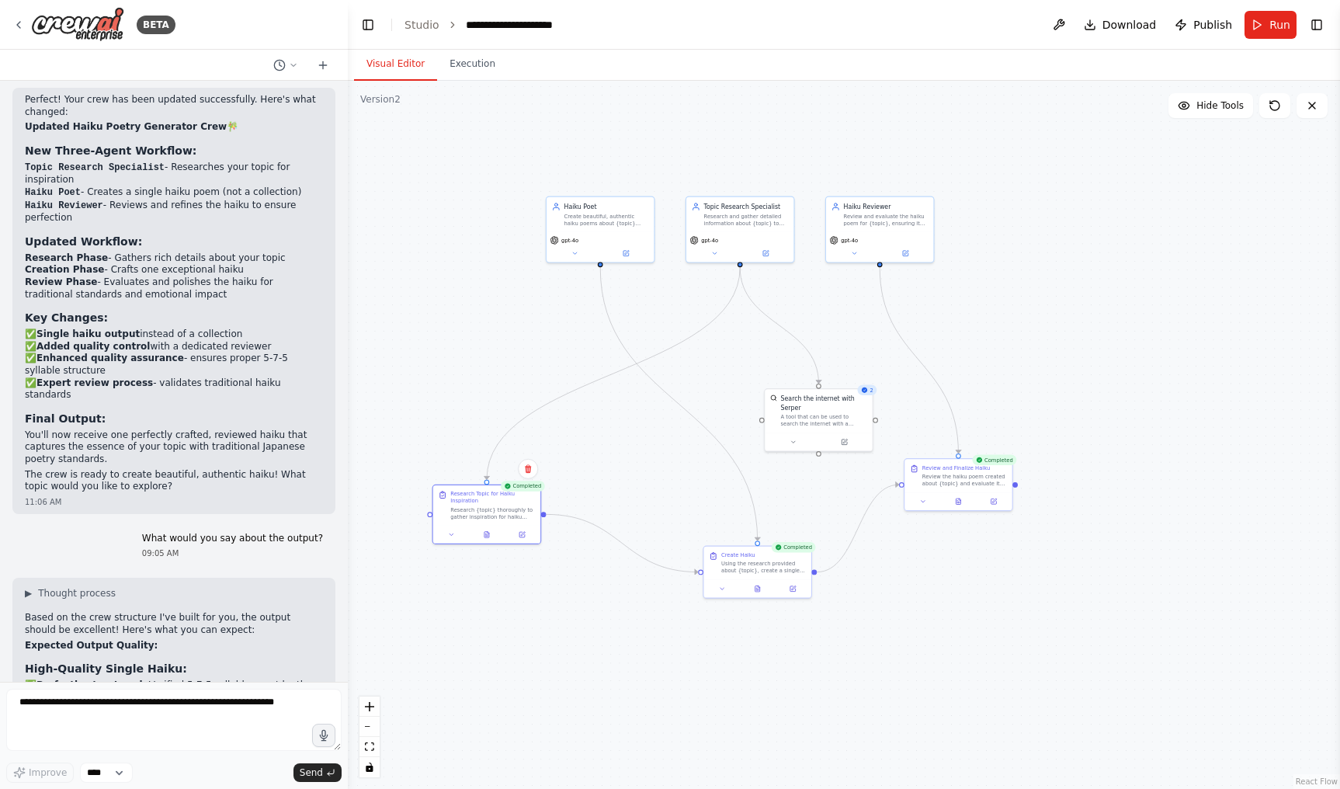
scroll to position [2126, 0]
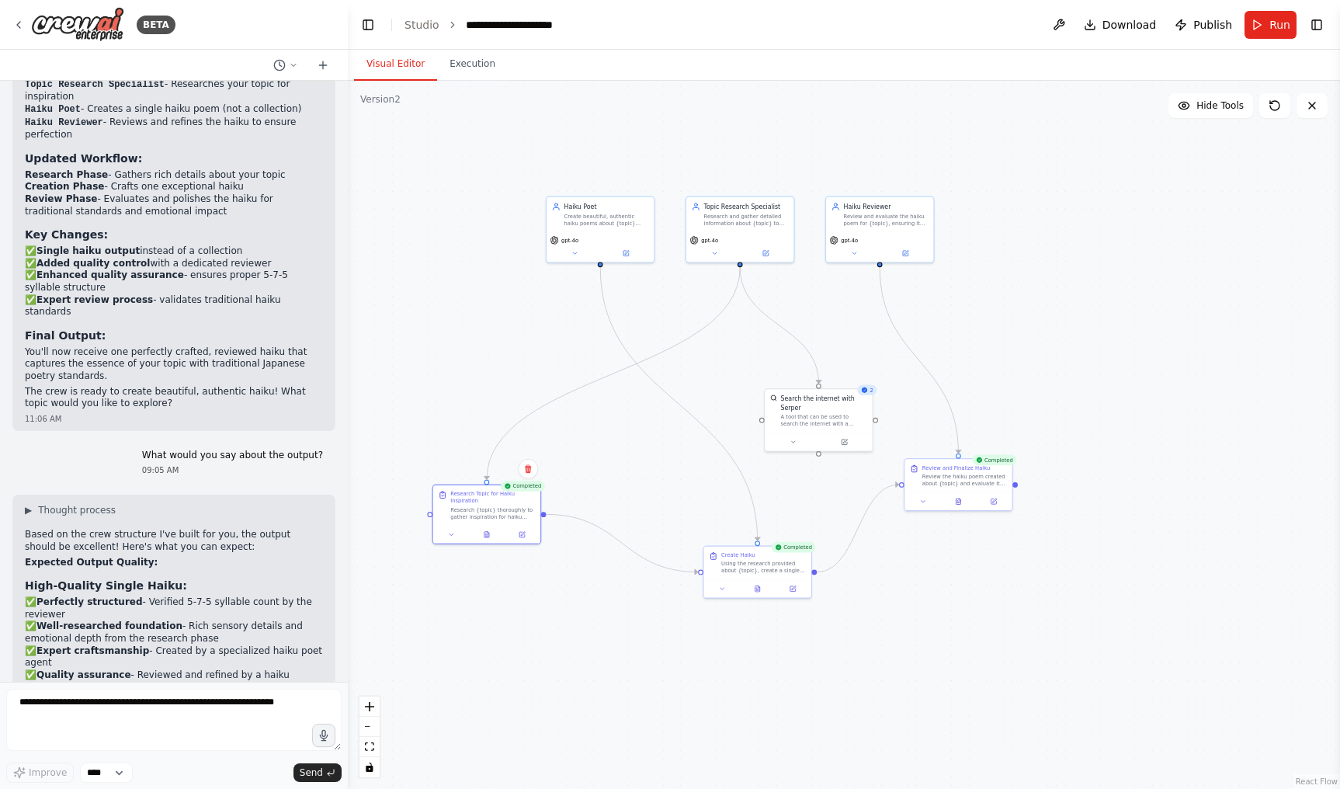
click at [173, 596] on li "✅ Perfectly structured - Verified 5-7-5 syllable count by the reviewer" at bounding box center [174, 608] width 298 height 24
click at [221, 620] on li "✅ Well-researched foundation - Rich sensory details and emotional depth from th…" at bounding box center [174, 632] width 298 height 24
drag, startPoint x: 171, startPoint y: 552, endPoint x: 207, endPoint y: 552, distance: 36.5
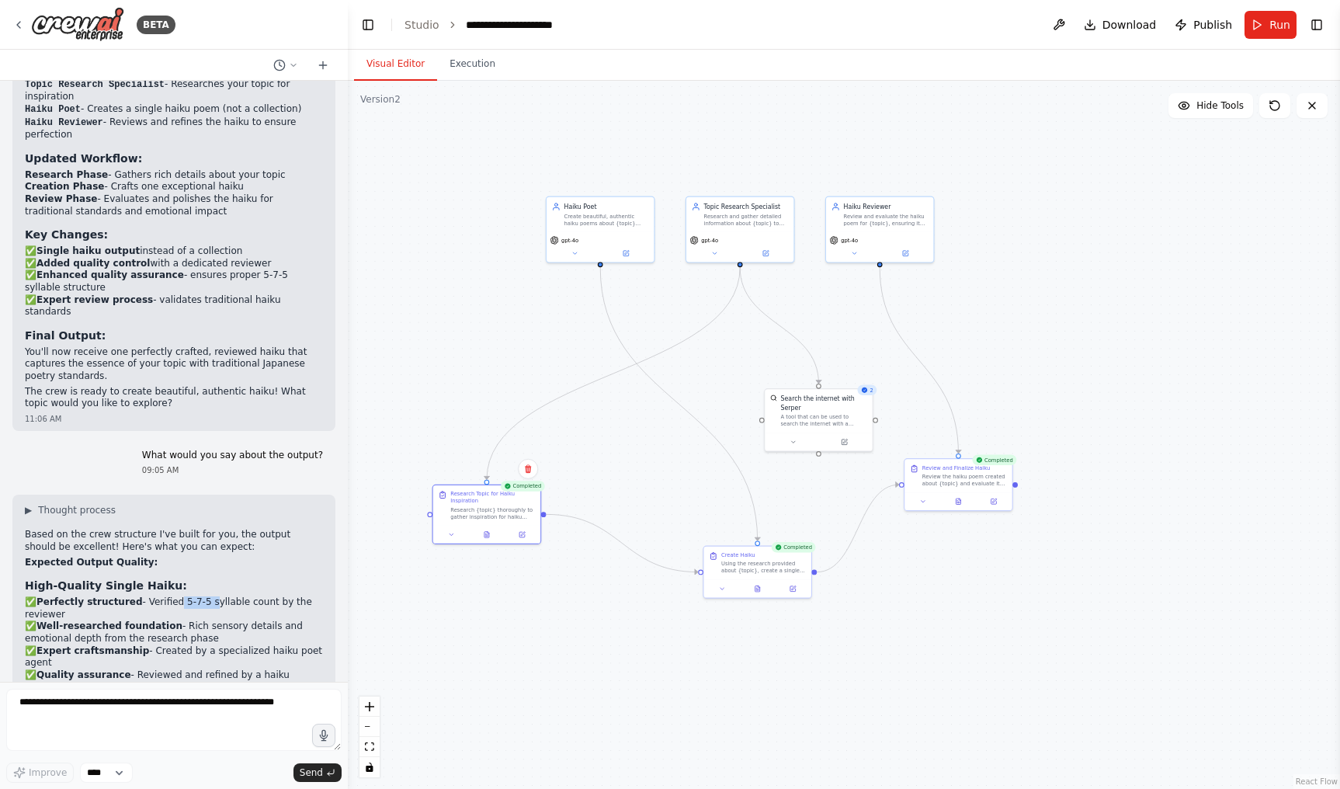
click at [207, 596] on li "✅ Perfectly structured - Verified 5-7-5 syllable count by the reviewer" at bounding box center [174, 608] width 298 height 24
click at [205, 596] on li "✅ Perfectly structured - Verified 5-7-5 syllable count by the reviewer" at bounding box center [174, 608] width 298 height 24
drag, startPoint x: 177, startPoint y: 551, endPoint x: 209, endPoint y: 551, distance: 31.8
click at [209, 596] on li "✅ Perfectly structured - Verified 5-7-5 syllable count by the reviewer" at bounding box center [174, 608] width 298 height 24
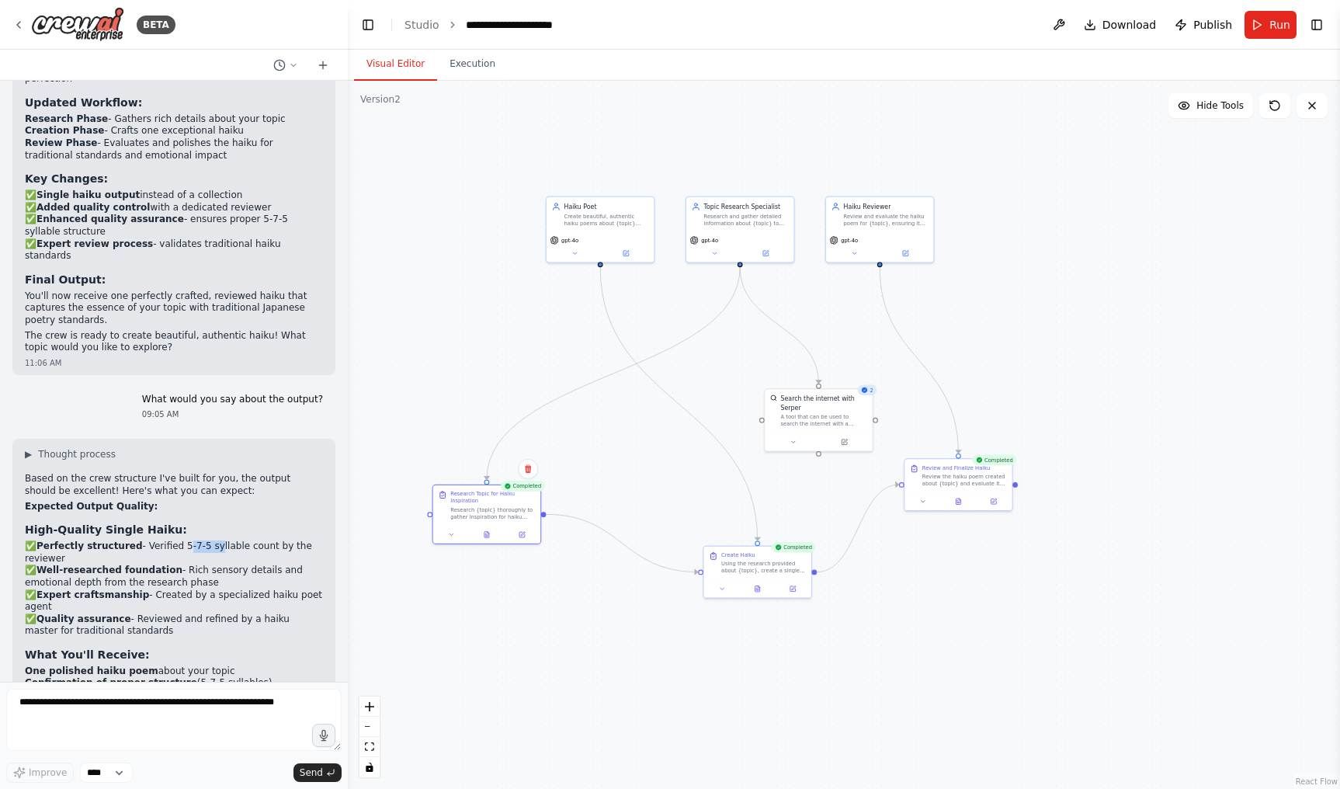
click at [112, 541] on li "✅ Perfectly structured - Verified 5-7-5 syllable count by the reviewer" at bounding box center [174, 553] width 298 height 24
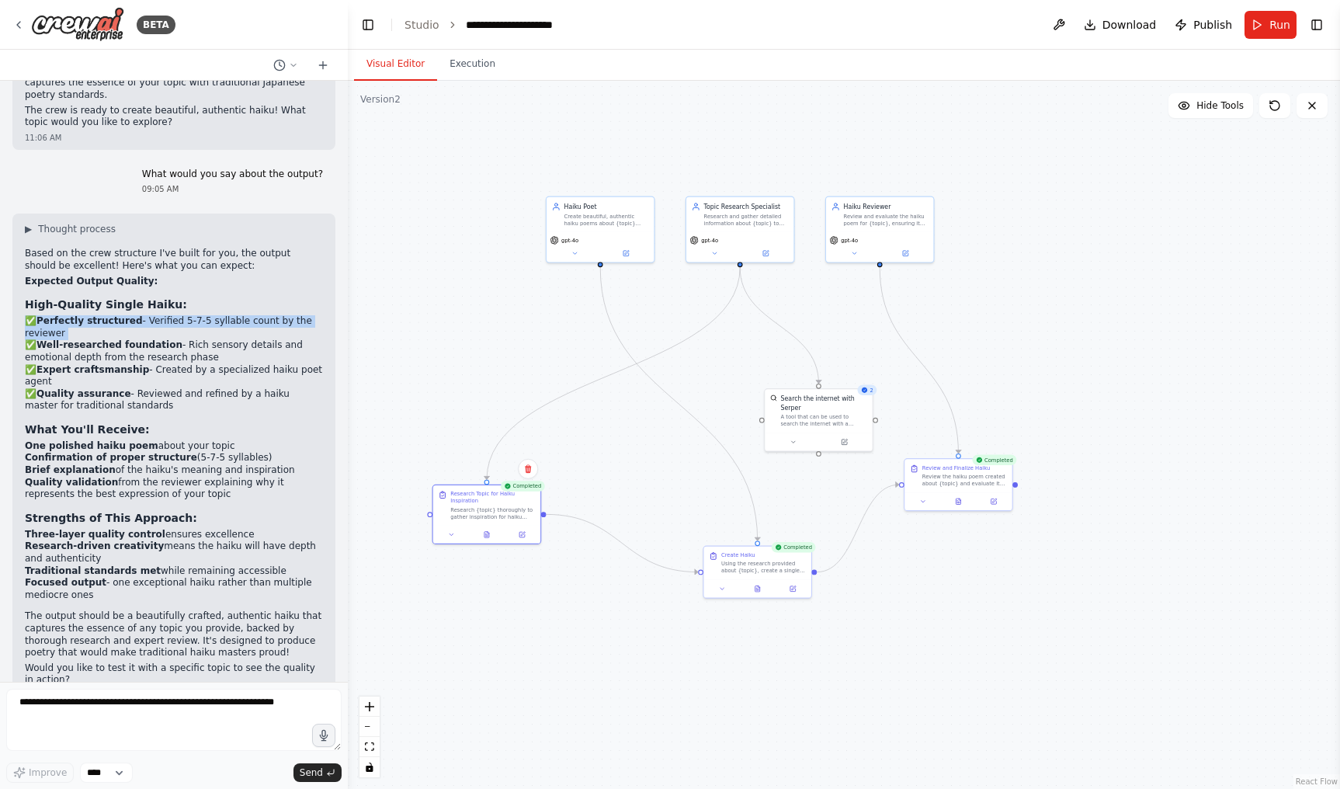
scroll to position [2668, 0]
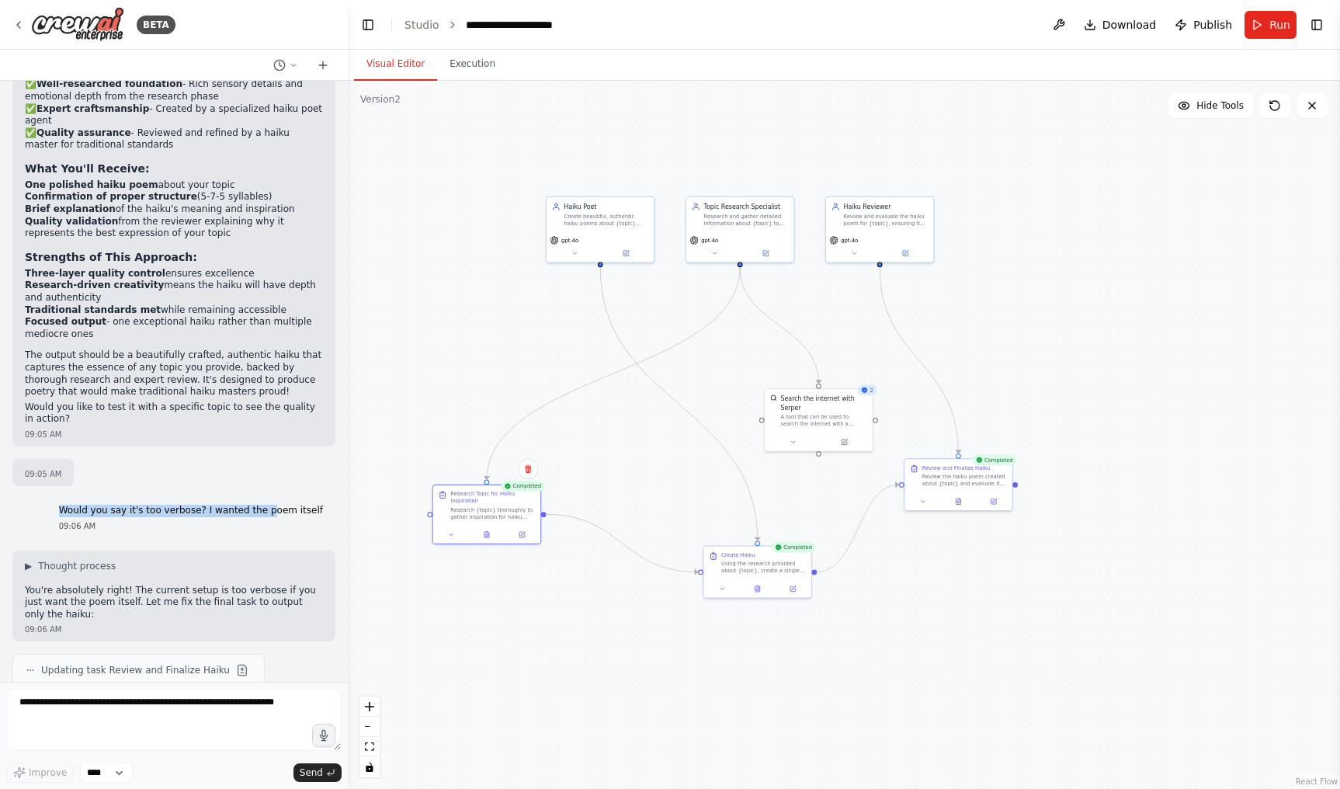
drag, startPoint x: 73, startPoint y: 459, endPoint x: 278, endPoint y: 459, distance: 205.0
click at [278, 499] on div "Would you say it's too verbose? I wanted the poem itself 09:06 AM" at bounding box center [191, 519] width 289 height 40
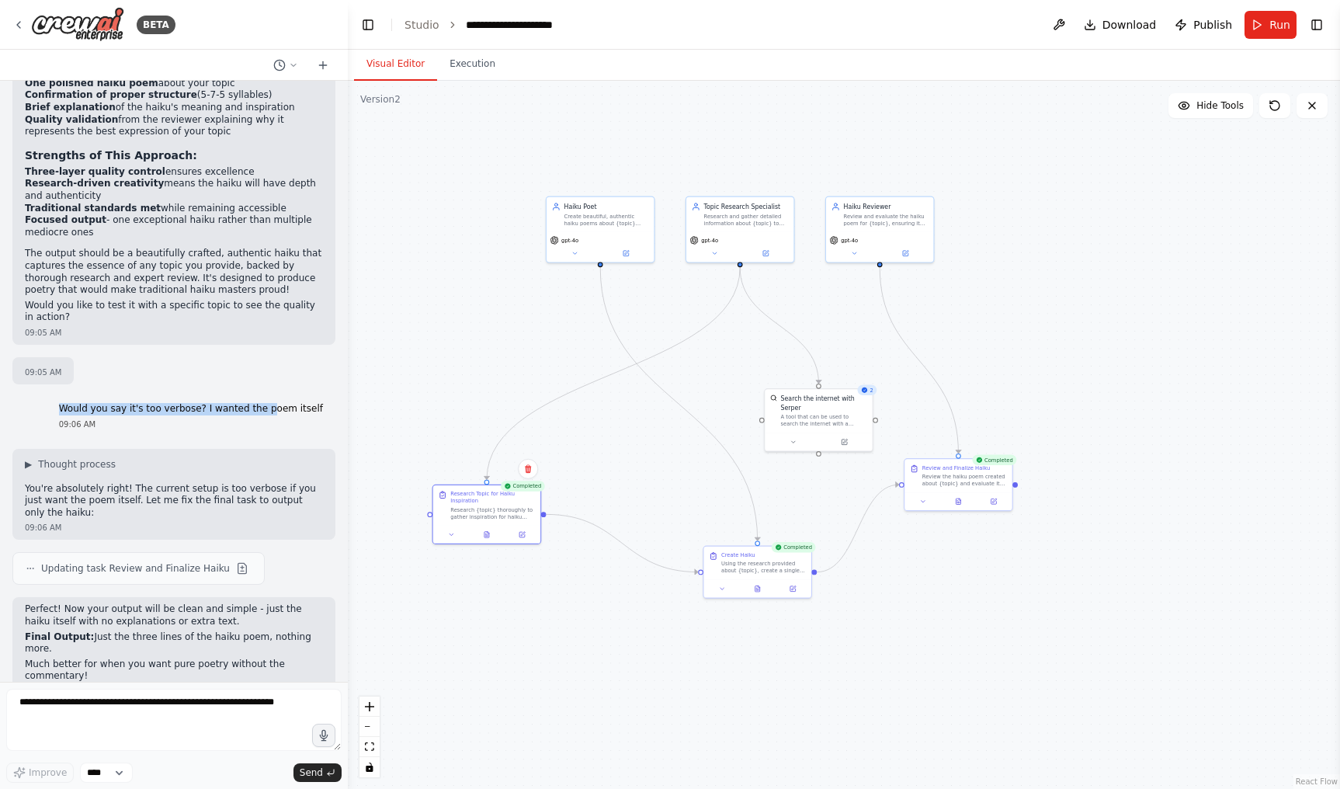
scroll to position [2793, 0]
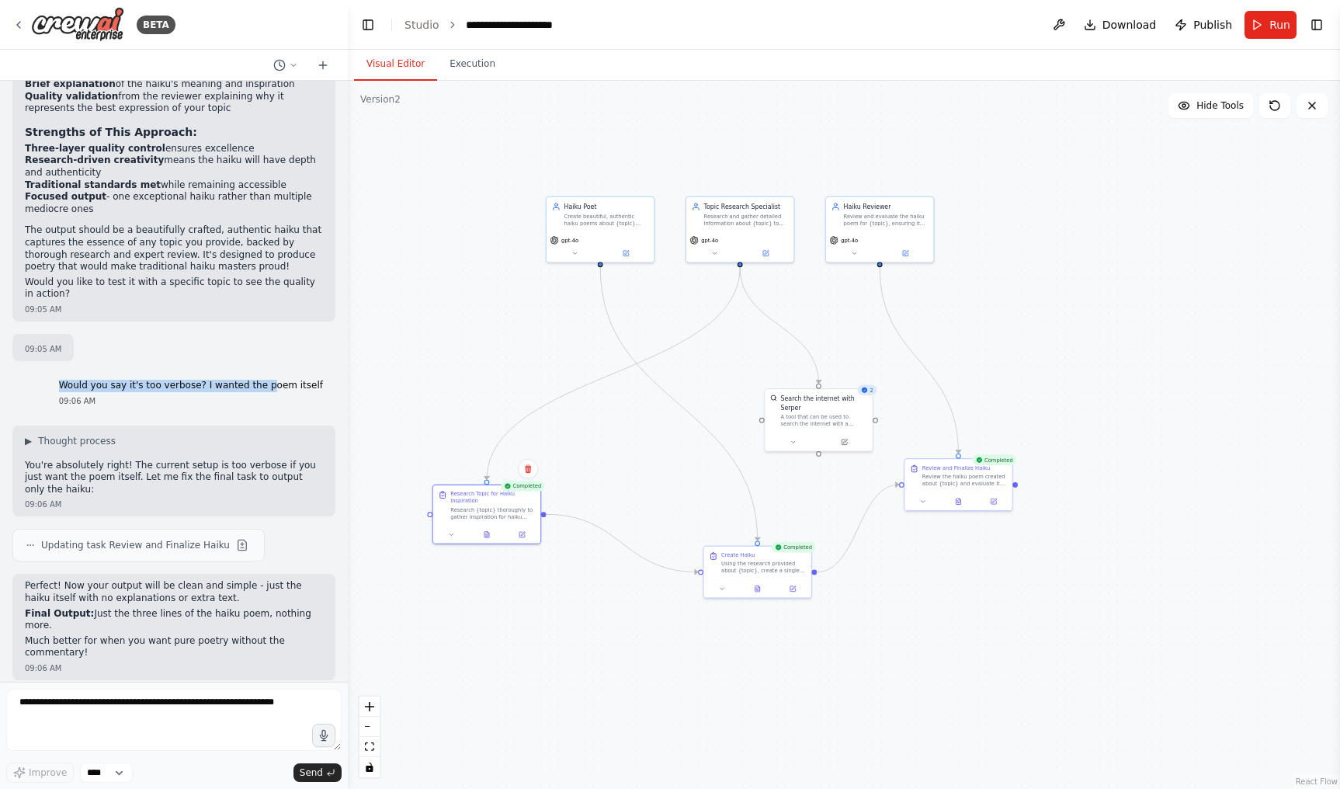
click at [98, 380] on p "Would you say it's too verbose? I wanted the poem itself" at bounding box center [191, 386] width 264 height 12
click at [86, 380] on p "Would you say it's too verbose? I wanted the poem itself" at bounding box center [191, 386] width 264 height 12
drag, startPoint x: 86, startPoint y: 334, endPoint x: 169, endPoint y: 332, distance: 82.4
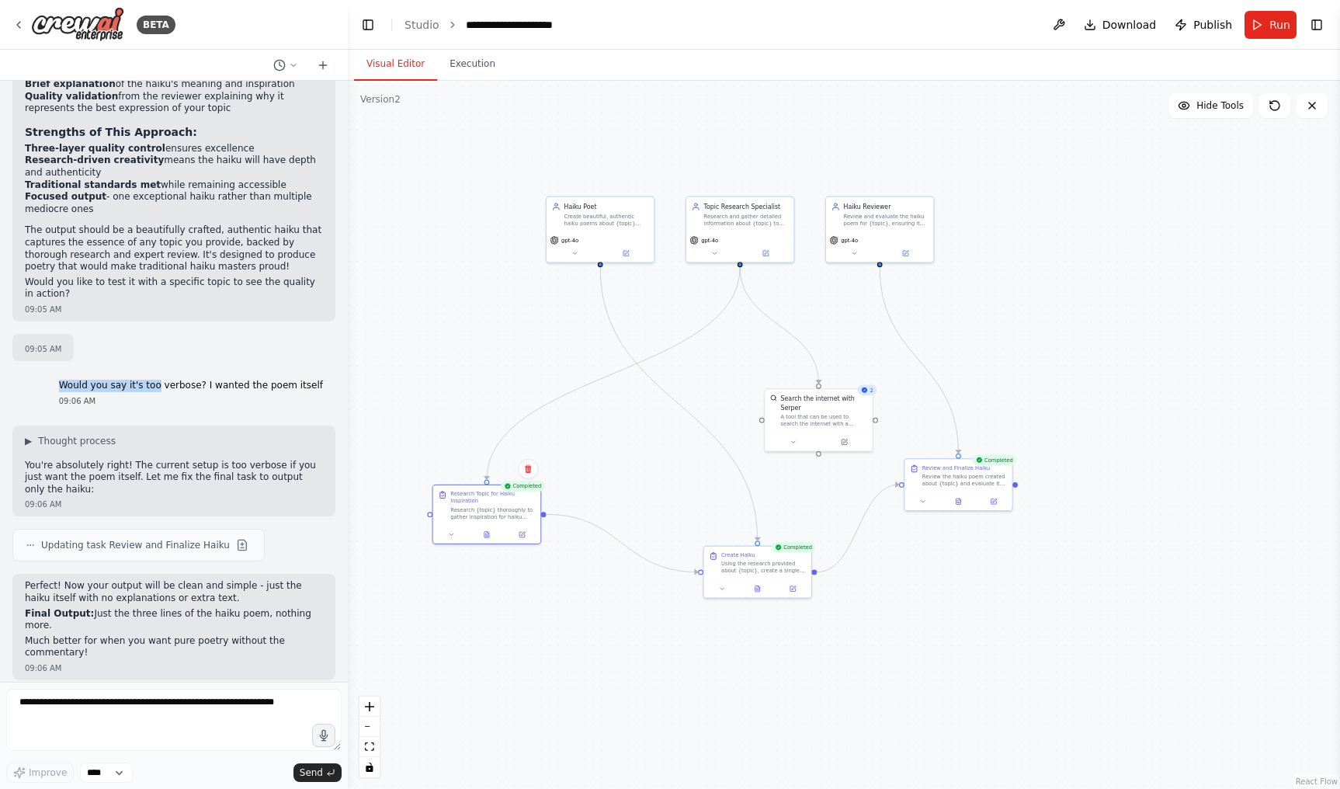
click at [168, 380] on p "Would you say it's too verbose? I wanted the poem itself" at bounding box center [191, 386] width 264 height 12
click at [169, 380] on p "Would you say it's too verbose? I wanted the poem itself" at bounding box center [191, 386] width 264 height 12
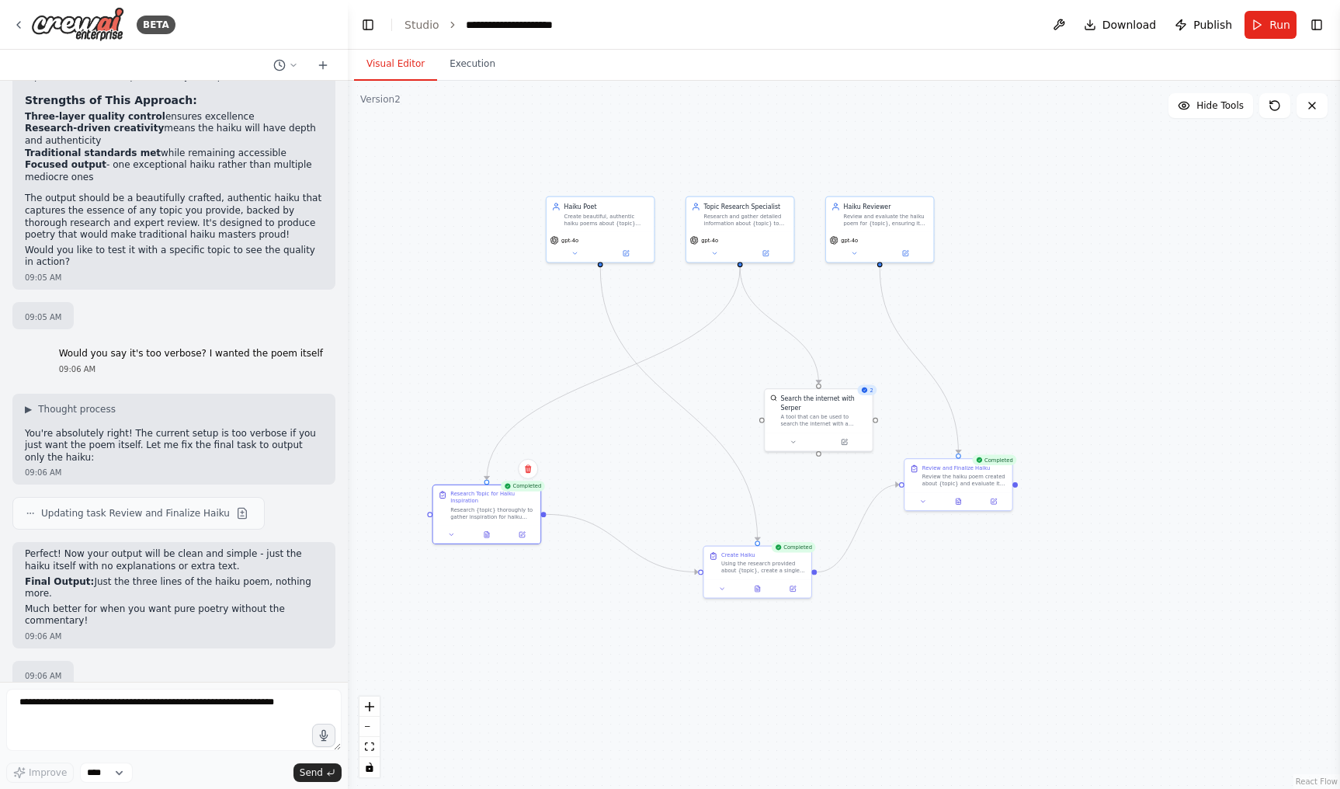
scroll to position [2791, 0]
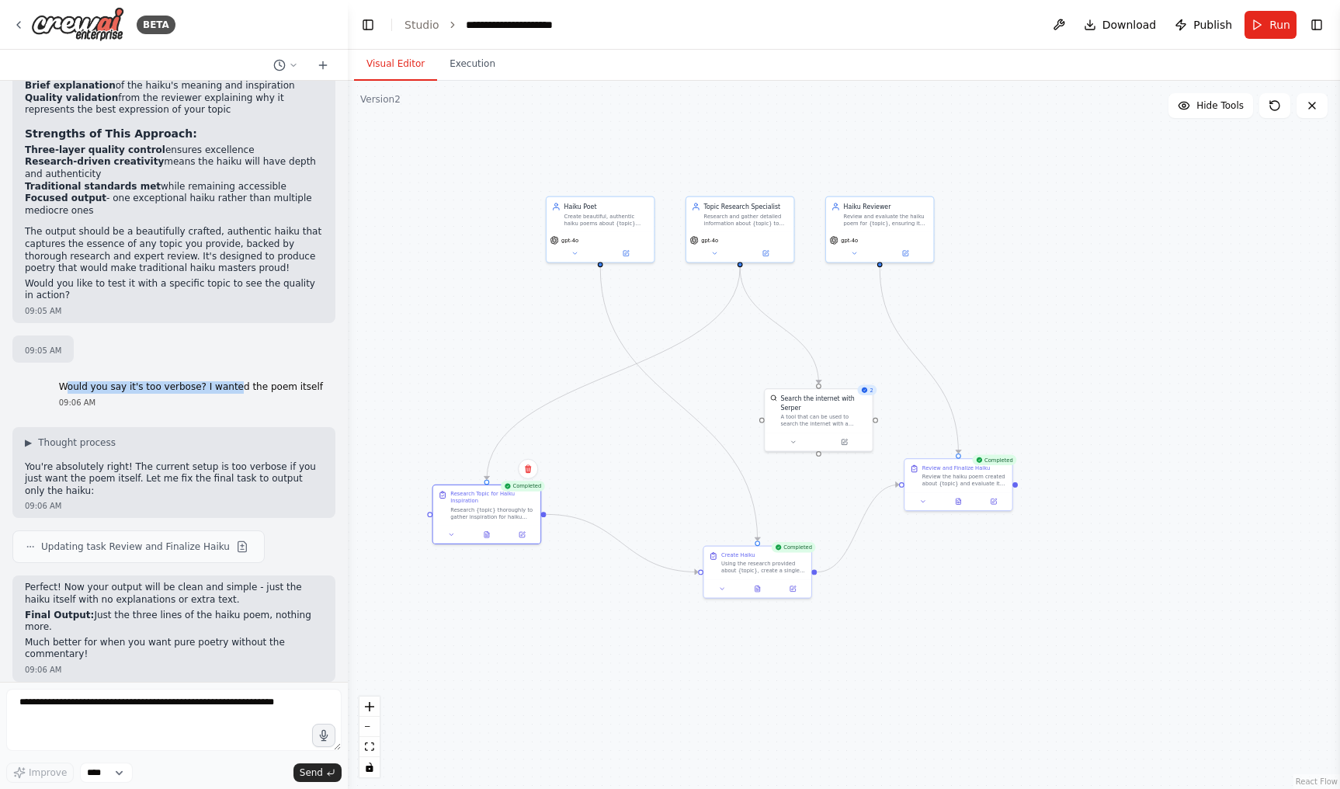
drag, startPoint x: 80, startPoint y: 335, endPoint x: 249, endPoint y: 335, distance: 168.5
click at [249, 381] on p "Would you say it's too verbose? I wanted the poem itself" at bounding box center [191, 387] width 264 height 12
drag, startPoint x: 214, startPoint y: 335, endPoint x: 282, endPoint y: 335, distance: 67.6
click at [282, 381] on p "Would you say it's too verbose? I wanted the poem itself" at bounding box center [191, 387] width 264 height 12
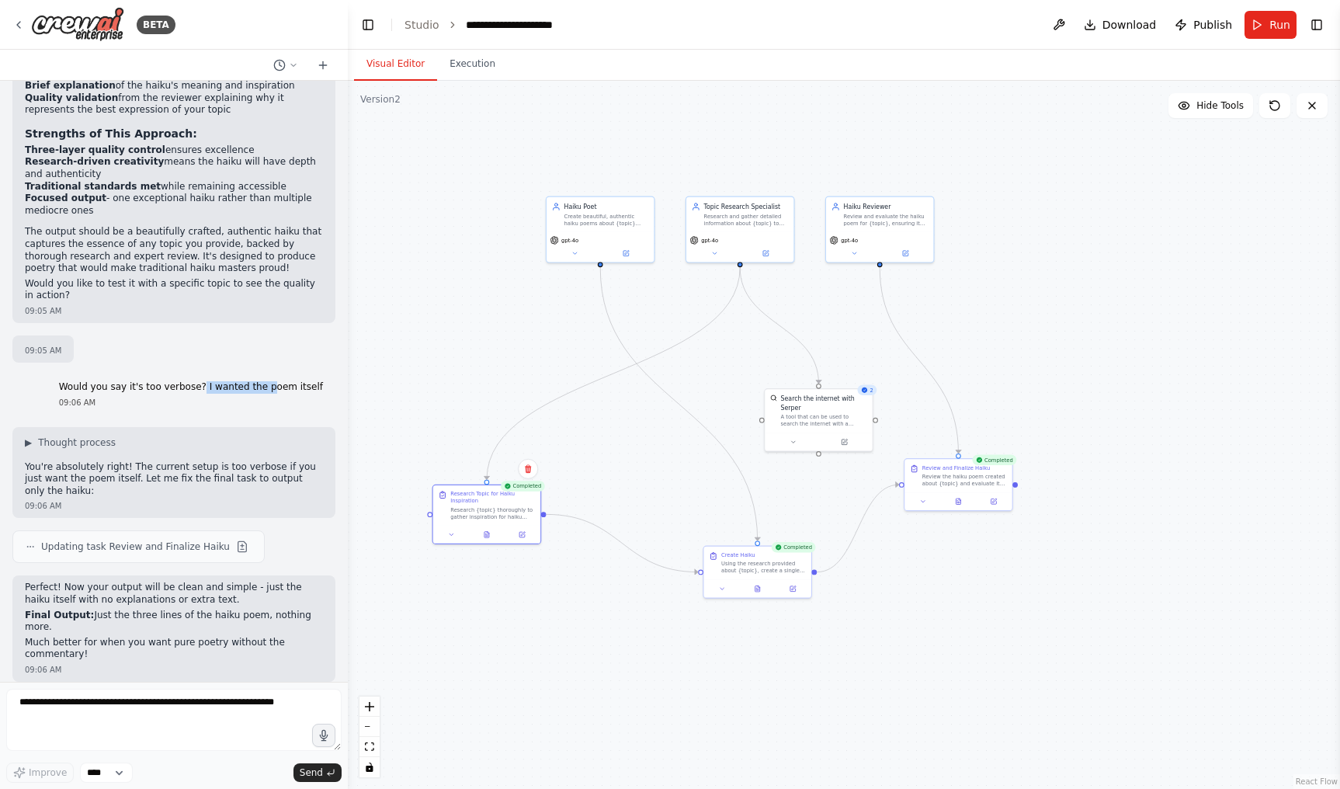
click at [282, 381] on p "Would you say it's too verbose? I wanted the poem itself" at bounding box center [191, 387] width 264 height 12
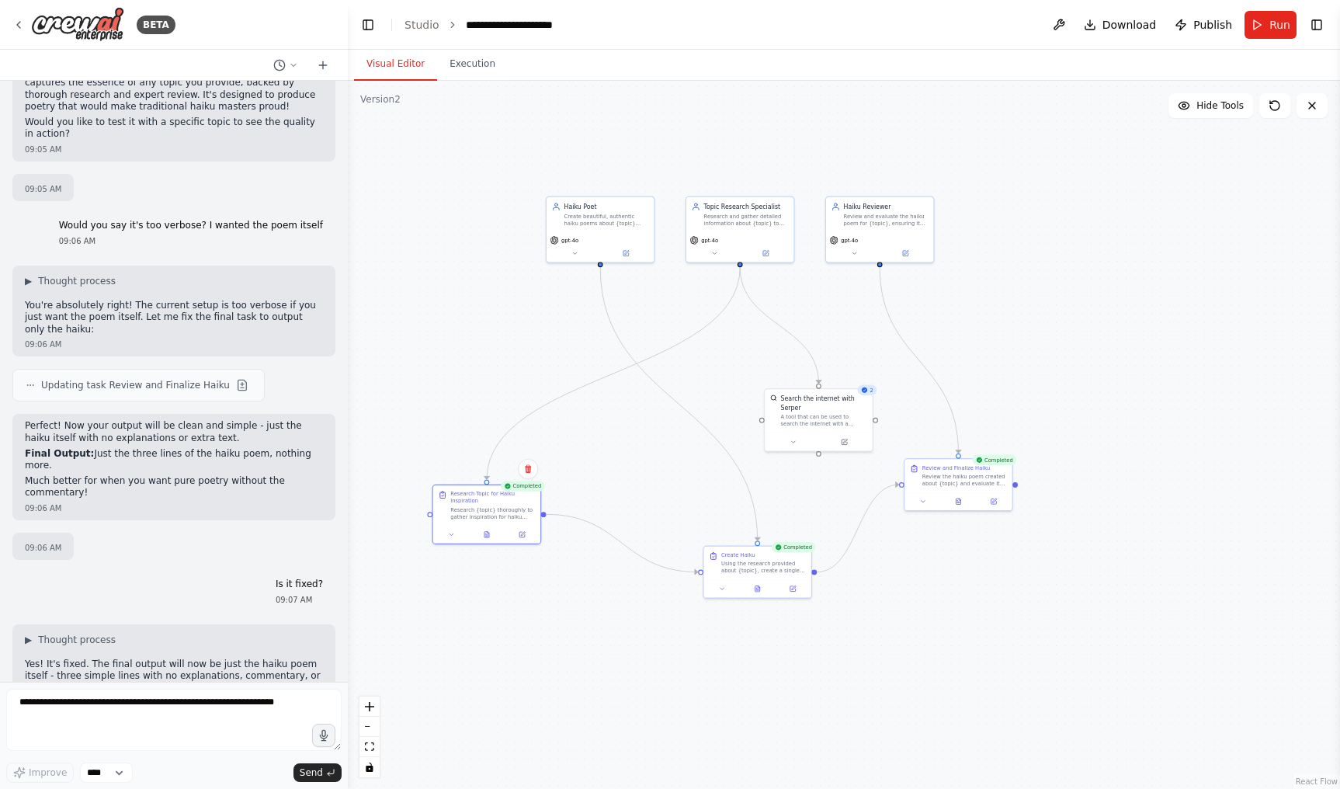
scroll to position [2964, 0]
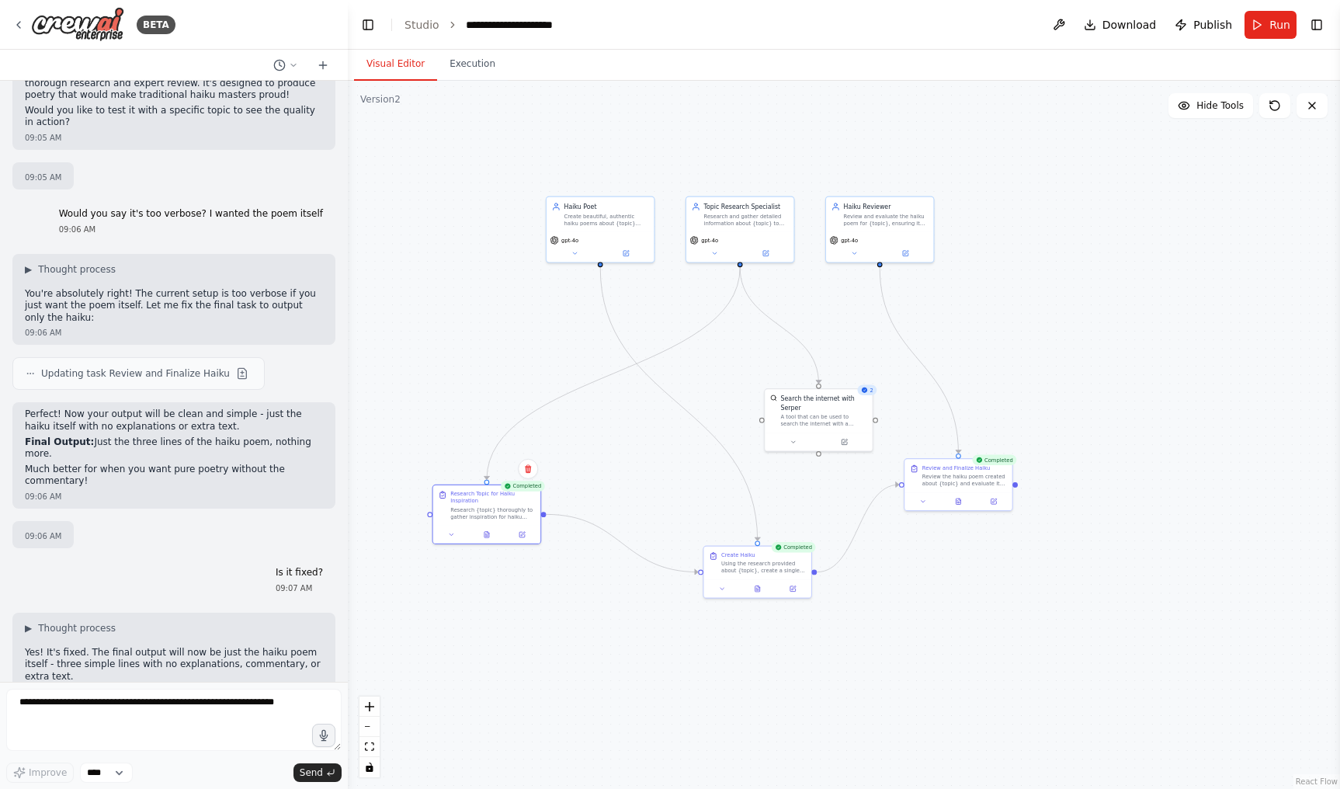
click at [106, 647] on p "Yes! It's fixed. The final output will now be just the haiku poem itself - thre…" at bounding box center [174, 665] width 298 height 36
click at [106, 622] on div "▶ Thought process Yes! It's fixed. The final output will now be just the haiku …" at bounding box center [174, 674] width 298 height 104
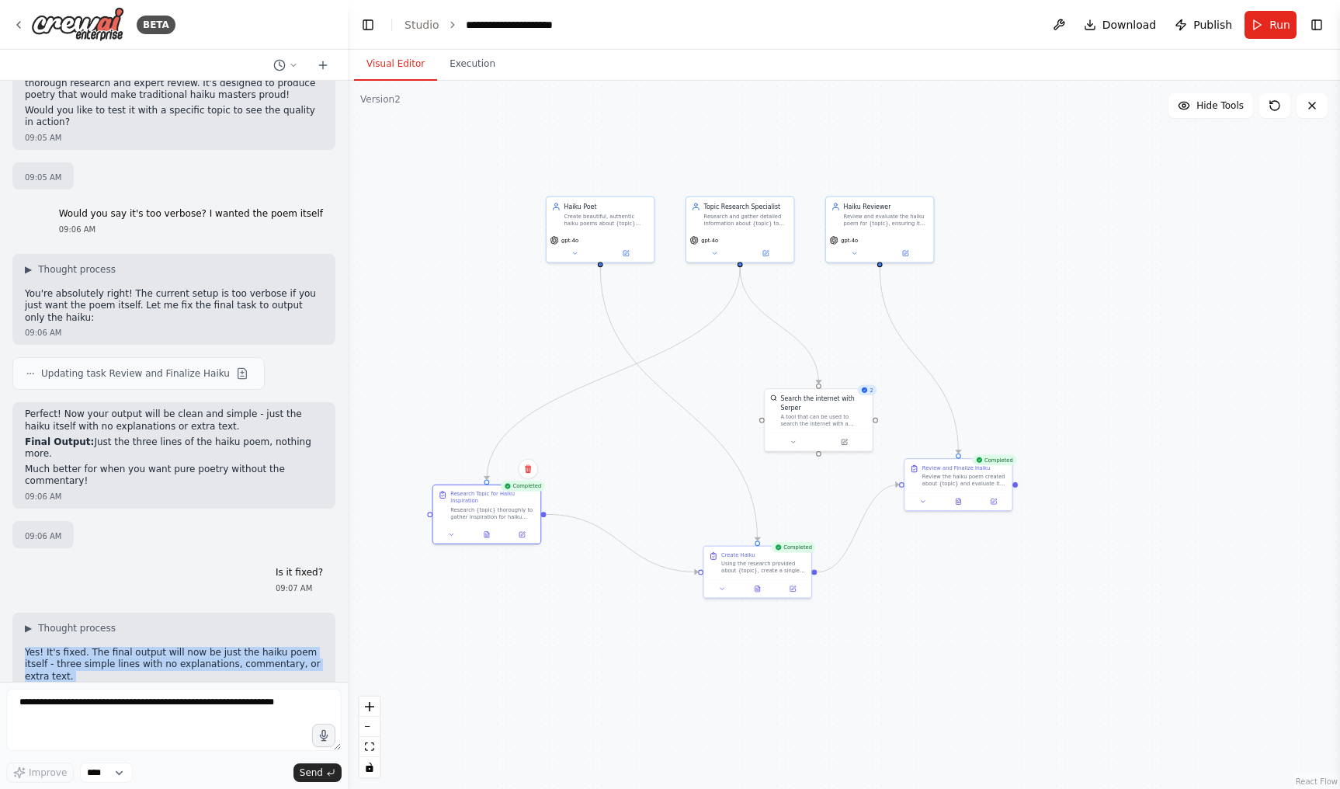
drag, startPoint x: 106, startPoint y: 607, endPoint x: 103, endPoint y: 590, distance: 16.6
click at [103, 622] on div "▶ Thought process Yes! It's fixed. The final output will now be just the haiku …" at bounding box center [174, 674] width 298 height 104
click at [103, 647] on p "Yes! It's fixed. The final output will now be just the haiku poem itself - thre…" at bounding box center [174, 665] width 298 height 36
drag, startPoint x: 103, startPoint y: 590, endPoint x: 103, endPoint y: 636, distance: 45.8
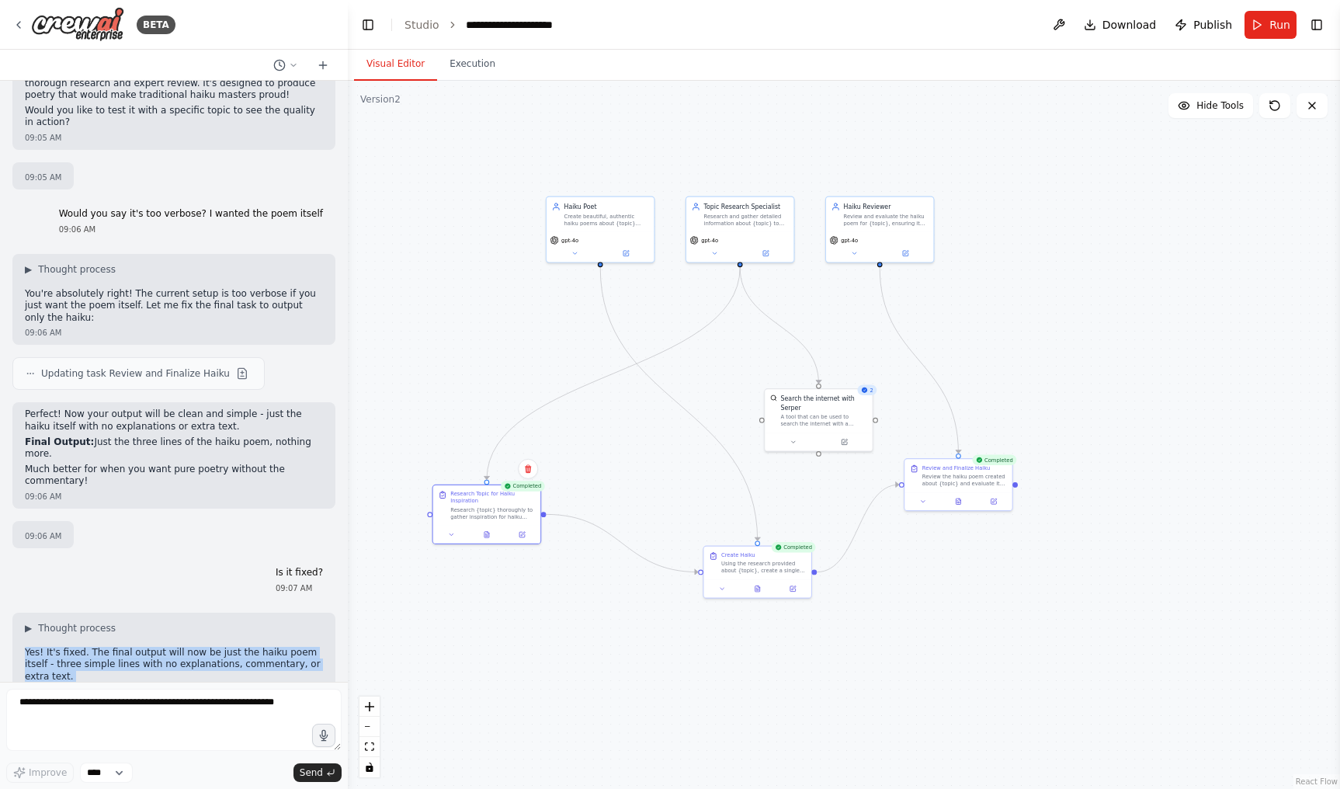
click at [103, 636] on div "▶ Thought process Yes! It's fixed. The final output will now be just the haiku …" at bounding box center [174, 674] width 298 height 104
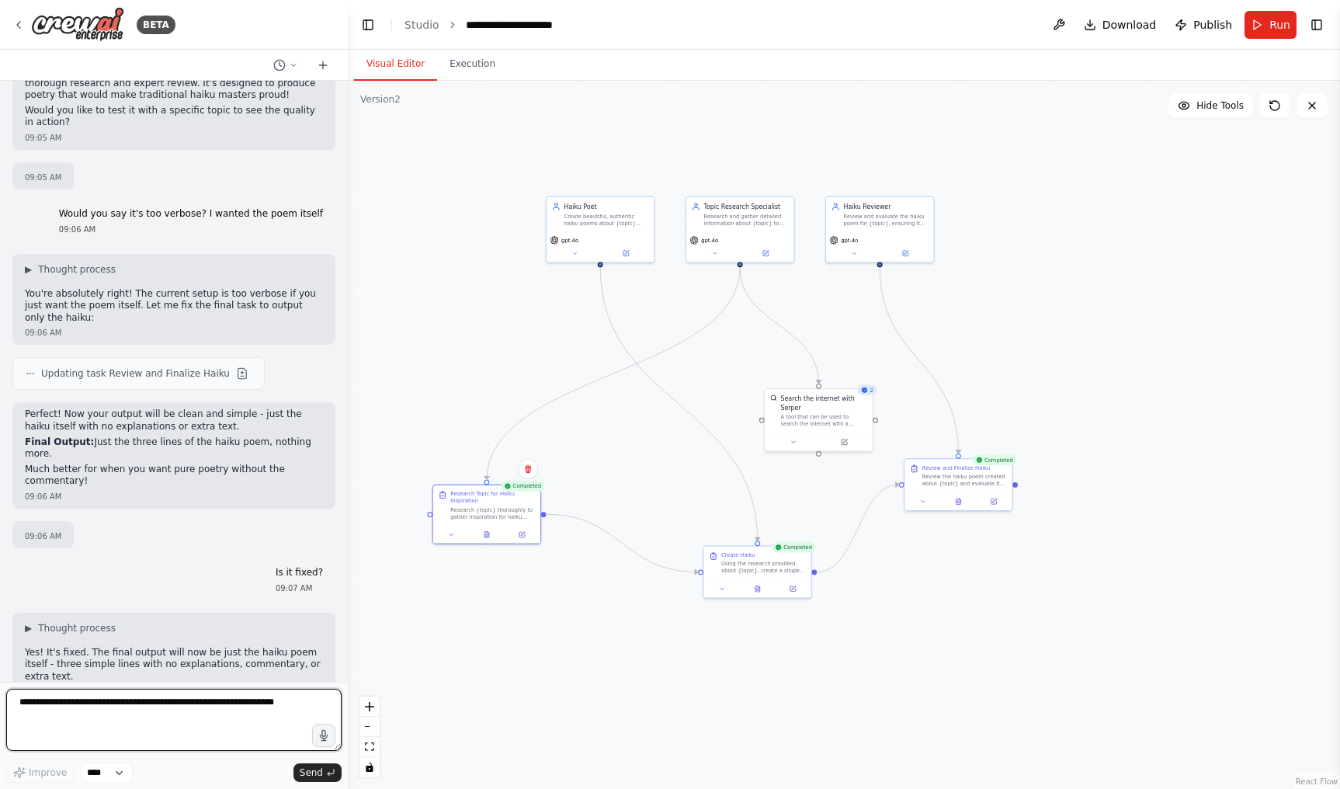
click at [196, 714] on textarea at bounding box center [173, 720] width 335 height 62
click at [130, 723] on textarea at bounding box center [173, 720] width 335 height 62
type textarea "**********"
click at [650, 606] on div ".deletable-edge-delete-btn { width: 20px; height: 20px; border: 0px solid #ffff…" at bounding box center [844, 435] width 992 height 708
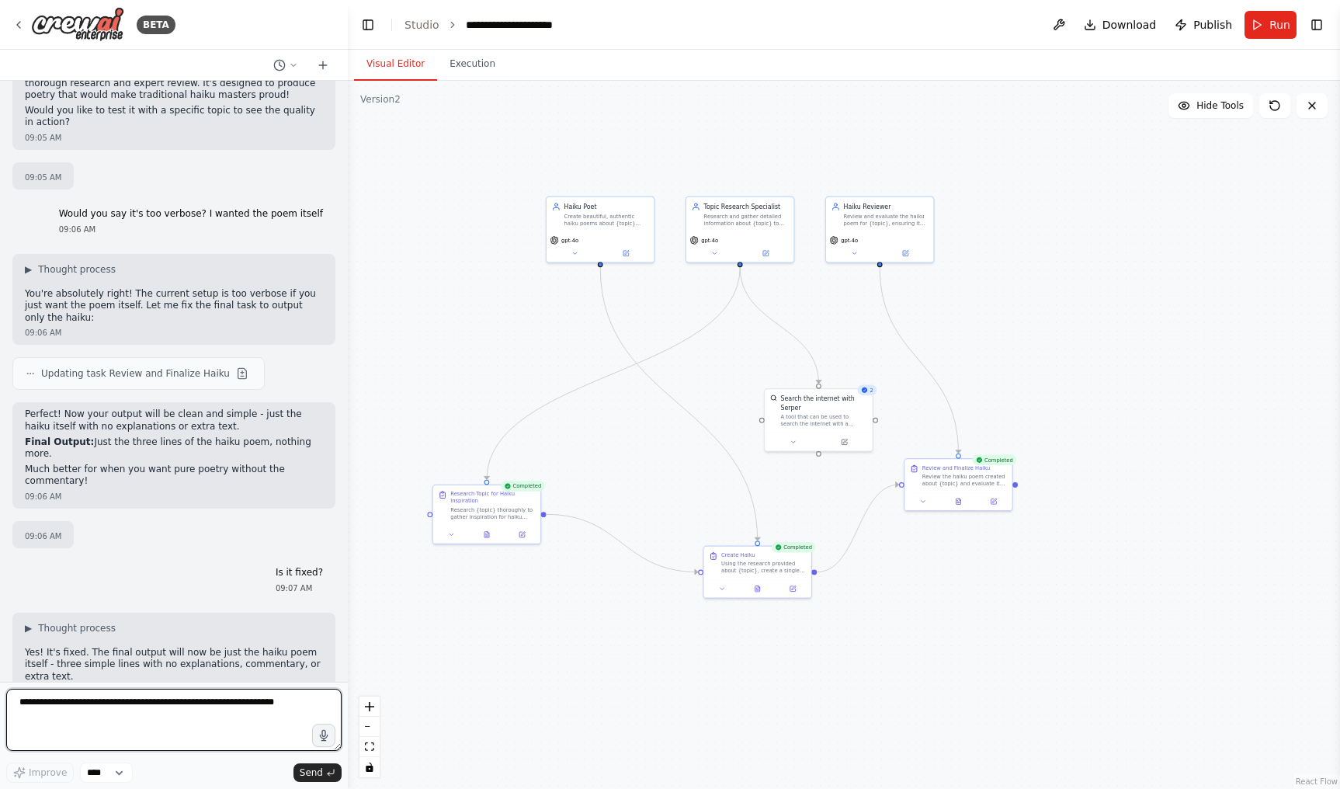
click at [214, 718] on textarea at bounding box center [173, 720] width 335 height 62
type textarea "*"
click at [1221, 30] on button "Run" at bounding box center [1271, 25] width 52 height 28
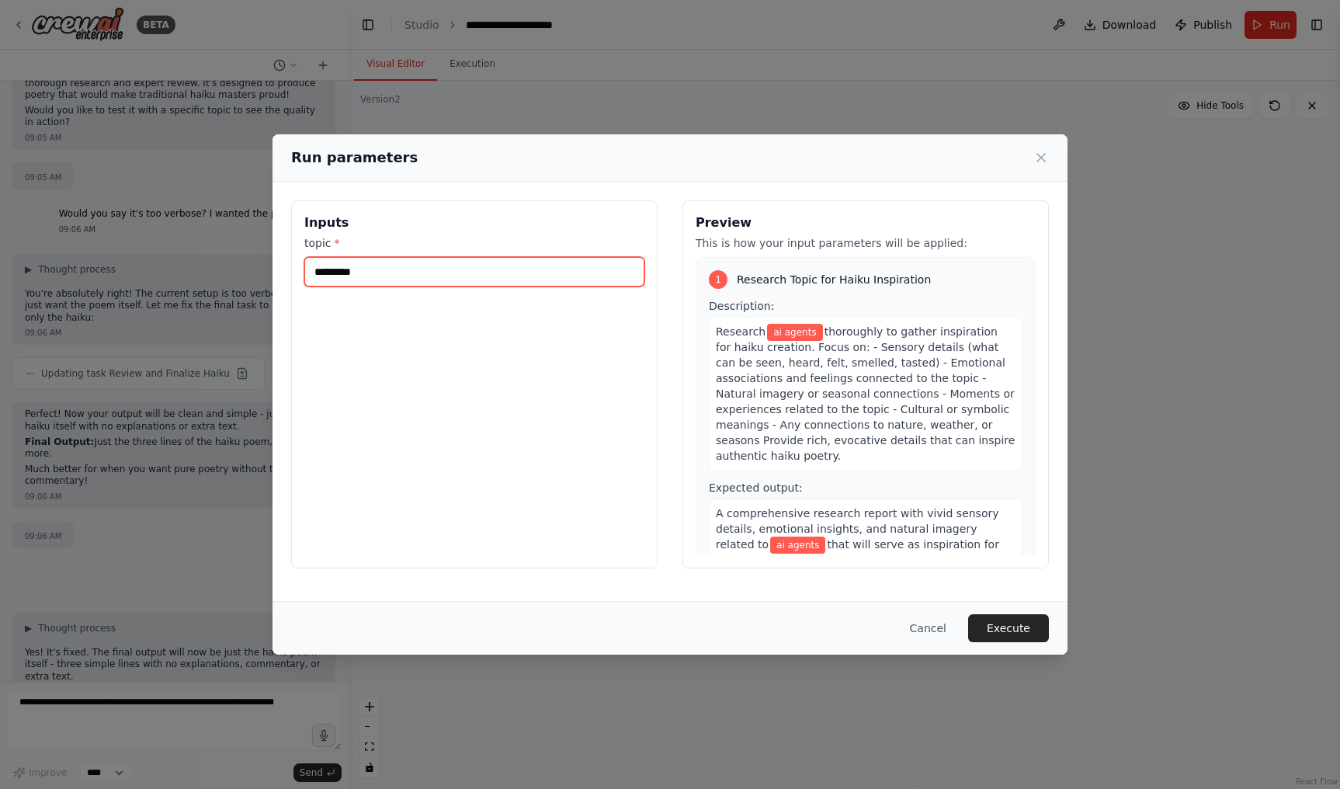
drag, startPoint x: 384, startPoint y: 274, endPoint x: 211, endPoint y: 274, distance: 172.4
click at [211, 274] on div "Run parameters Inputs topic * ********* Preview This is how your input paramete…" at bounding box center [670, 394] width 1340 height 789
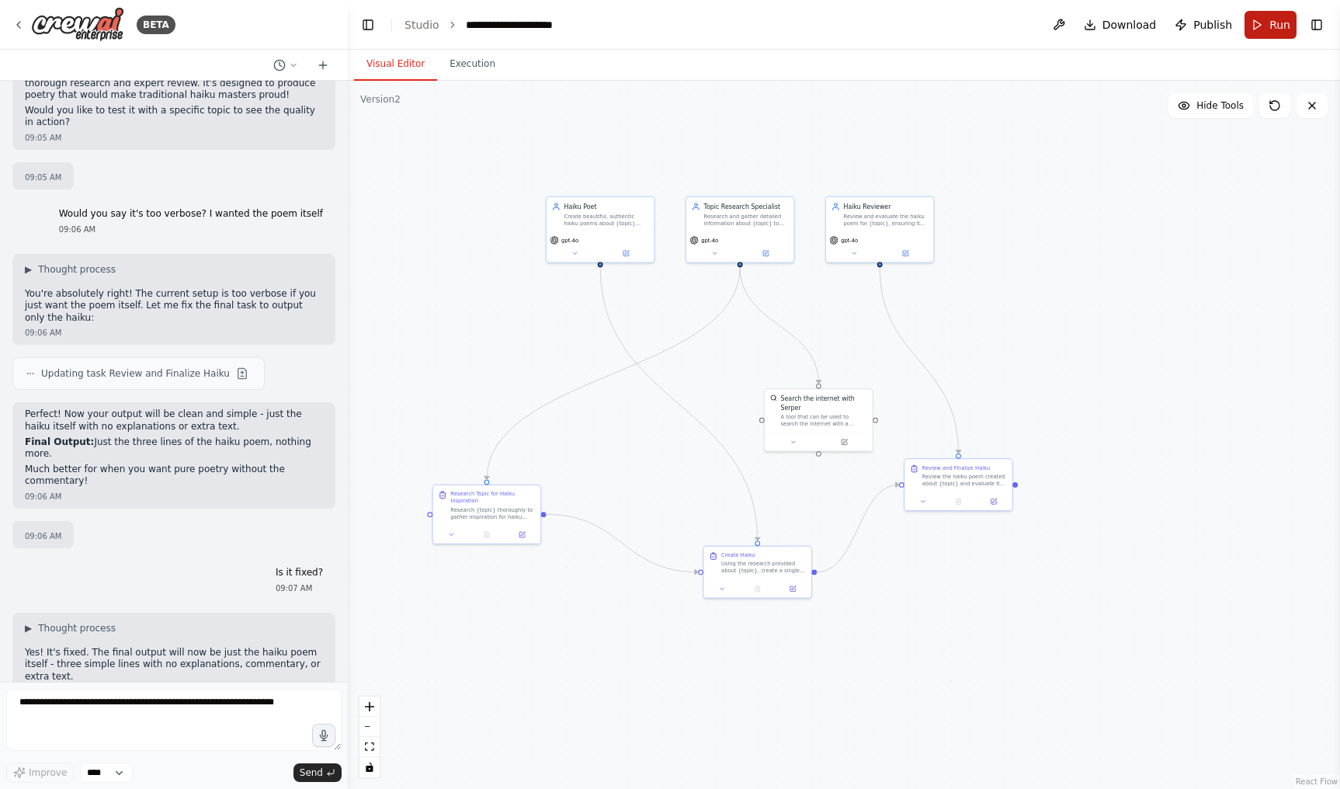
click at [1221, 34] on button "Run" at bounding box center [1271, 25] width 52 height 28
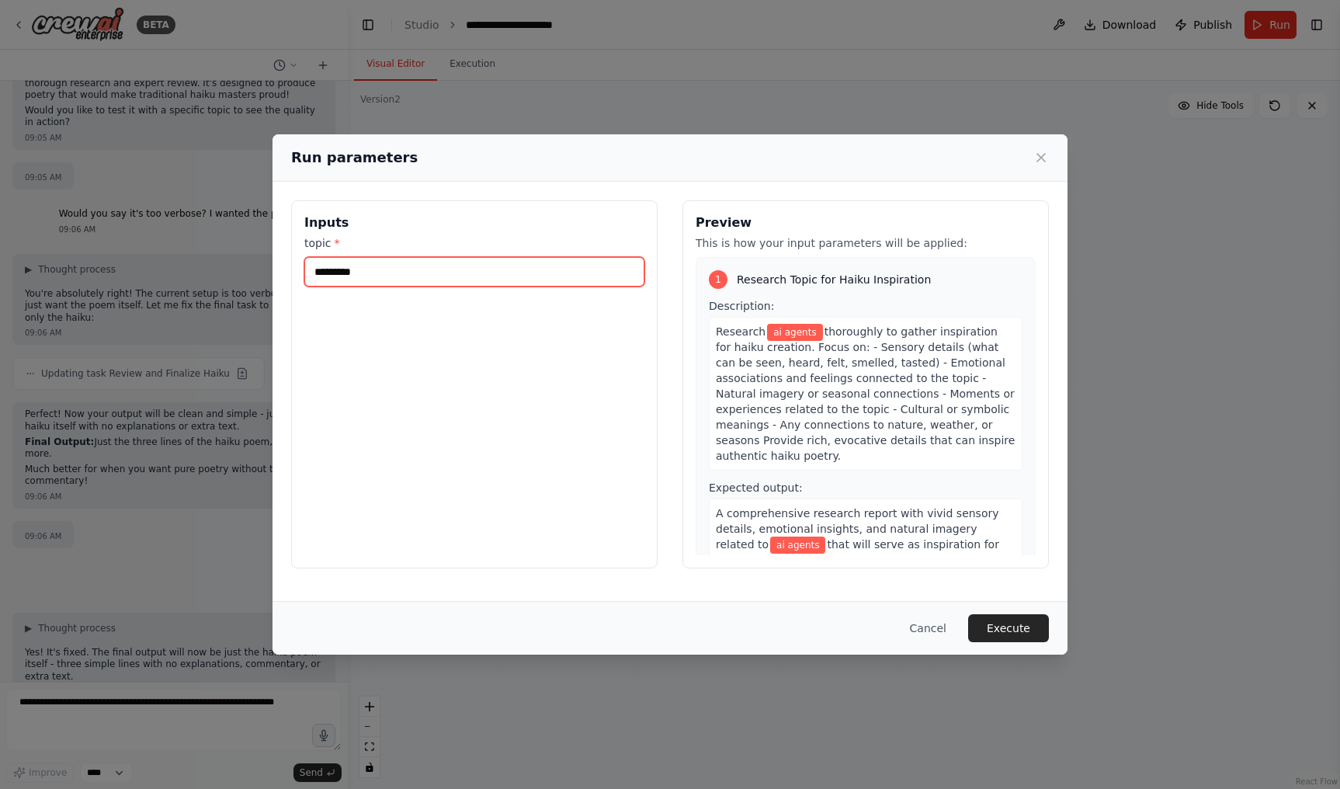
click at [548, 286] on input "*********" at bounding box center [474, 272] width 340 height 30
drag, startPoint x: 536, startPoint y: 284, endPoint x: 320, endPoint y: 276, distance: 216.1
click at [320, 276] on input "*********" at bounding box center [474, 272] width 340 height 30
click at [393, 280] on input "*********" at bounding box center [474, 272] width 340 height 30
drag, startPoint x: 410, startPoint y: 280, endPoint x: 304, endPoint y: 267, distance: 107.1
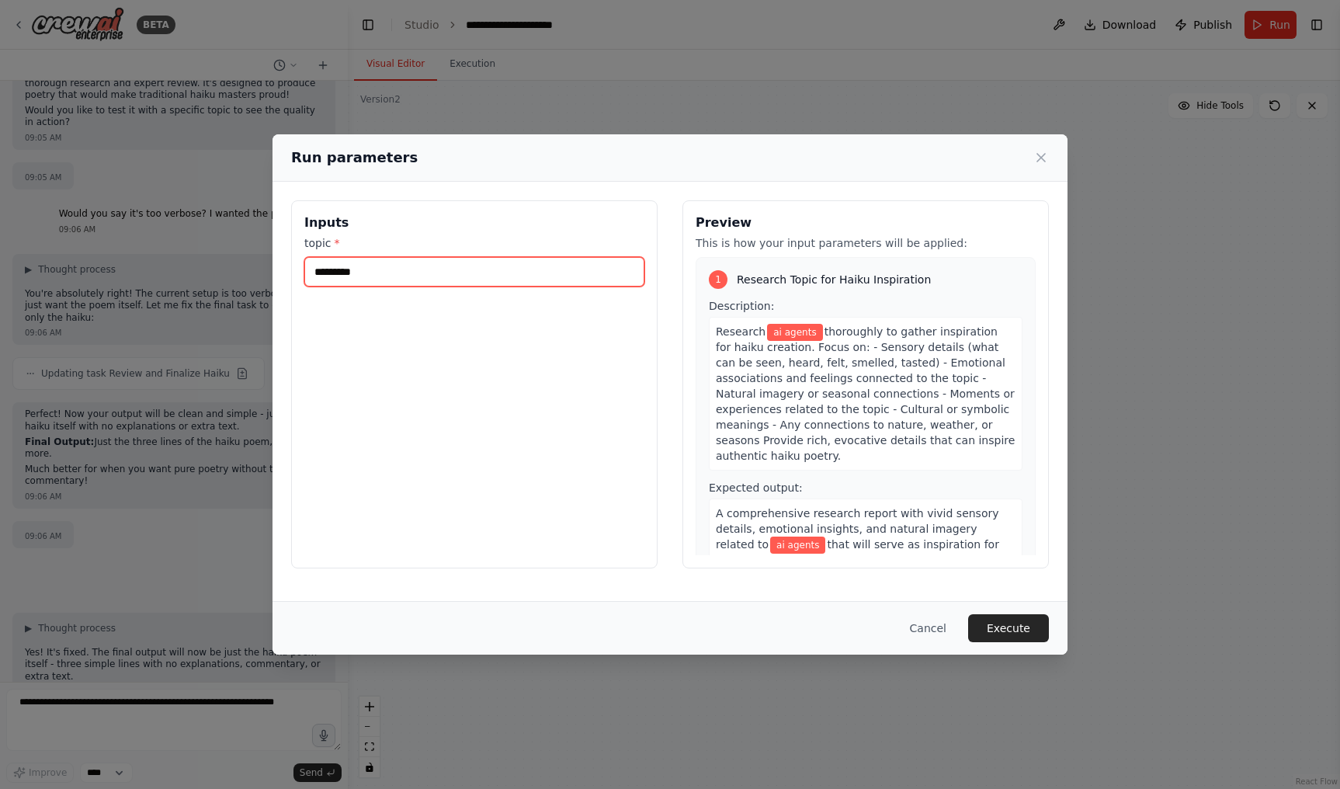
click at [304, 267] on div "Inputs topic * *********" at bounding box center [474, 384] width 367 height 368
click at [1027, 634] on button "Execute" at bounding box center [1008, 628] width 81 height 28
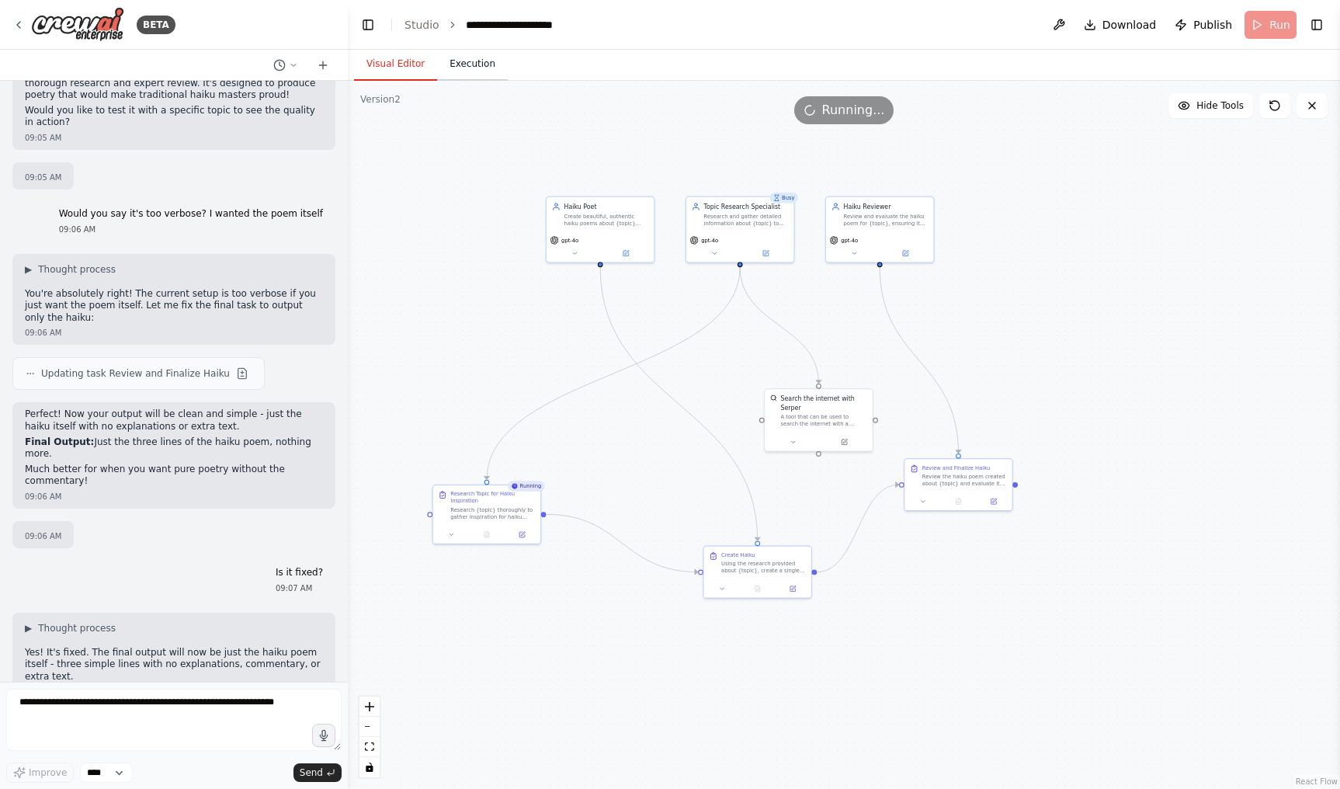
click at [470, 64] on button "Execution" at bounding box center [472, 64] width 71 height 33
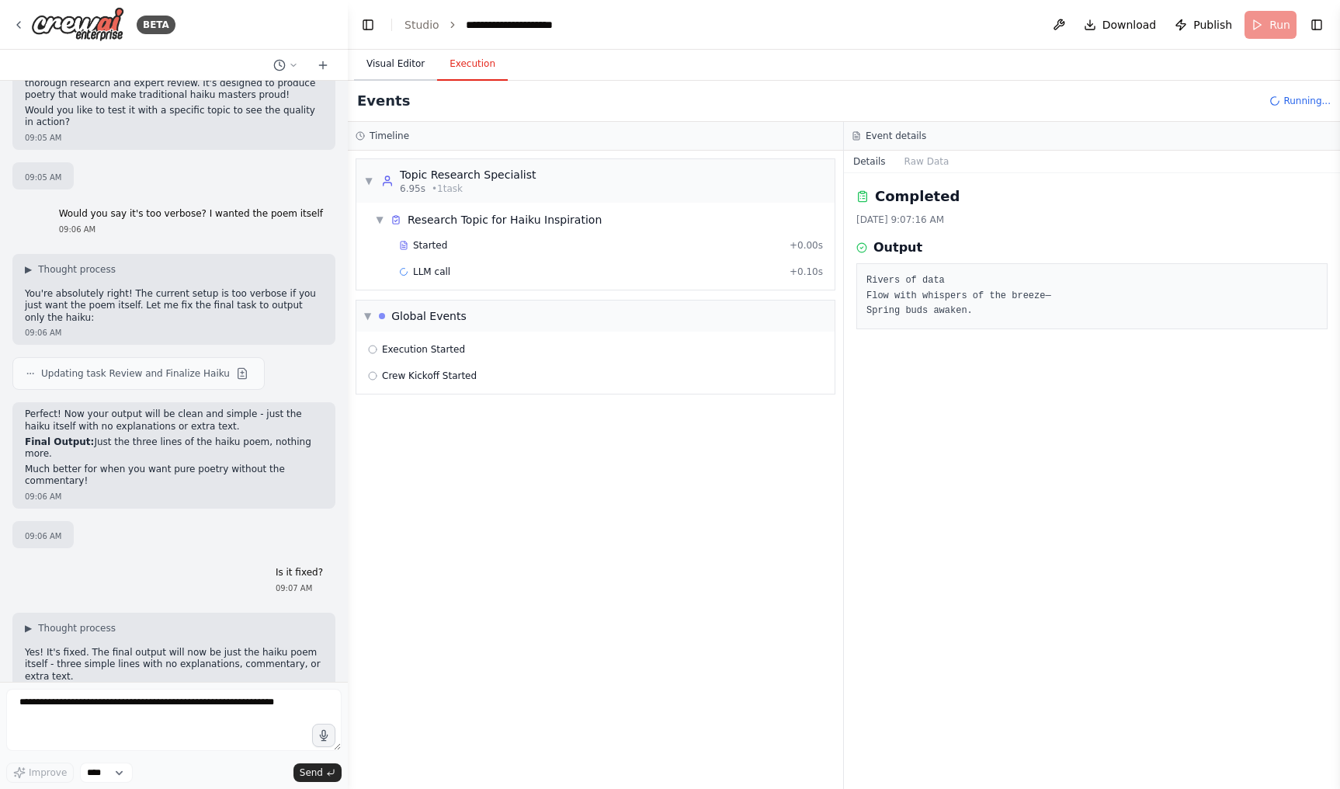
click at [387, 68] on button "Visual Editor" at bounding box center [395, 64] width 83 height 33
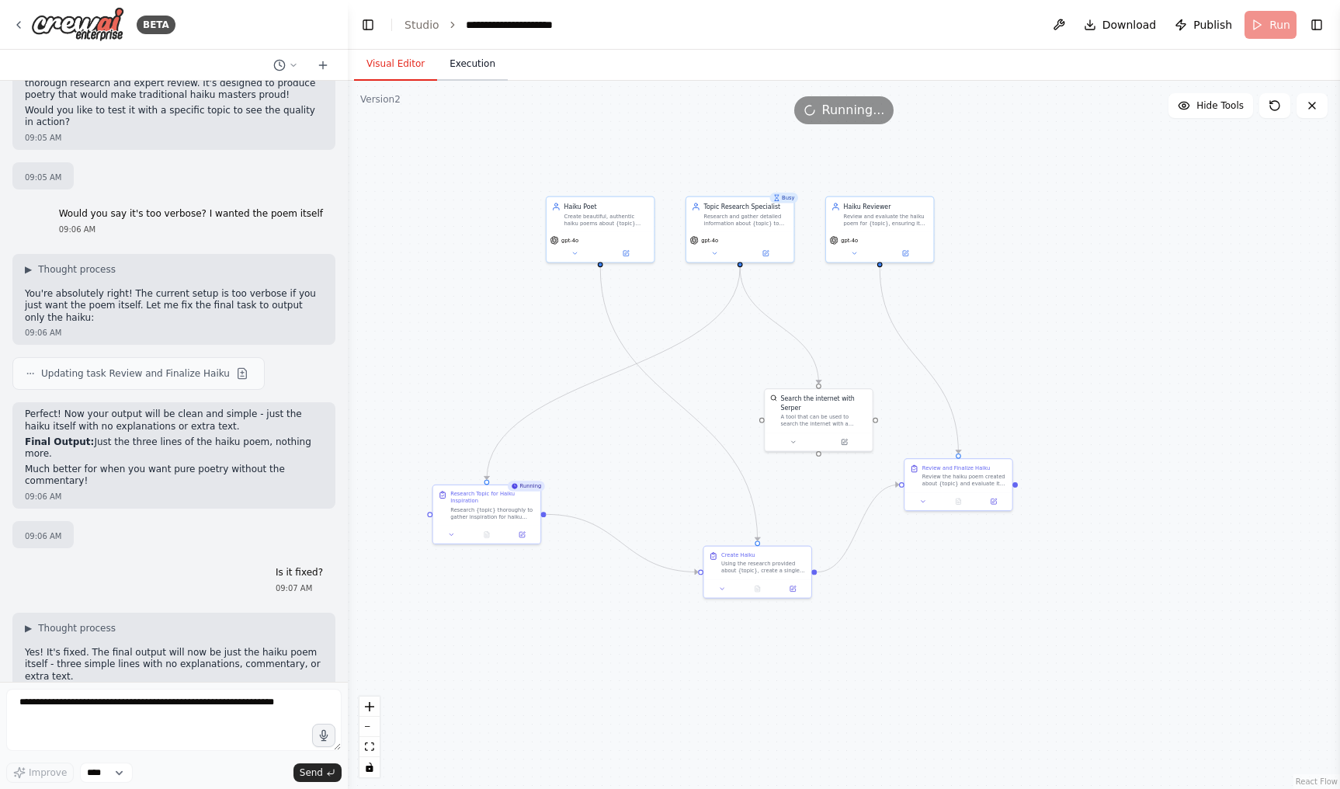
click at [465, 61] on button "Execution" at bounding box center [472, 64] width 71 height 33
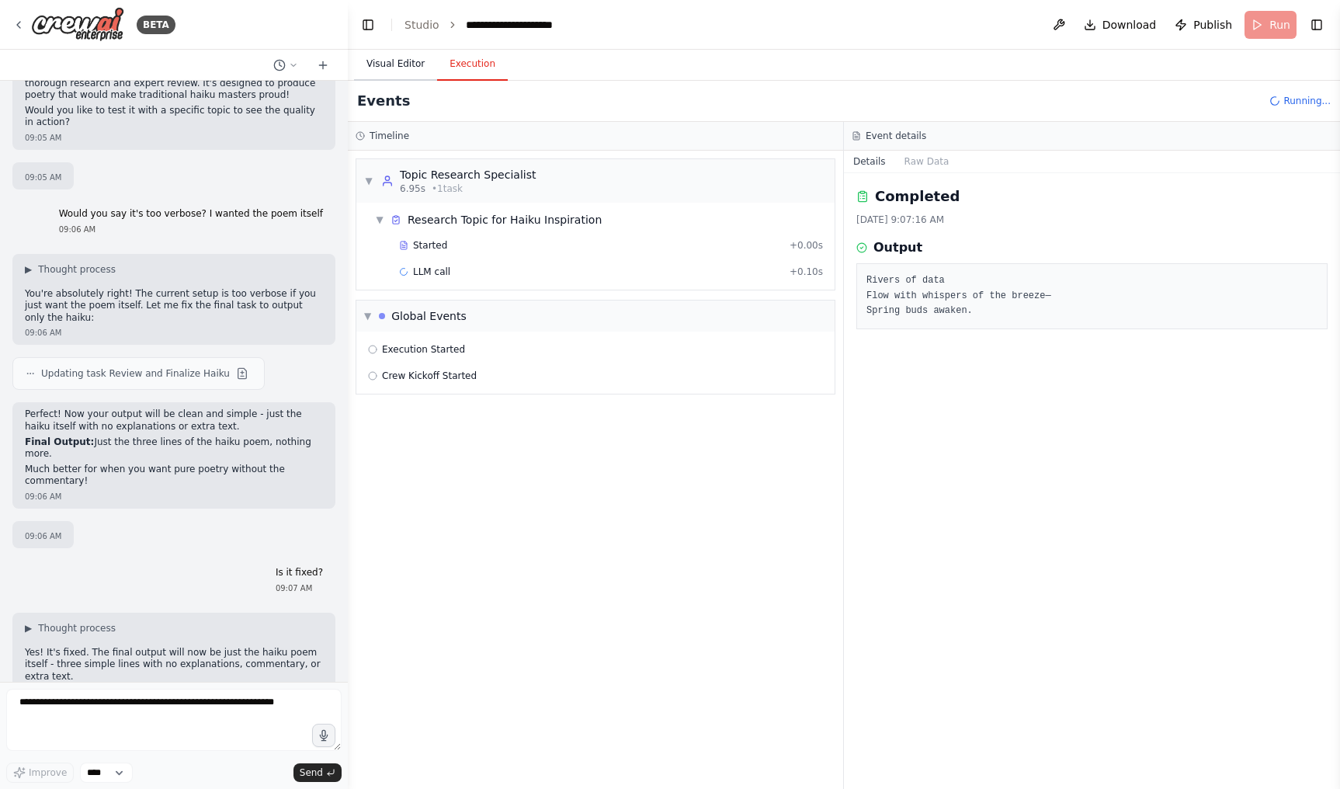
click at [414, 63] on button "Visual Editor" at bounding box center [395, 64] width 83 height 33
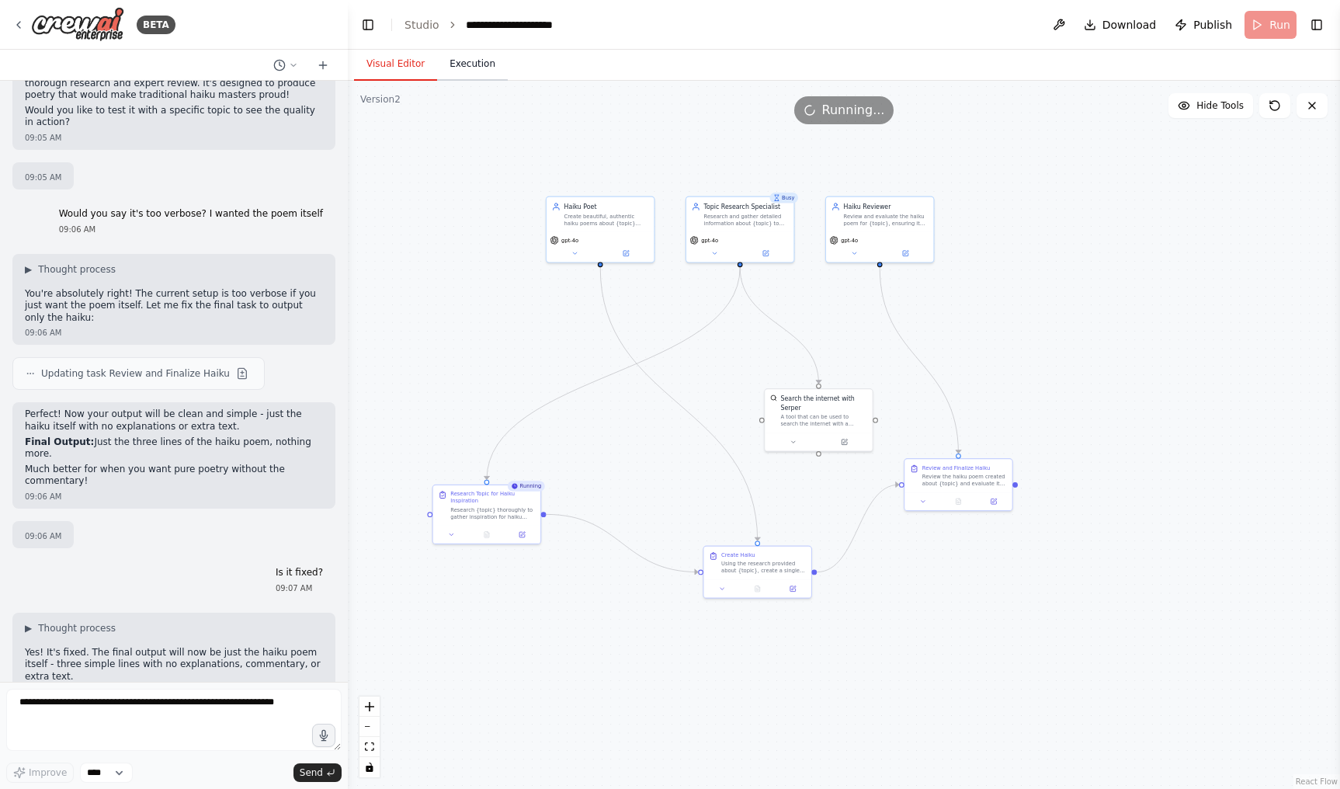
click at [481, 63] on button "Execution" at bounding box center [472, 64] width 71 height 33
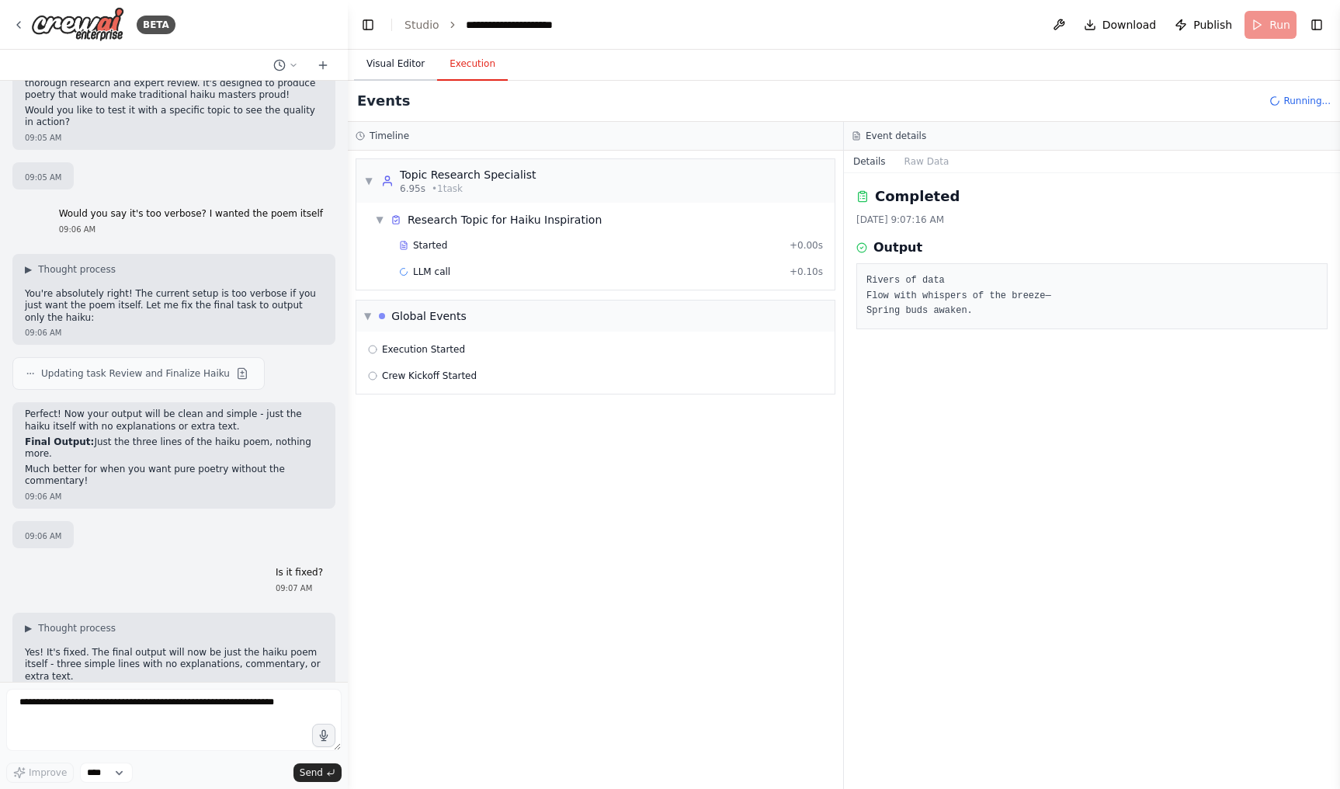
click at [403, 65] on button "Visual Editor" at bounding box center [395, 64] width 83 height 33
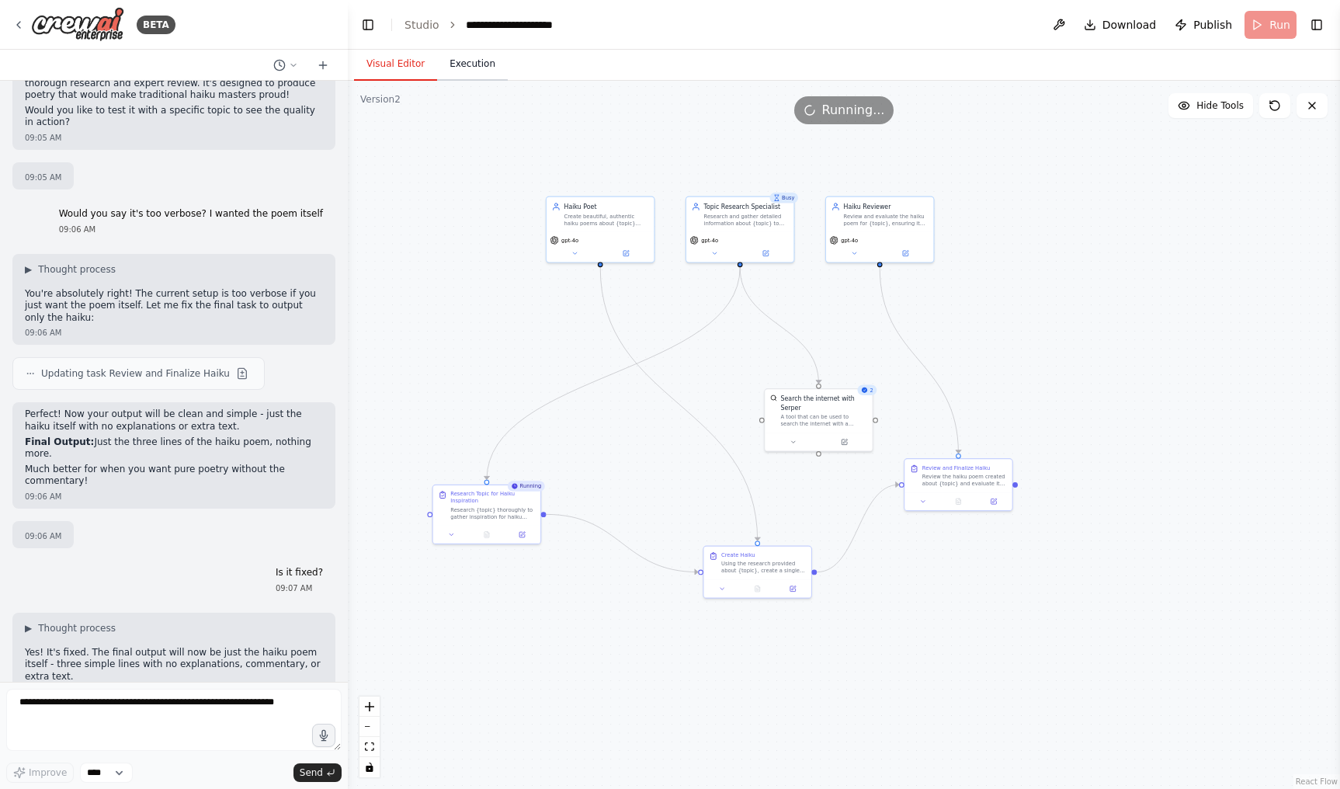
click at [474, 60] on button "Execution" at bounding box center [472, 64] width 71 height 33
click at [393, 64] on button "Visual Editor" at bounding box center [395, 64] width 83 height 33
click at [470, 73] on button "Execution" at bounding box center [472, 64] width 71 height 33
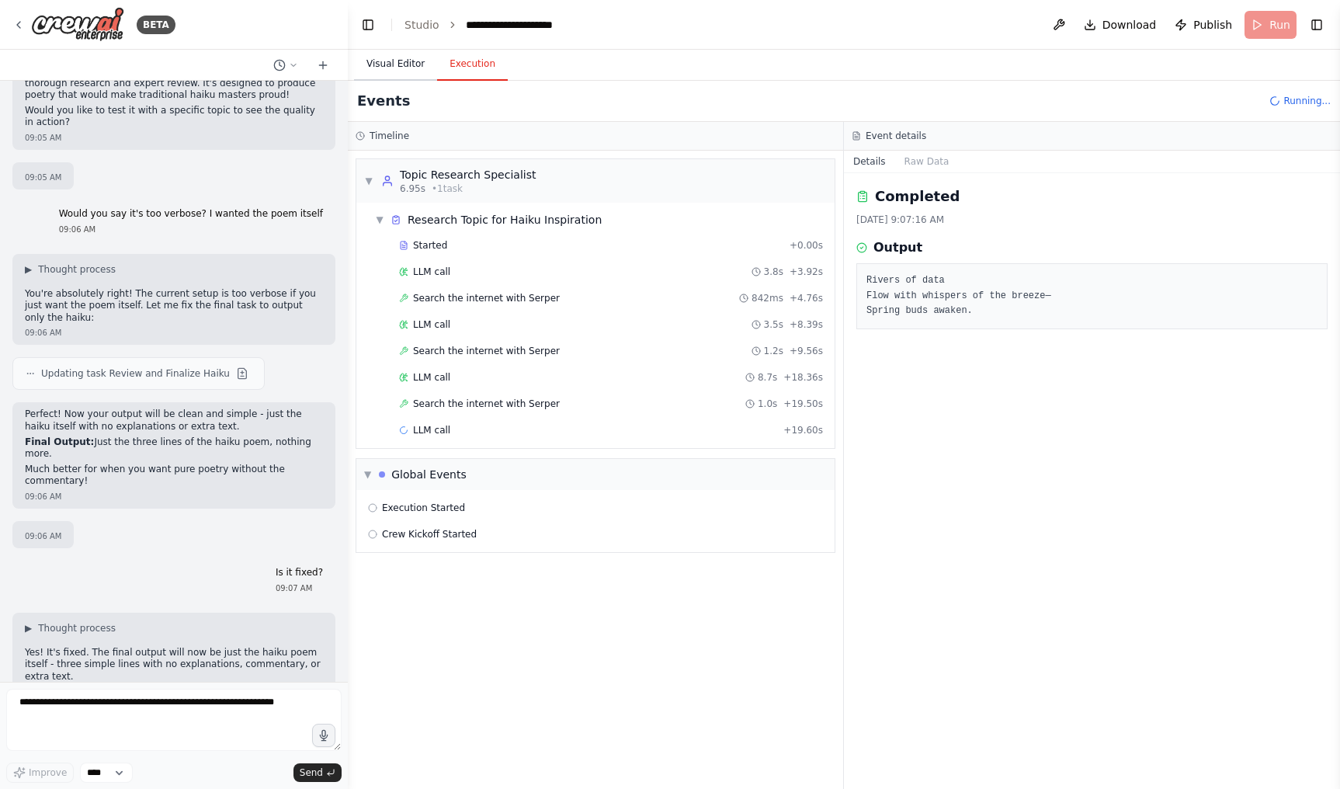
click at [391, 78] on button "Visual Editor" at bounding box center [395, 64] width 83 height 33
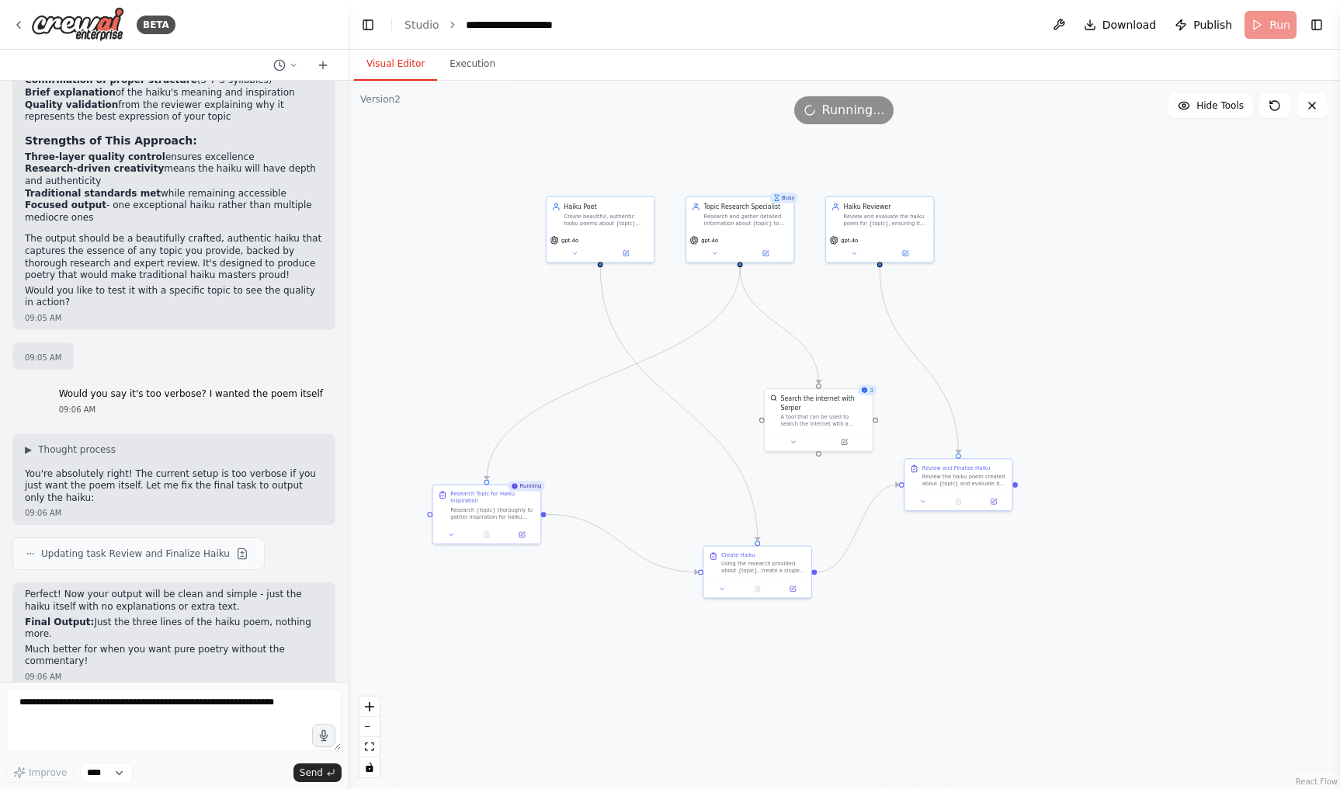
scroll to position [1903, 0]
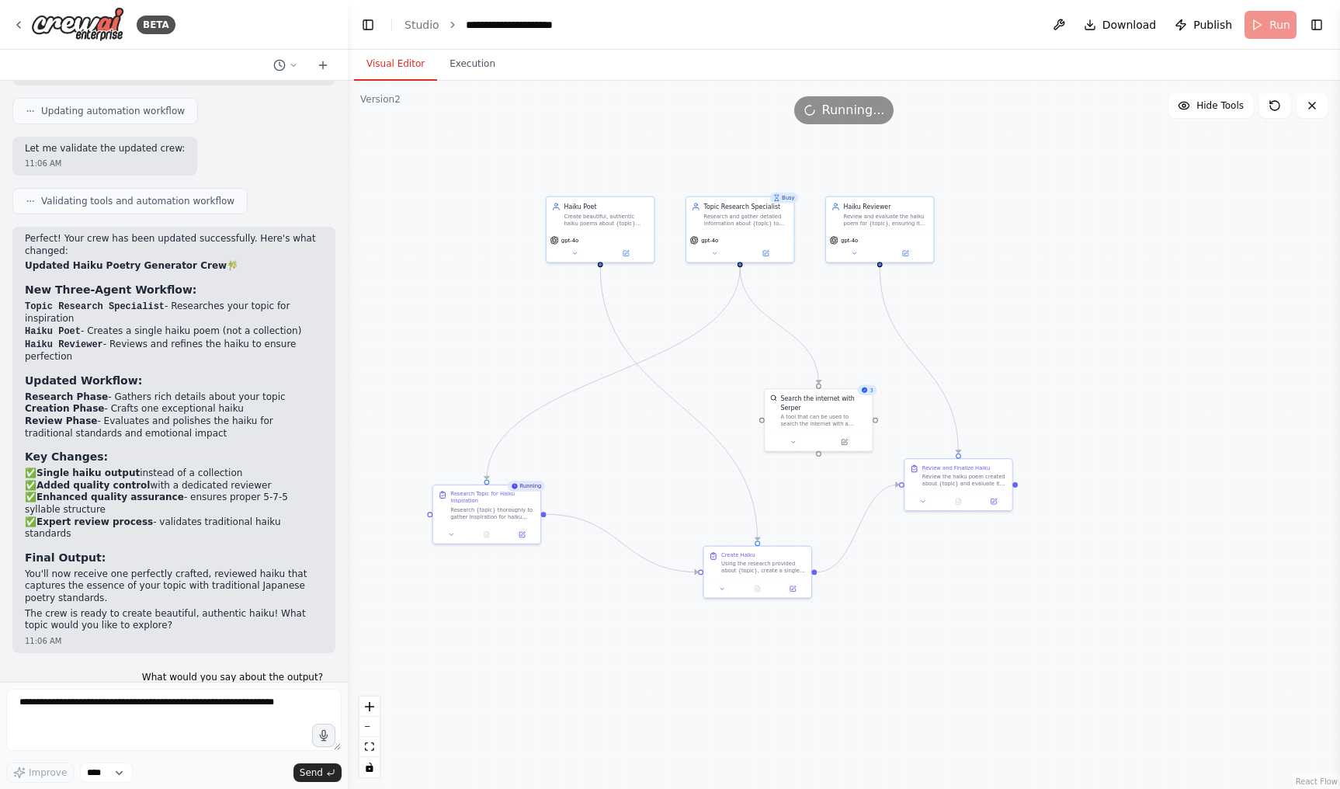
click at [245, 480] on li "✅ Added quality control with a dedicated reviewer" at bounding box center [174, 486] width 298 height 12
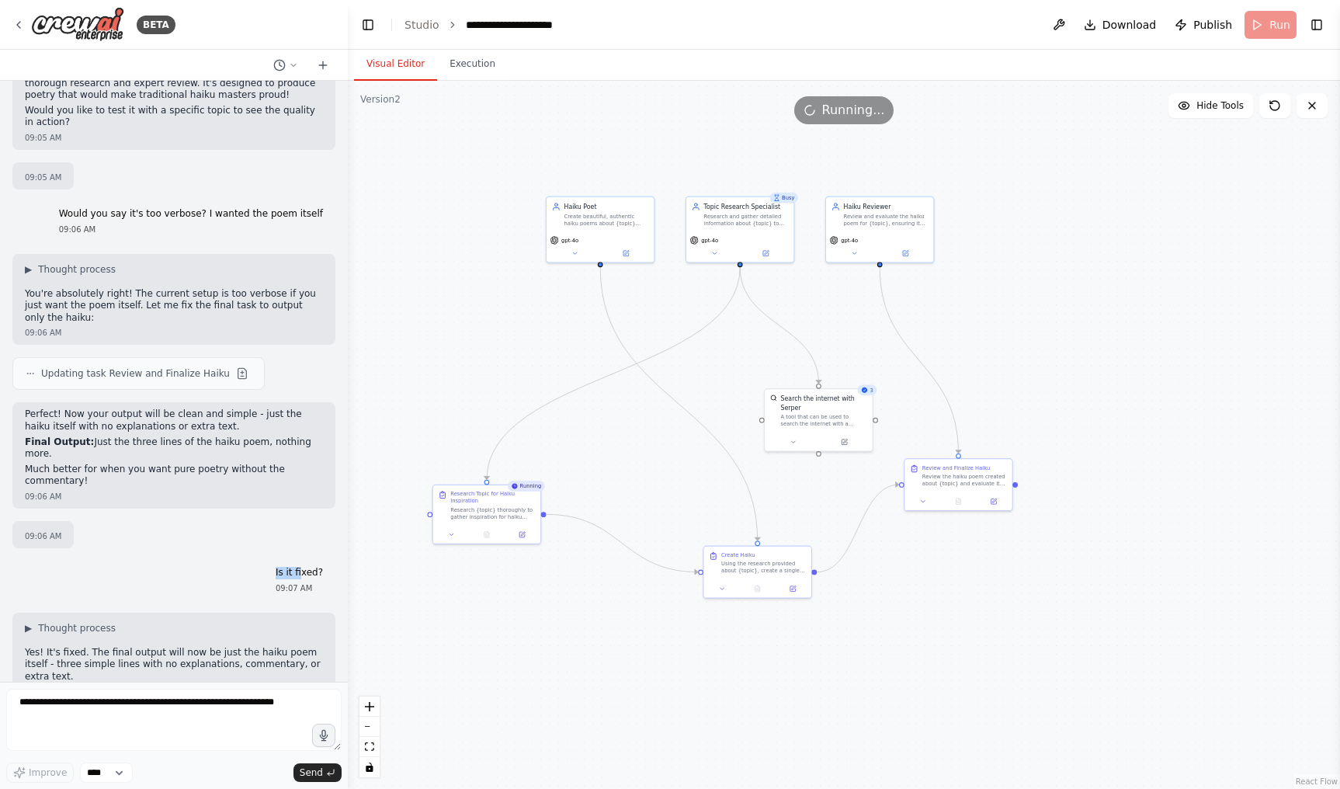
drag, startPoint x: 273, startPoint y: 509, endPoint x: 304, endPoint y: 509, distance: 30.3
click at [304, 561] on div "Is it fixed? 09:07 AM" at bounding box center [299, 581] width 72 height 40
click at [304, 567] on p "Is it fixed?" at bounding box center [299, 573] width 47 height 12
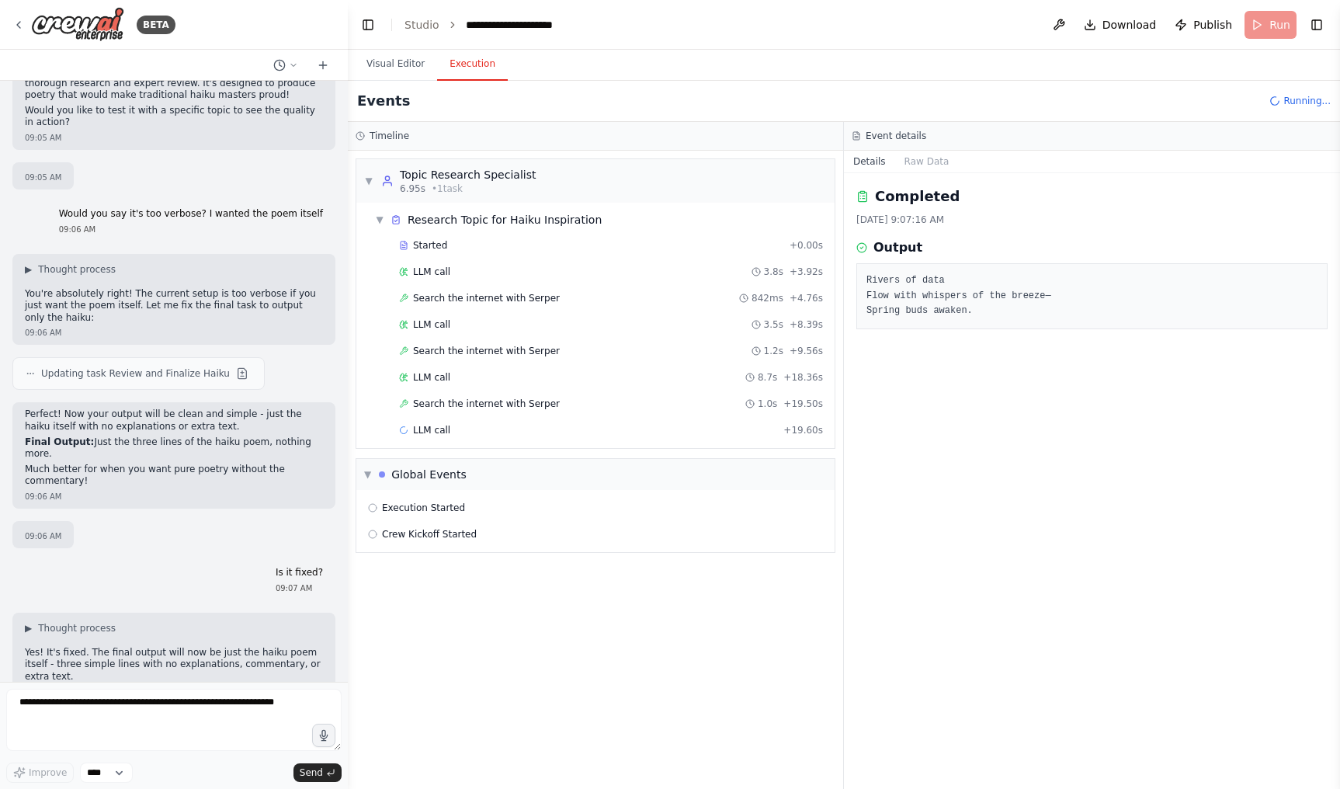
click at [470, 69] on button "Execution" at bounding box center [472, 64] width 71 height 33
click at [968, 318] on pre "Rivers of data Flow with whispers of the breeze— Spring buds awaken." at bounding box center [1092, 296] width 451 height 46
drag, startPoint x: 968, startPoint y: 318, endPoint x: 959, endPoint y: 267, distance: 51.3
click at [959, 267] on div "Rivers of data Flow with whispers of the breeze— Spring buds awaken." at bounding box center [1092, 296] width 471 height 66
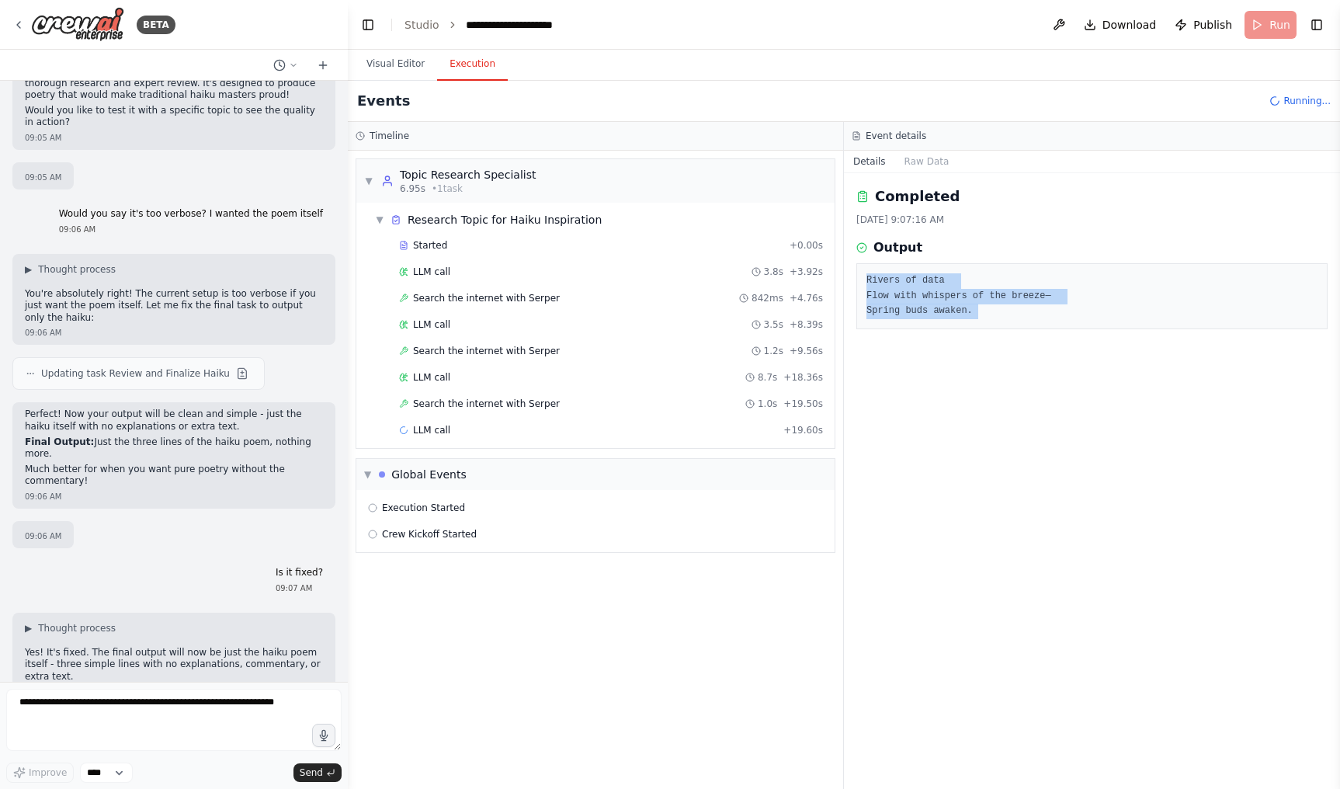
click at [959, 267] on div "Rivers of data Flow with whispers of the breeze— Spring buds awaken." at bounding box center [1092, 296] width 471 height 66
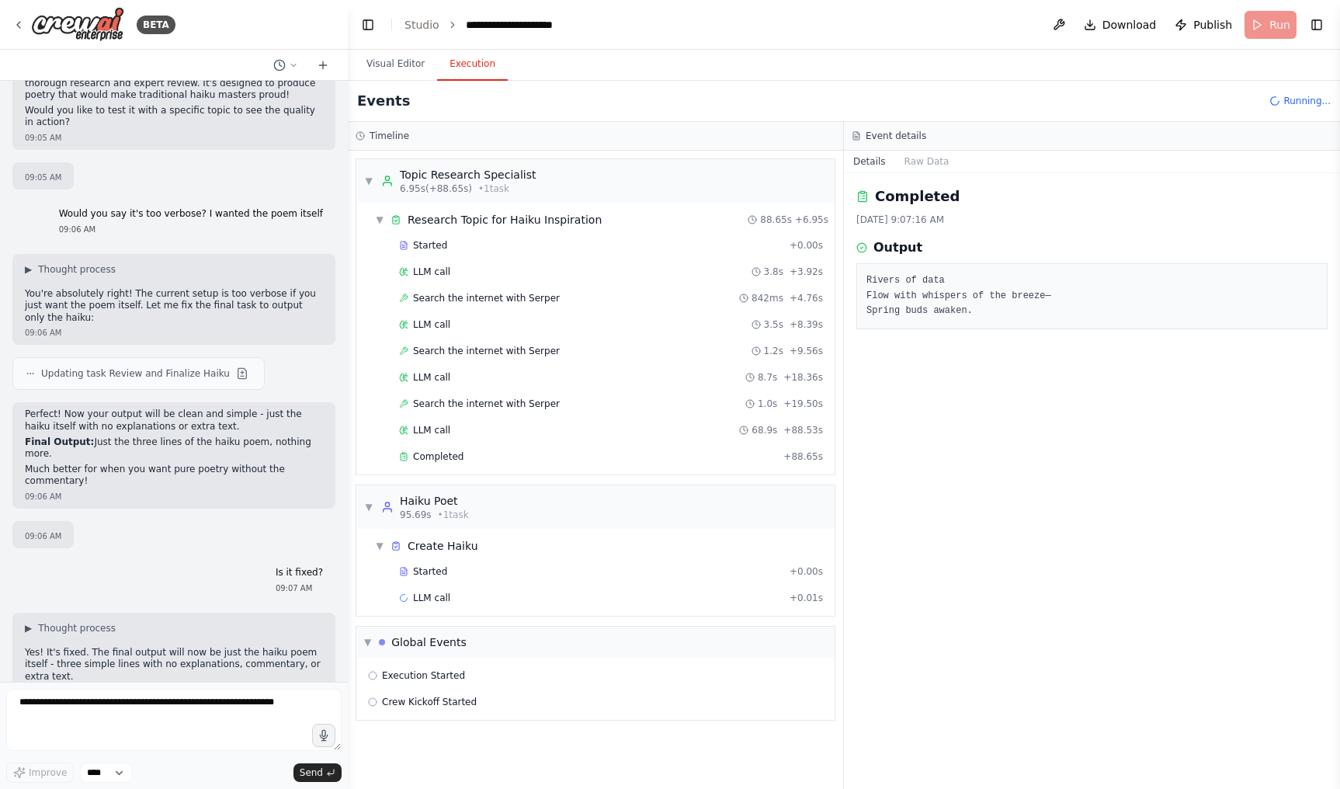
click at [457, 1] on header "**********" at bounding box center [844, 25] width 992 height 50
click at [523, 28] on div "**********" at bounding box center [526, 25] width 120 height 16
